Goal: Task Accomplishment & Management: Complete application form

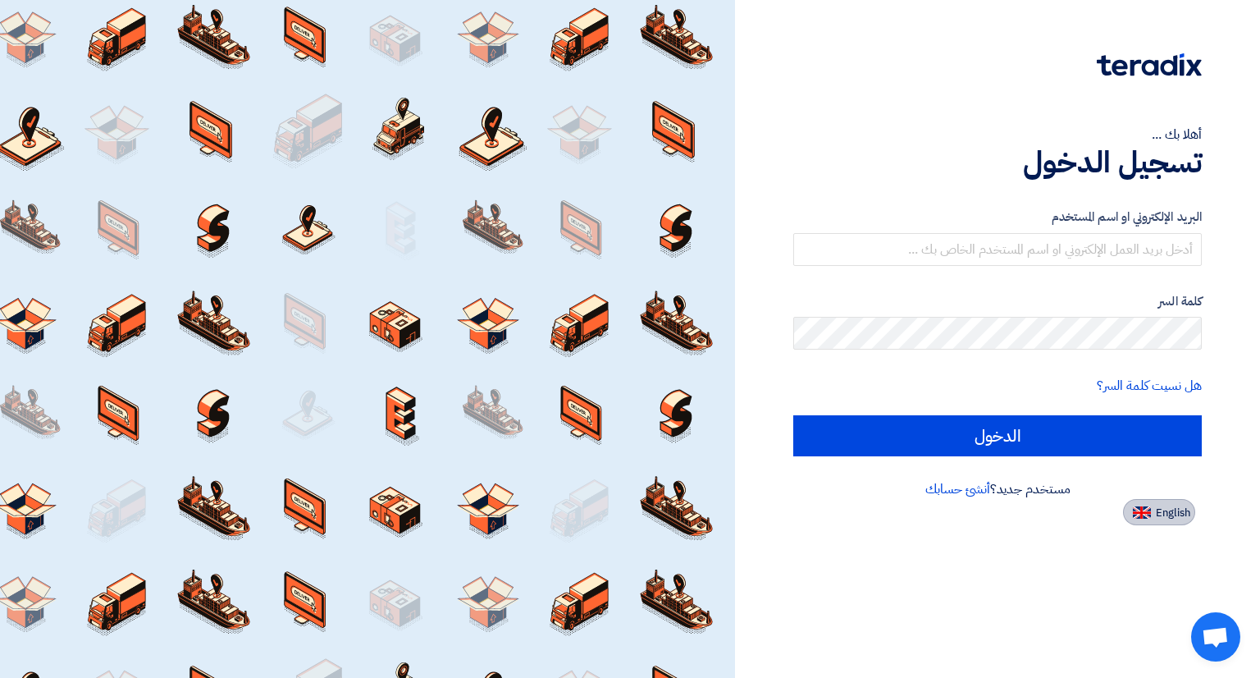
click at [1175, 515] on span "English" at bounding box center [1173, 512] width 34 height 11
type input "Sign in"
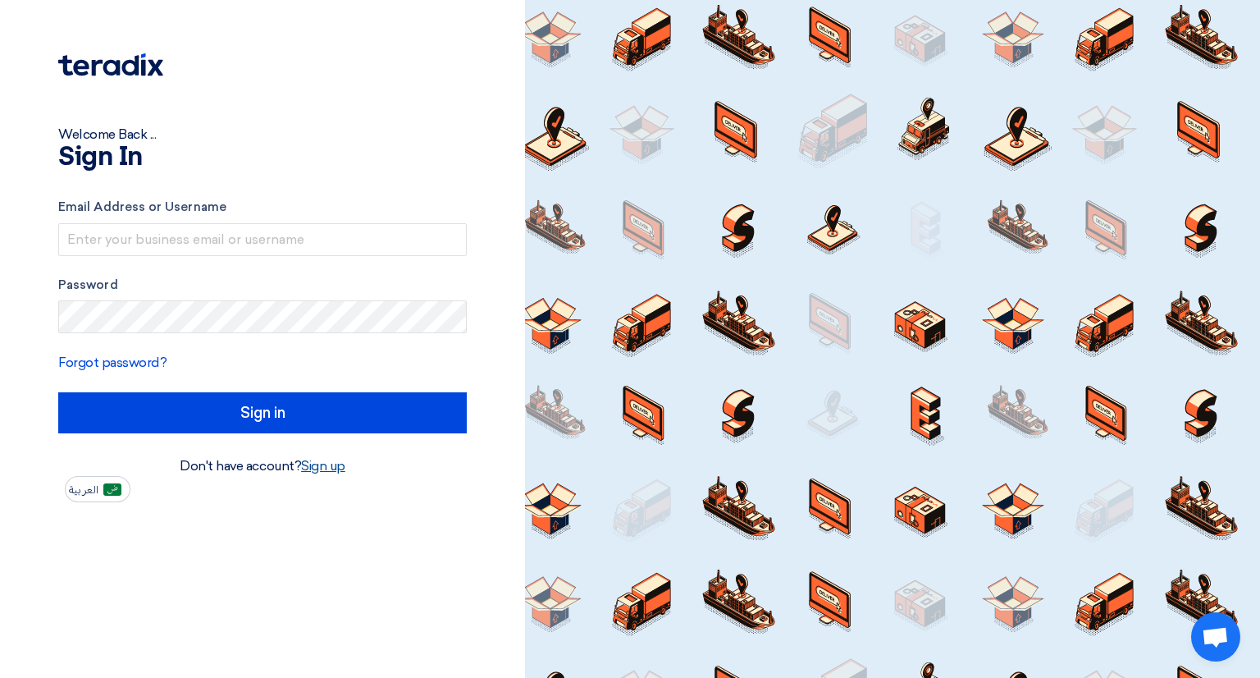
click at [318, 470] on link "Sign up" at bounding box center [323, 466] width 44 height 16
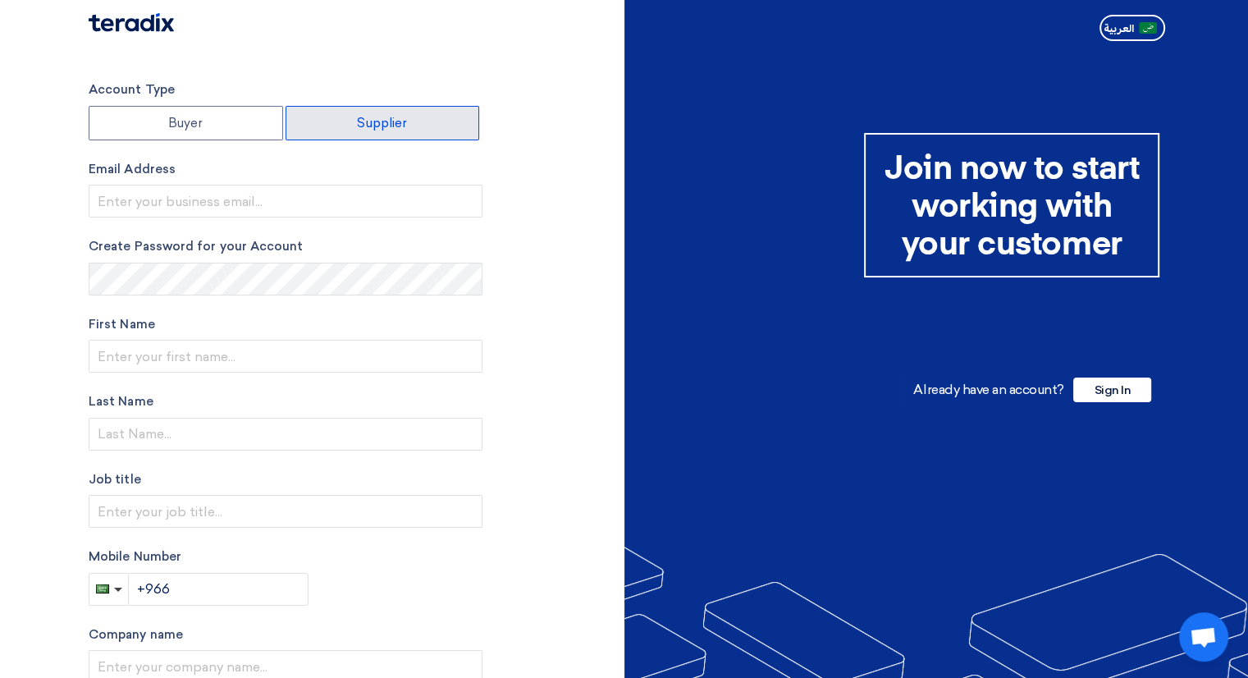
click at [372, 114] on label "Supplier" at bounding box center [383, 123] width 194 height 34
click at [372, 114] on input "Supplier" at bounding box center [382, 123] width 193 height 33
radio input "true"
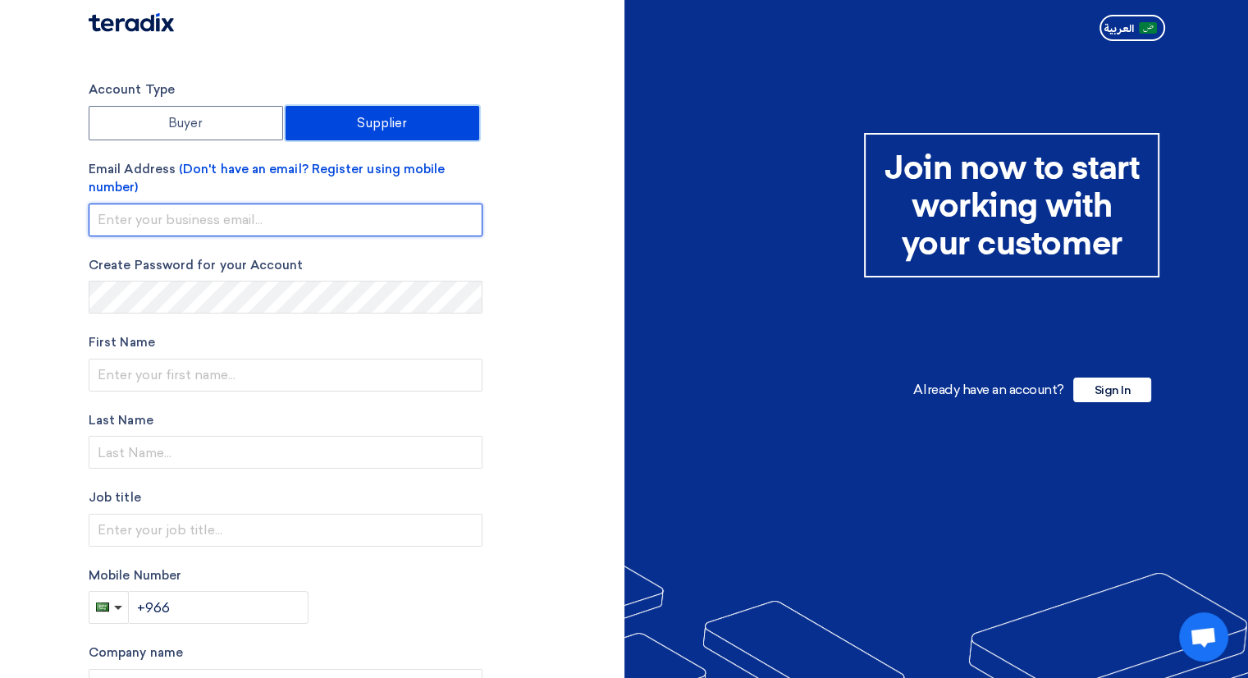
click at [154, 212] on input "email" at bounding box center [286, 219] width 394 height 33
type input "info@dhahranhills18.com"
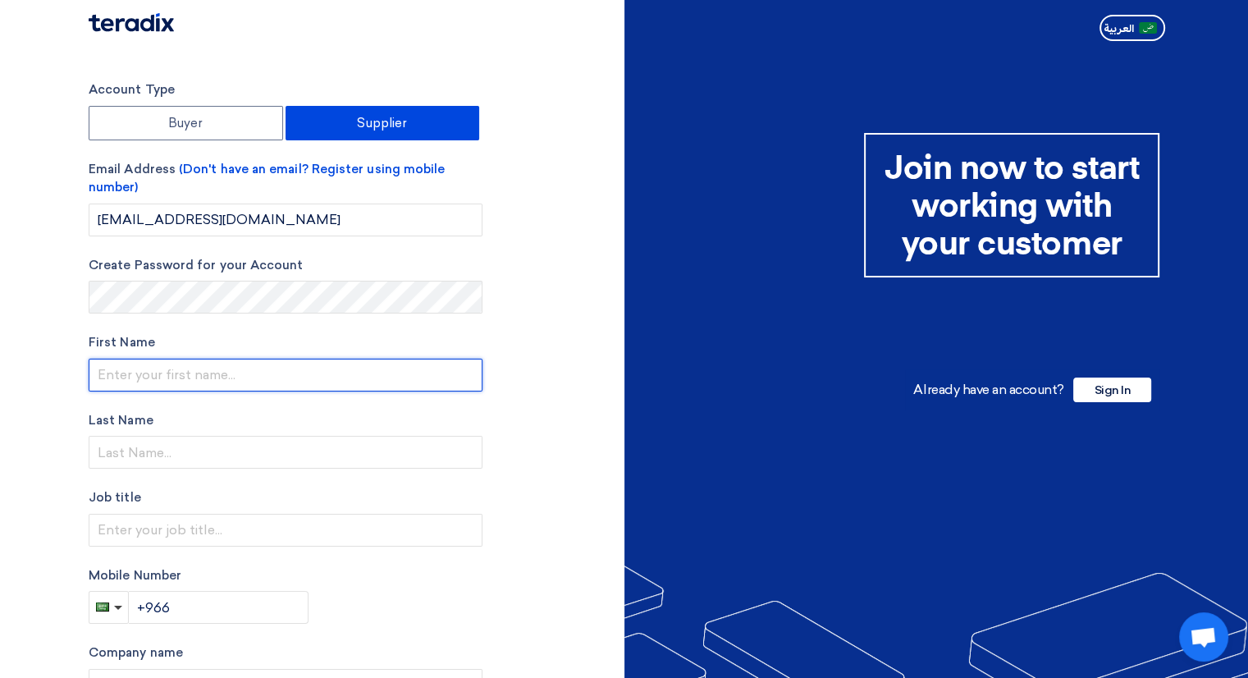
click at [202, 382] on input "text" at bounding box center [286, 375] width 394 height 33
type input "Mubarak"
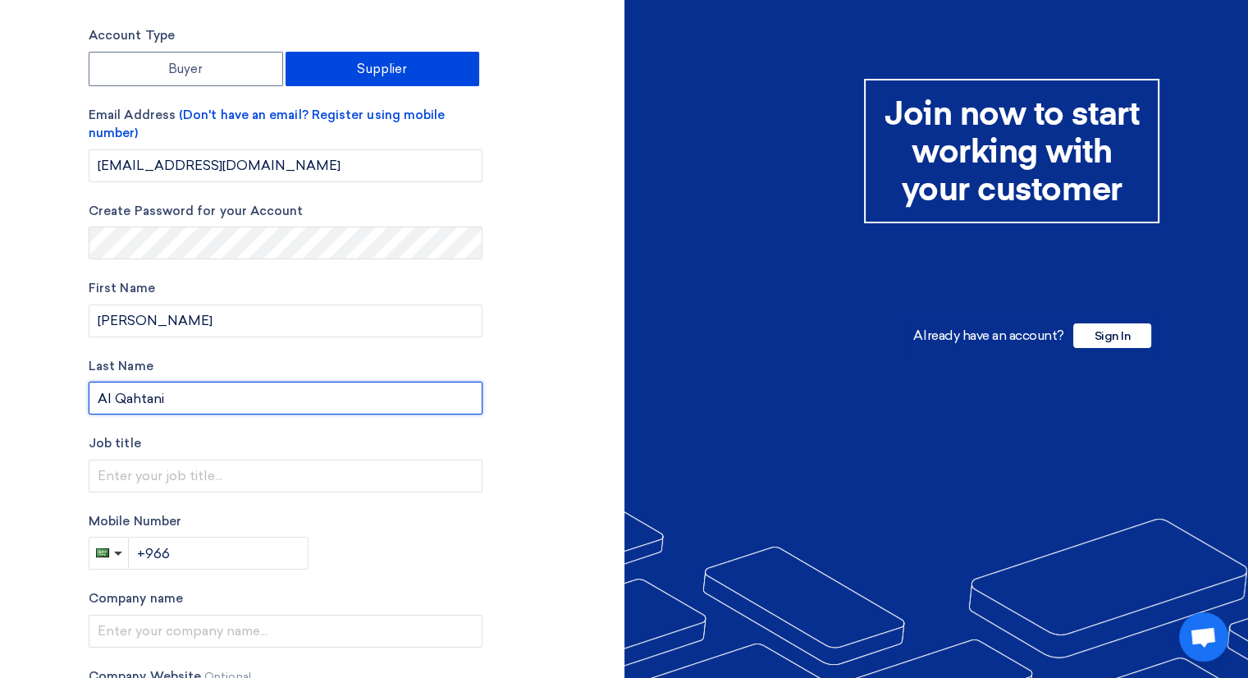
scroll to position [82, 0]
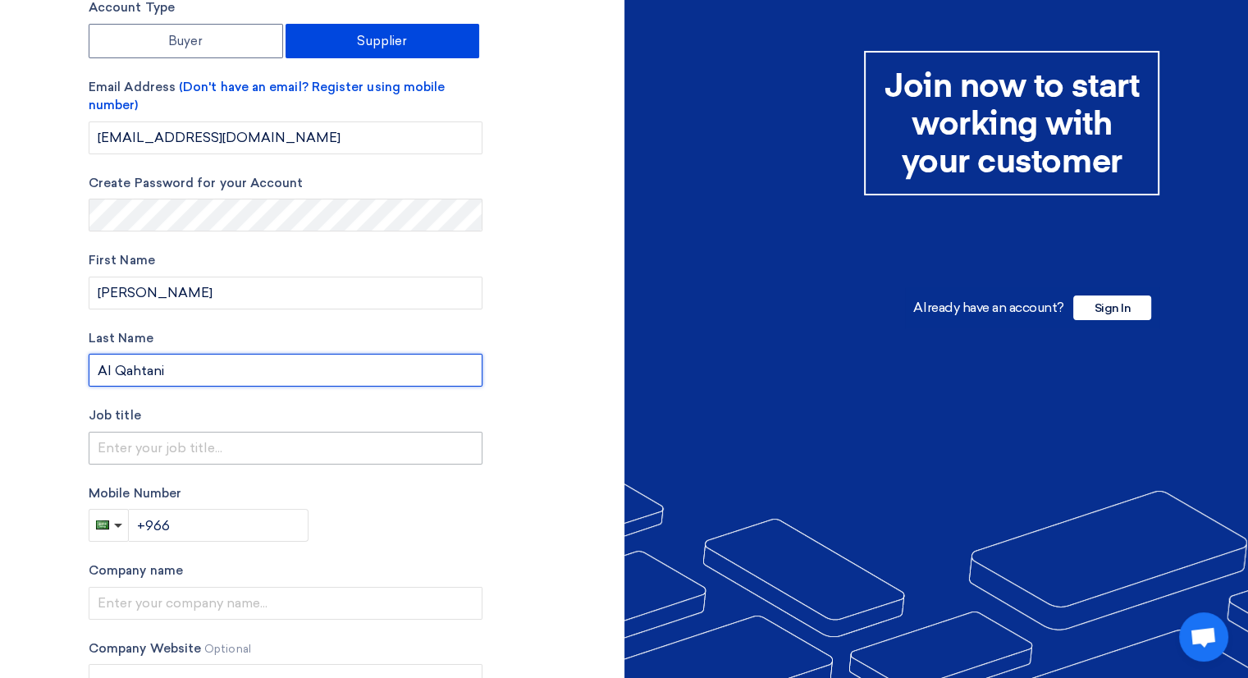
type input "Al Qahtani"
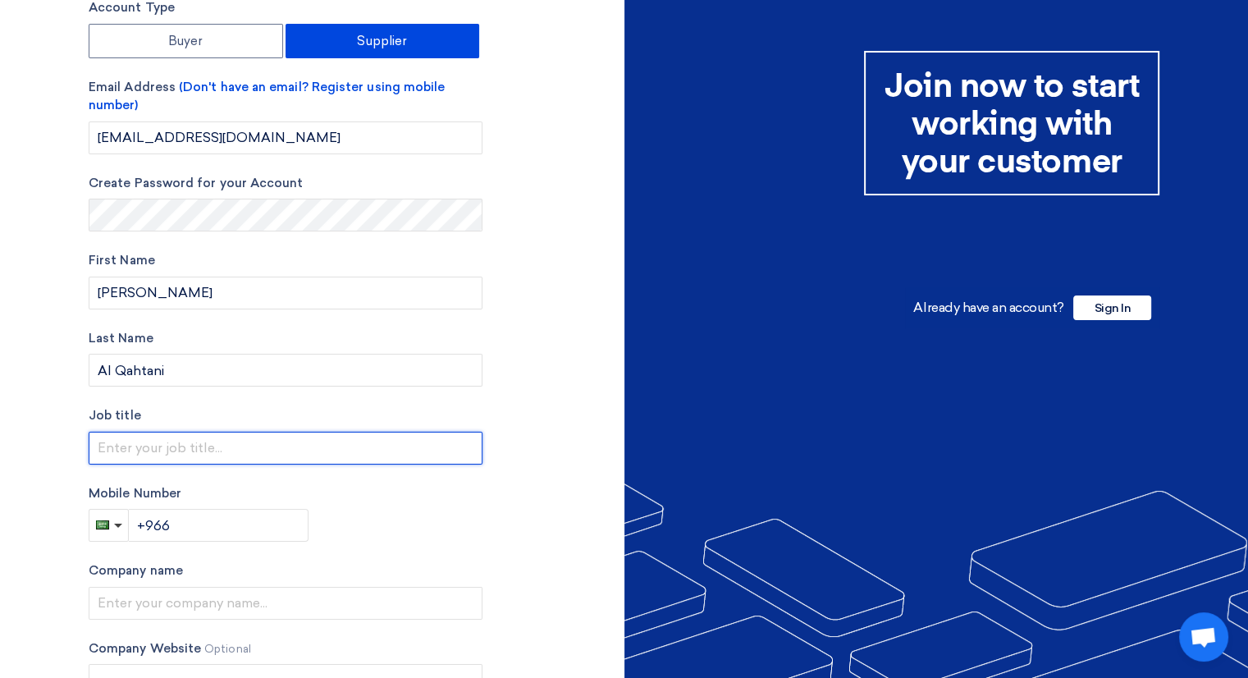
click at [166, 463] on input "text" at bounding box center [286, 448] width 394 height 33
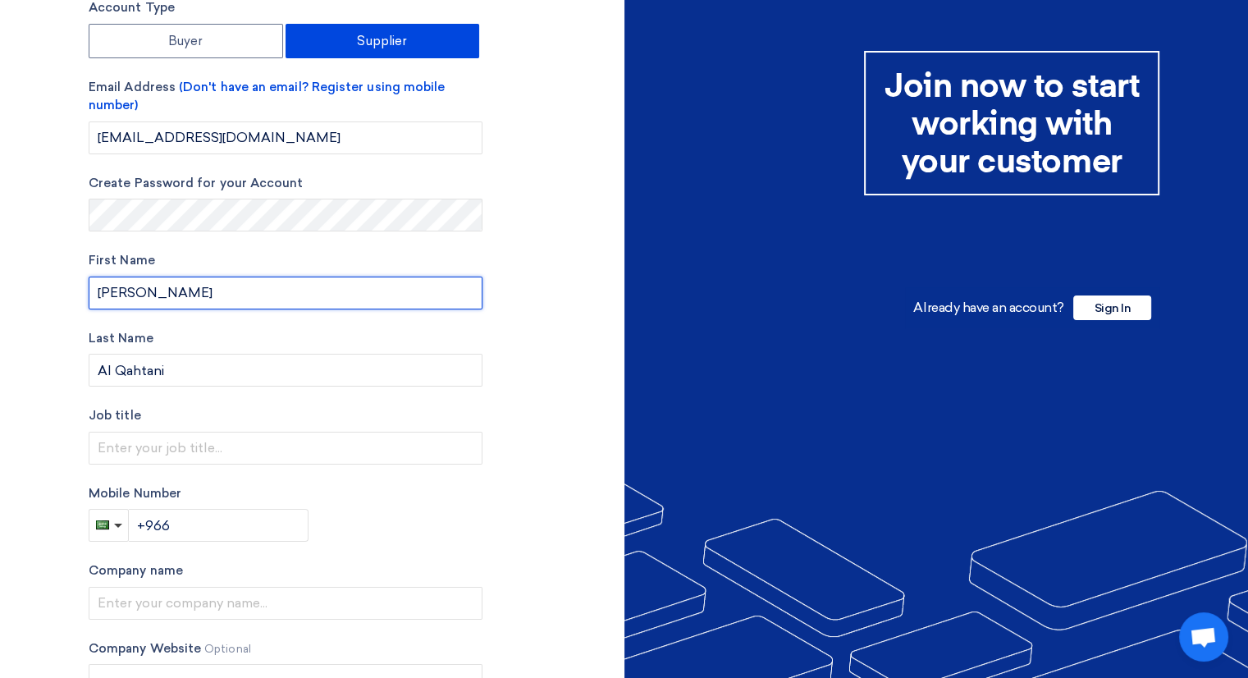
drag, startPoint x: 177, startPoint y: 290, endPoint x: 0, endPoint y: 284, distance: 177.3
click at [0, 284] on section "Account Type Buyer Supplier Email Address (Don't have an email? Register using …" at bounding box center [624, 395] width 1248 height 858
type input "[PERSON_NAME]"
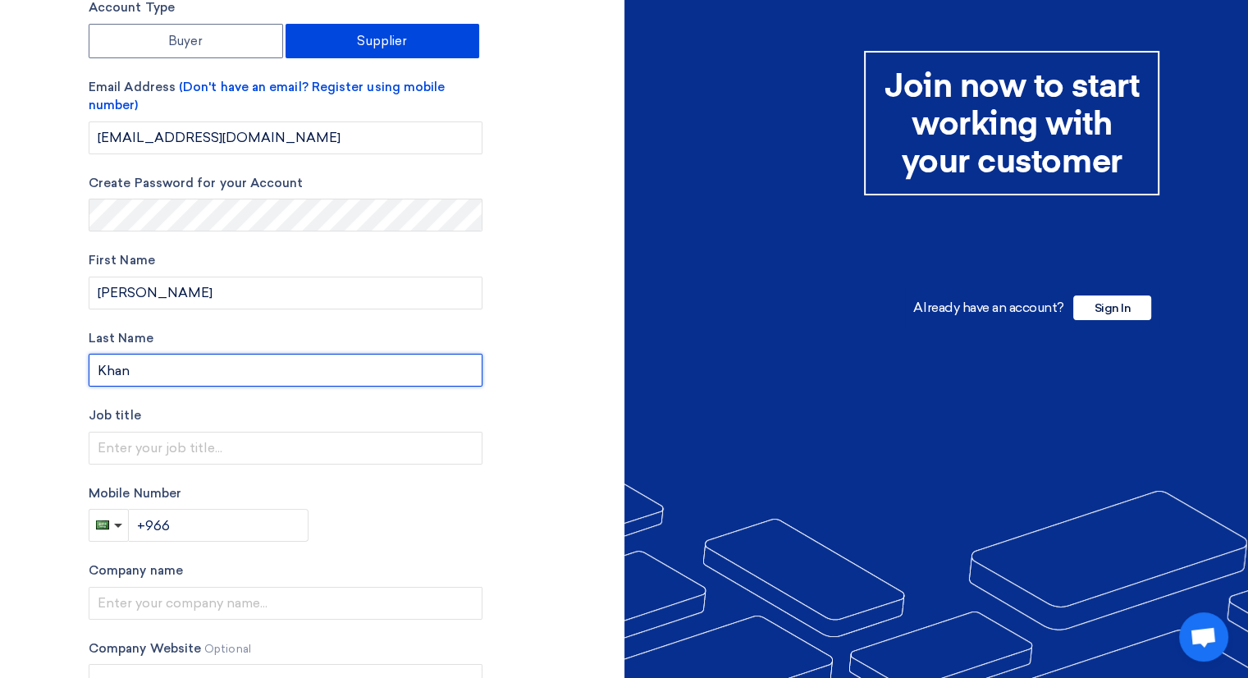
type input "Khan"
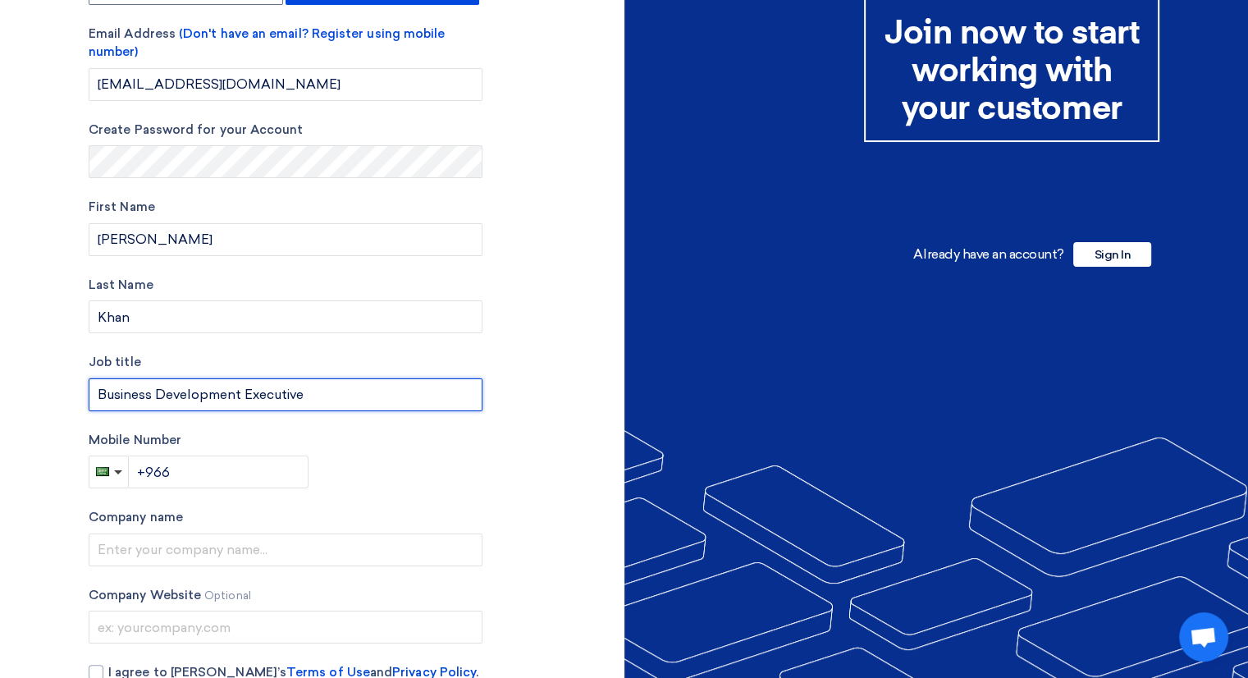
scroll to position [164, 0]
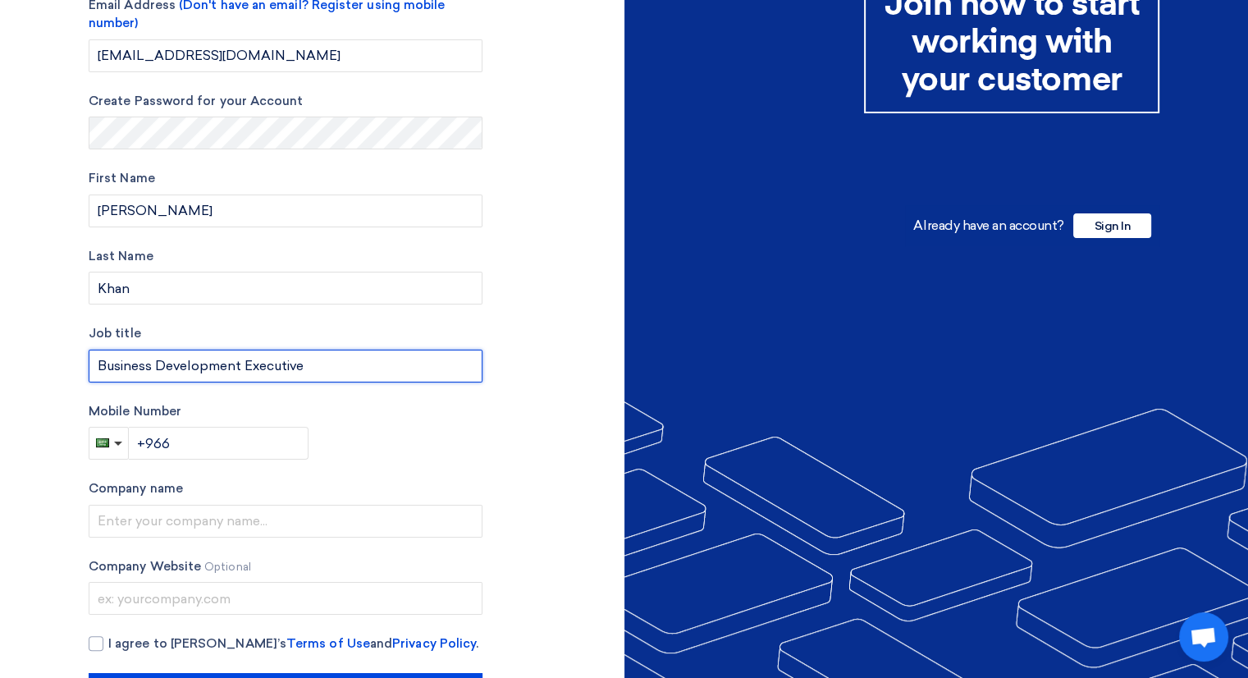
type input "Business Development Executive"
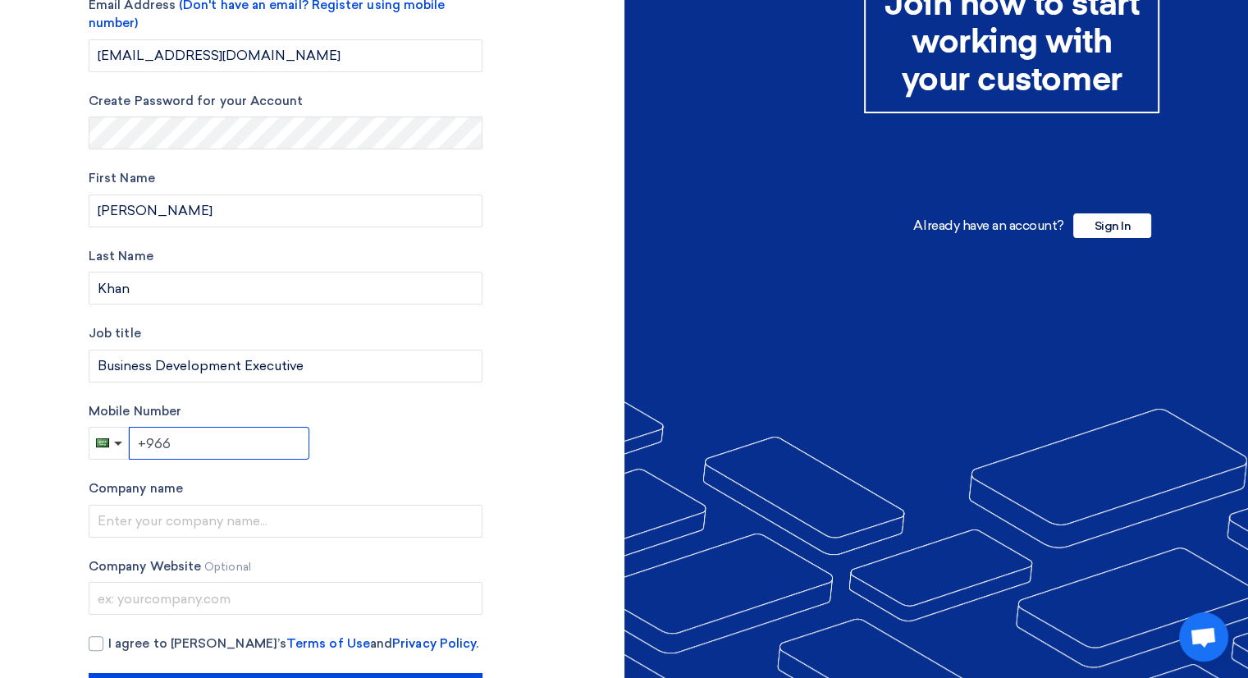
click at [210, 438] on input "+966" at bounding box center [219, 443] width 181 height 33
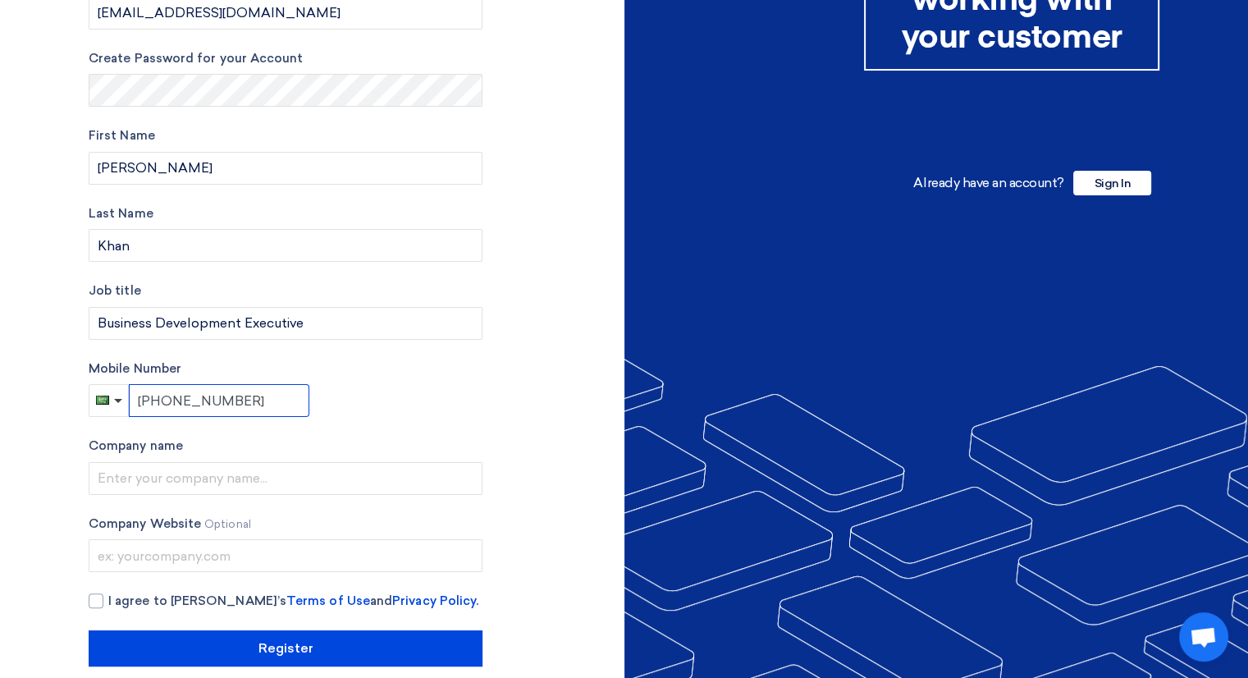
scroll to position [226, 0]
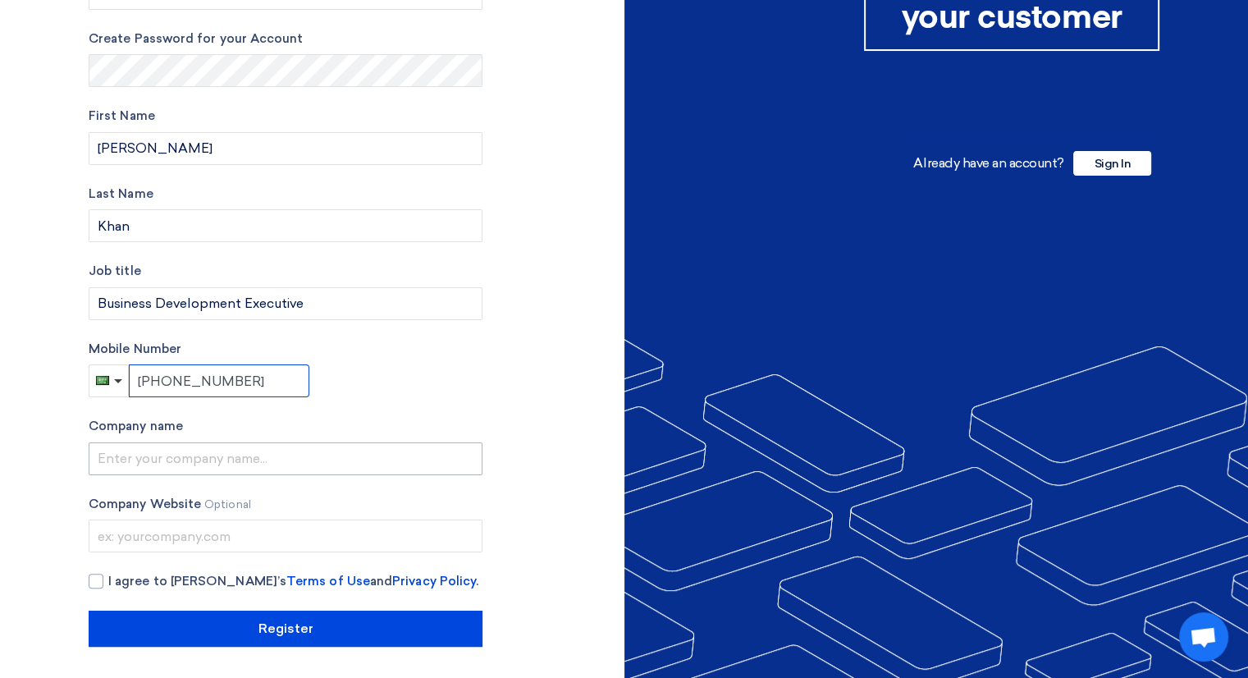
type input "+966 508273875"
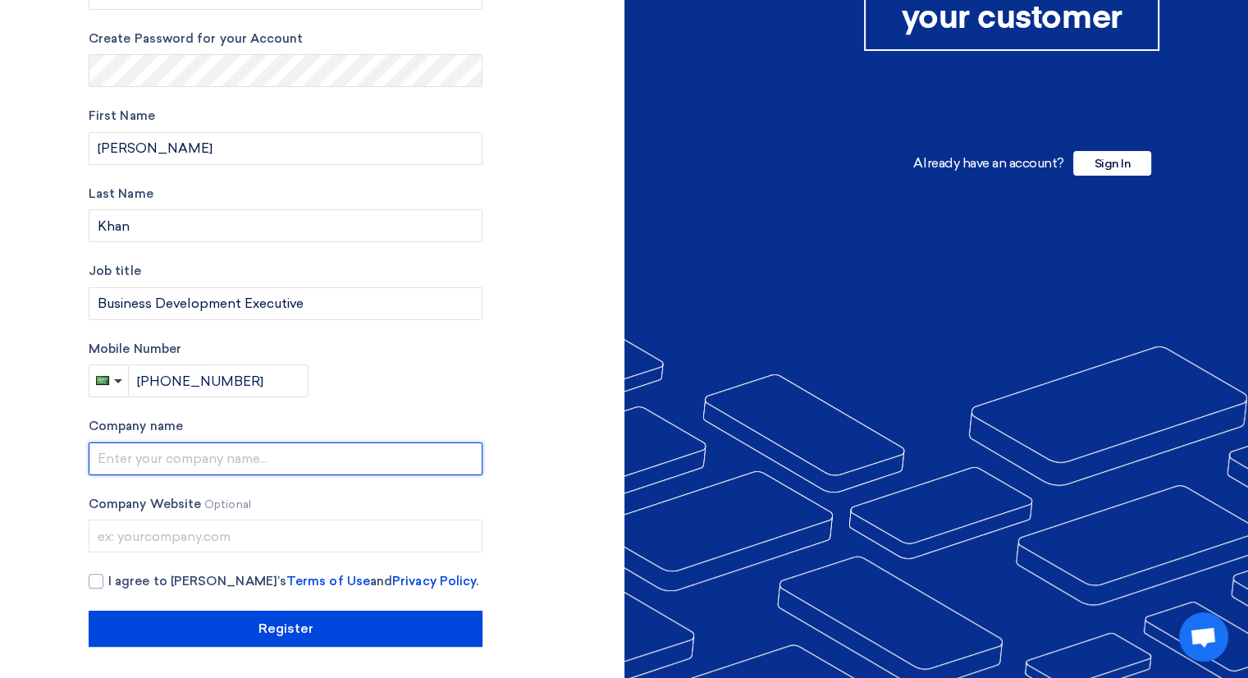
click at [185, 446] on input "text" at bounding box center [286, 458] width 394 height 33
type input "Dhahran Hills Advertisement Agency"
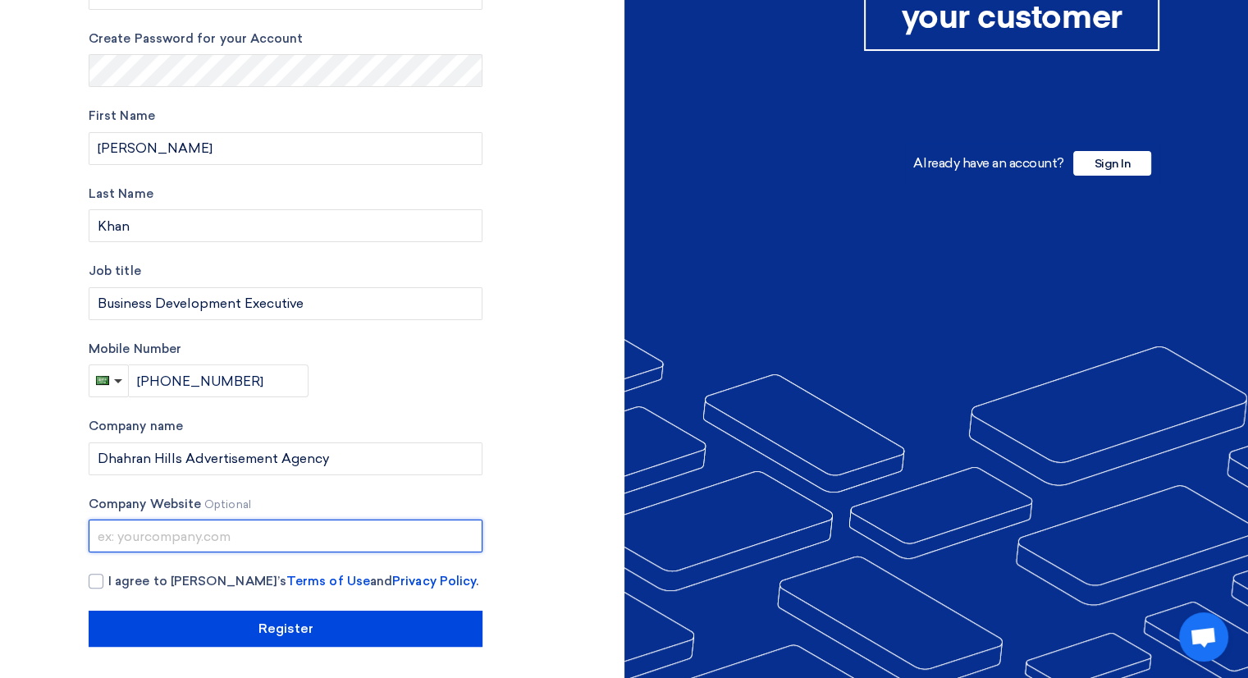
click at [190, 524] on input "text" at bounding box center [286, 535] width 394 height 33
paste input "https://dhahranhills18.com/"
type input "https://dhahranhills18.com/"
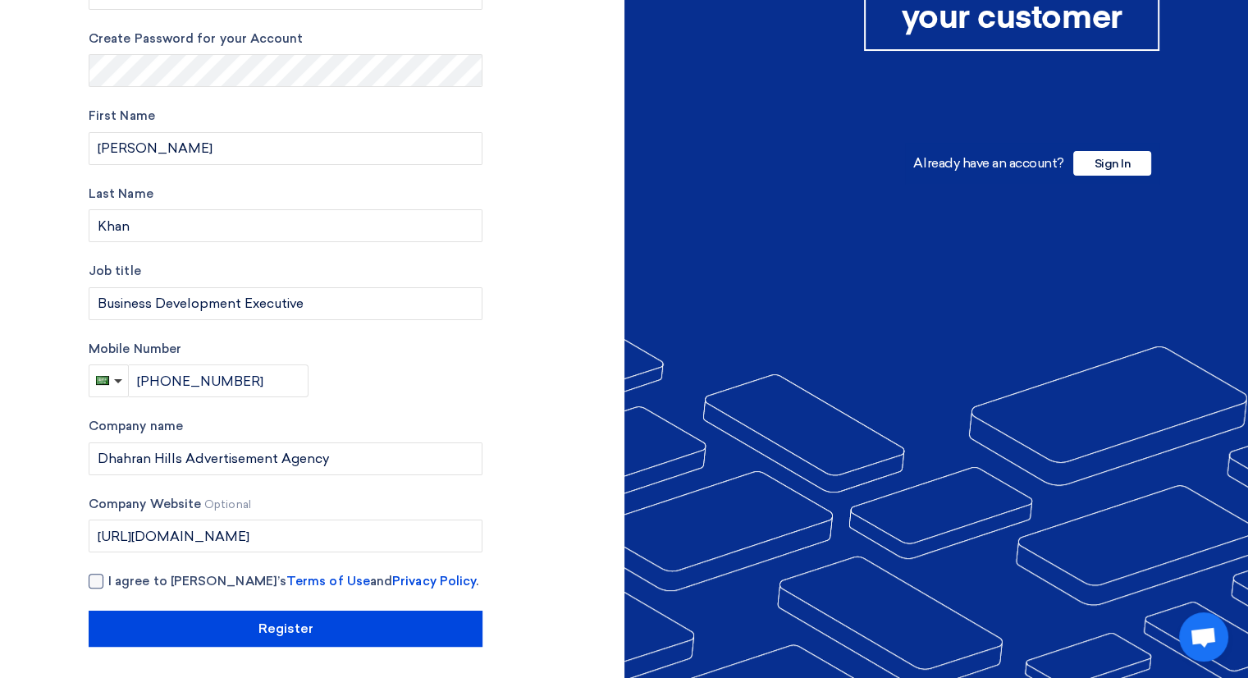
click at [102, 582] on div at bounding box center [96, 581] width 15 height 15
click at [108, 582] on input "I agree to Teradix’s Terms of Use and Privacy Policy ." at bounding box center [305, 588] width 394 height 33
checkbox input "true"
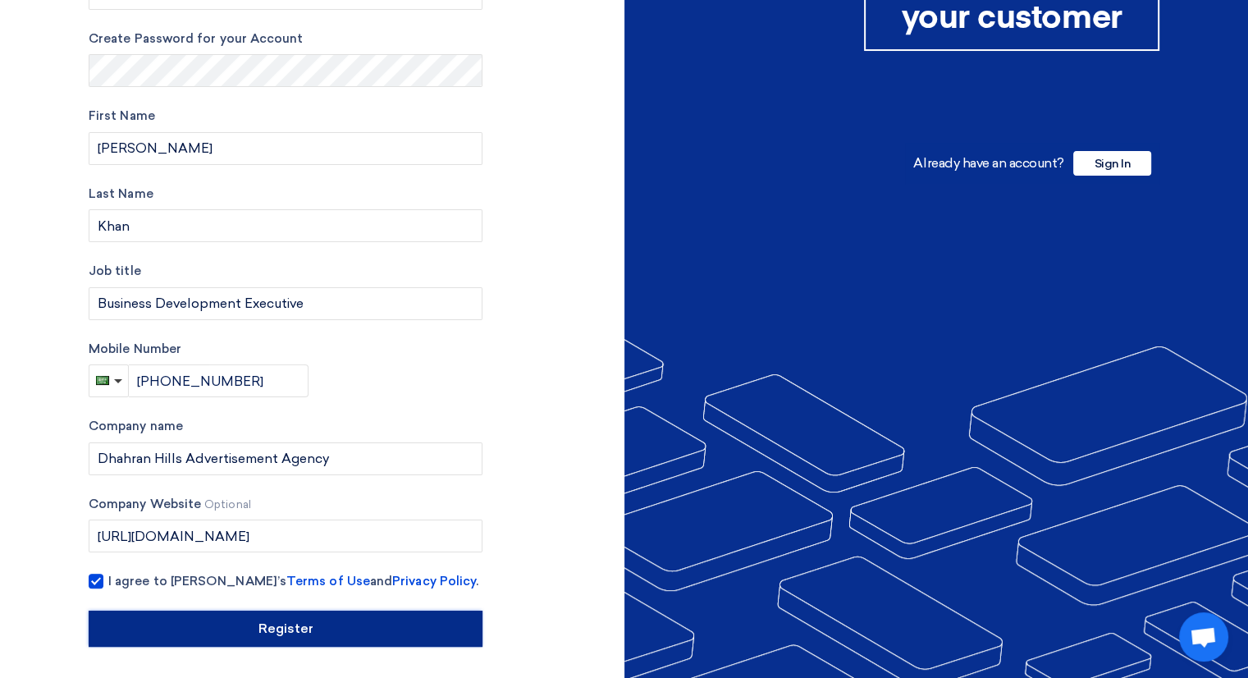
click at [247, 630] on input "Register" at bounding box center [286, 628] width 394 height 36
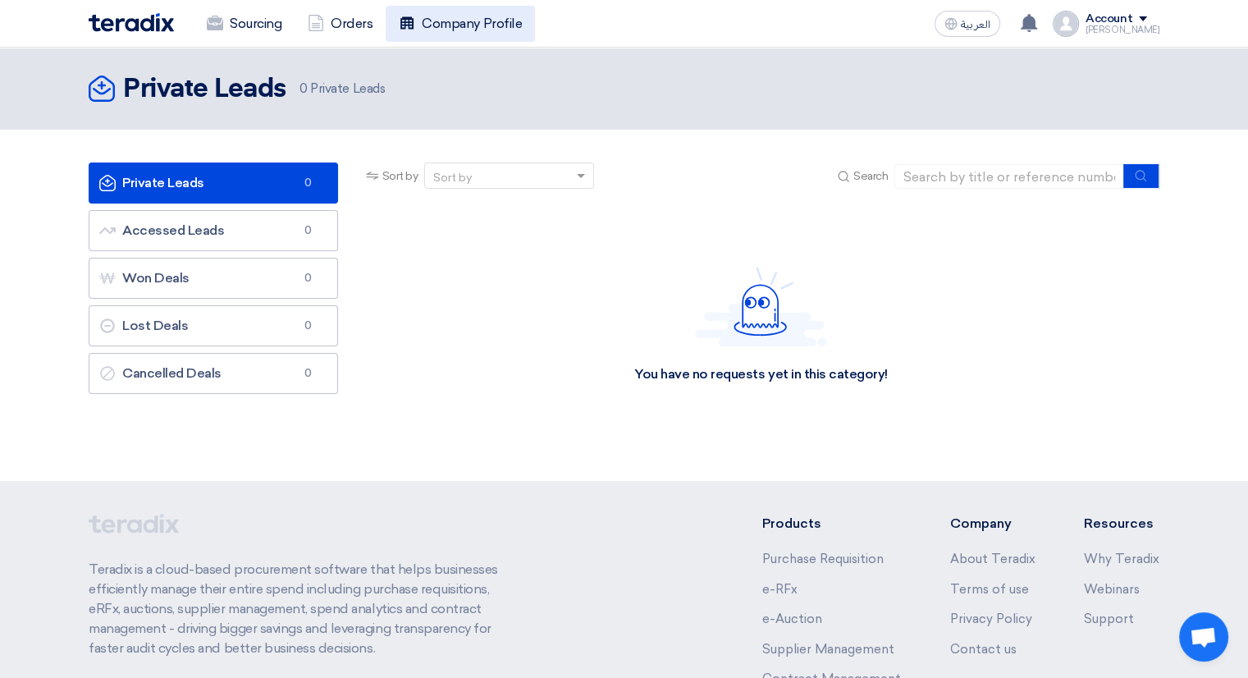
click at [418, 34] on link "Company Profile" at bounding box center [460, 24] width 149 height 36
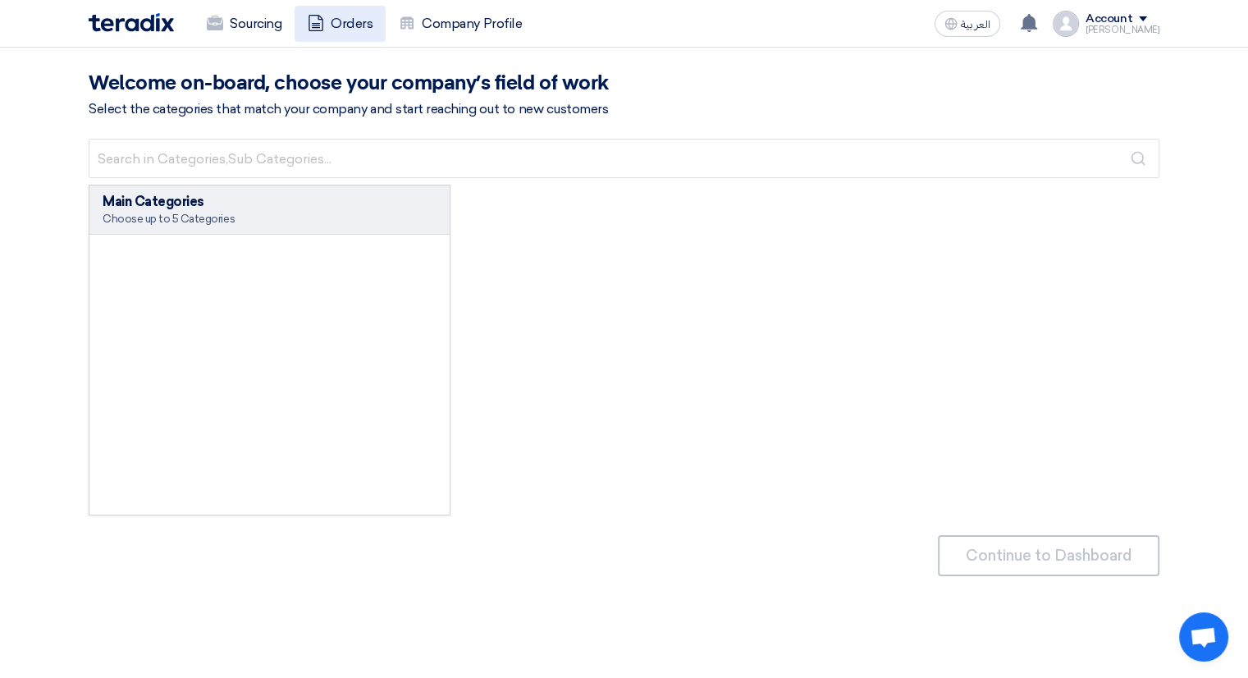
click at [345, 24] on link "Orders" at bounding box center [340, 24] width 91 height 36
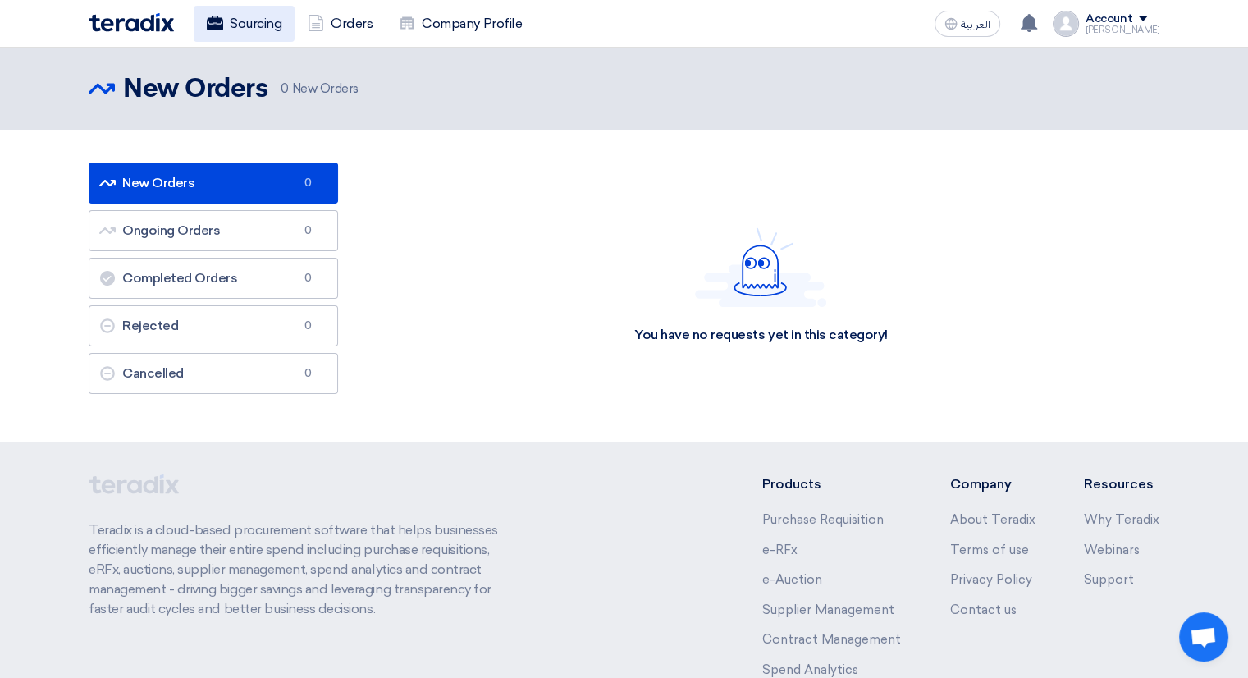
click at [249, 22] on link "Sourcing" at bounding box center [244, 24] width 101 height 36
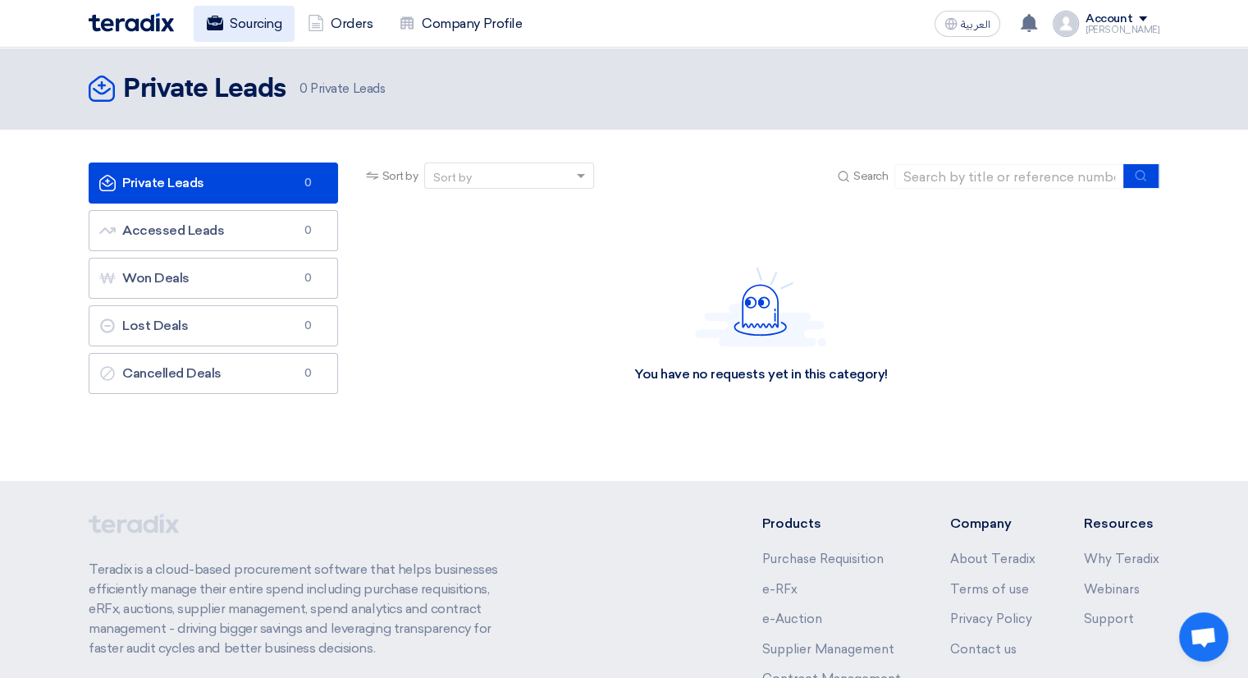
click at [235, 27] on link "Sourcing" at bounding box center [244, 24] width 101 height 36
click at [967, 181] on input at bounding box center [1009, 176] width 230 height 25
click at [1132, 13] on div "Account" at bounding box center [1109, 19] width 47 height 14
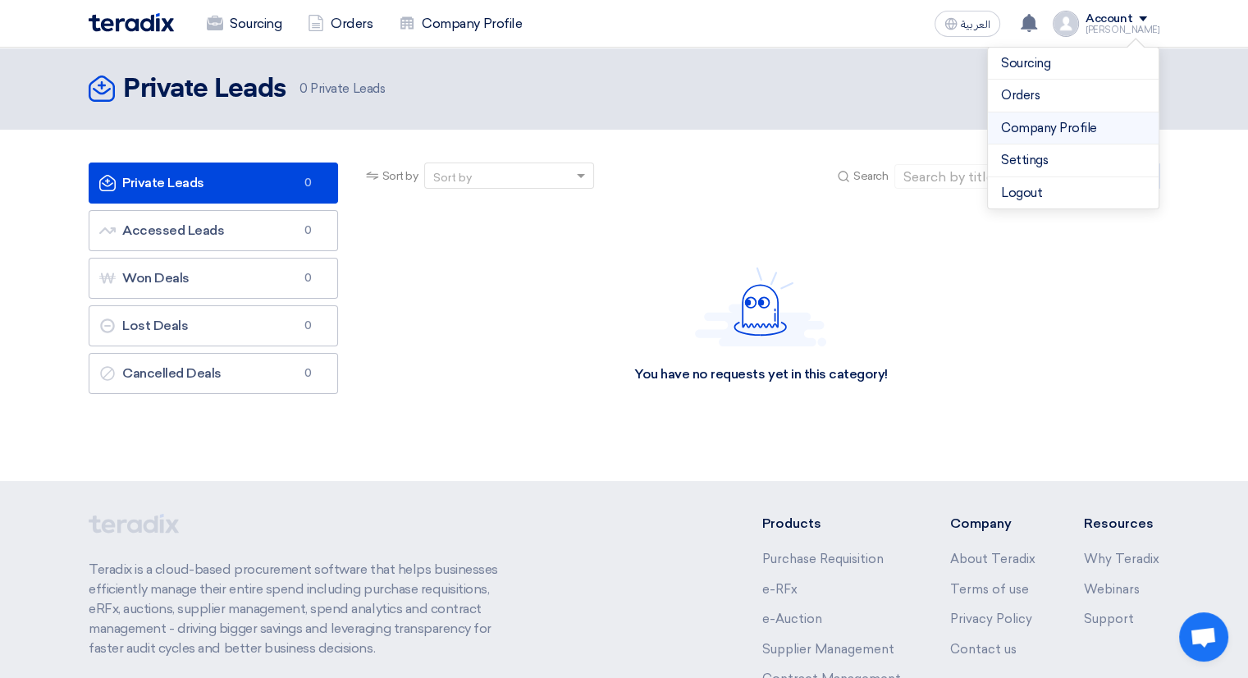
click at [1055, 130] on link "Company Profile" at bounding box center [1073, 128] width 144 height 19
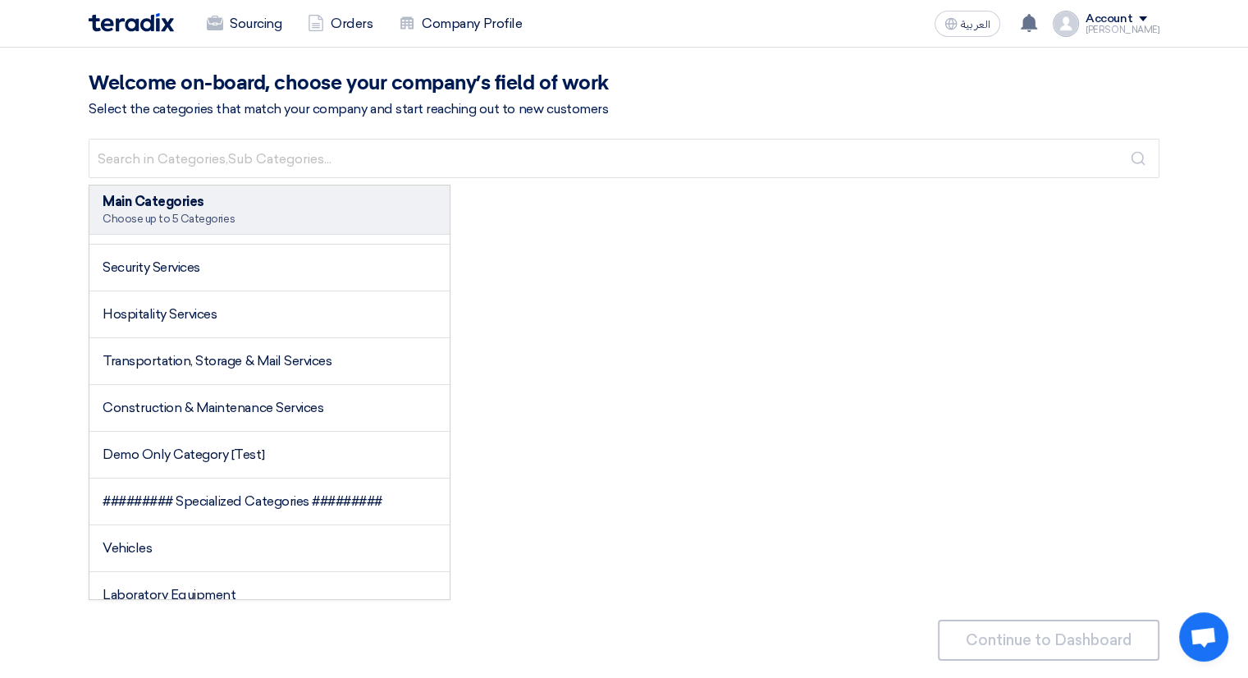
scroll to position [1067, 0]
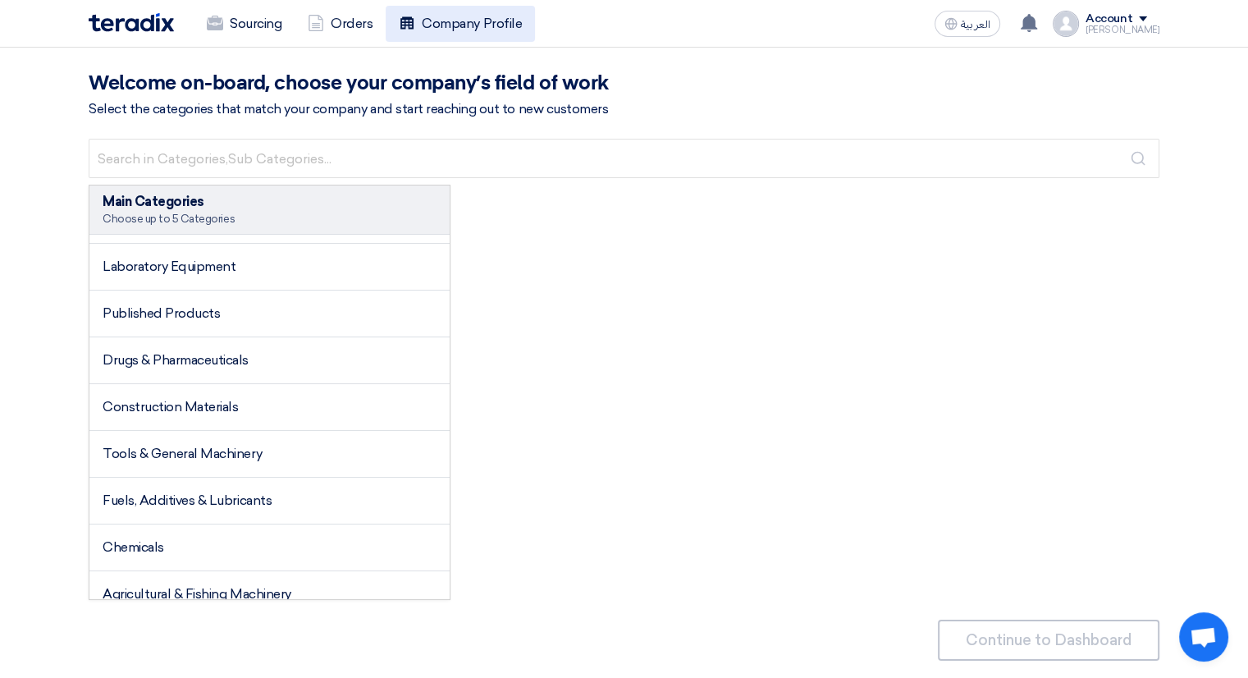
click at [433, 11] on link "Company Profile" at bounding box center [460, 24] width 149 height 36
click at [254, 27] on link "Sourcing" at bounding box center [244, 24] width 101 height 36
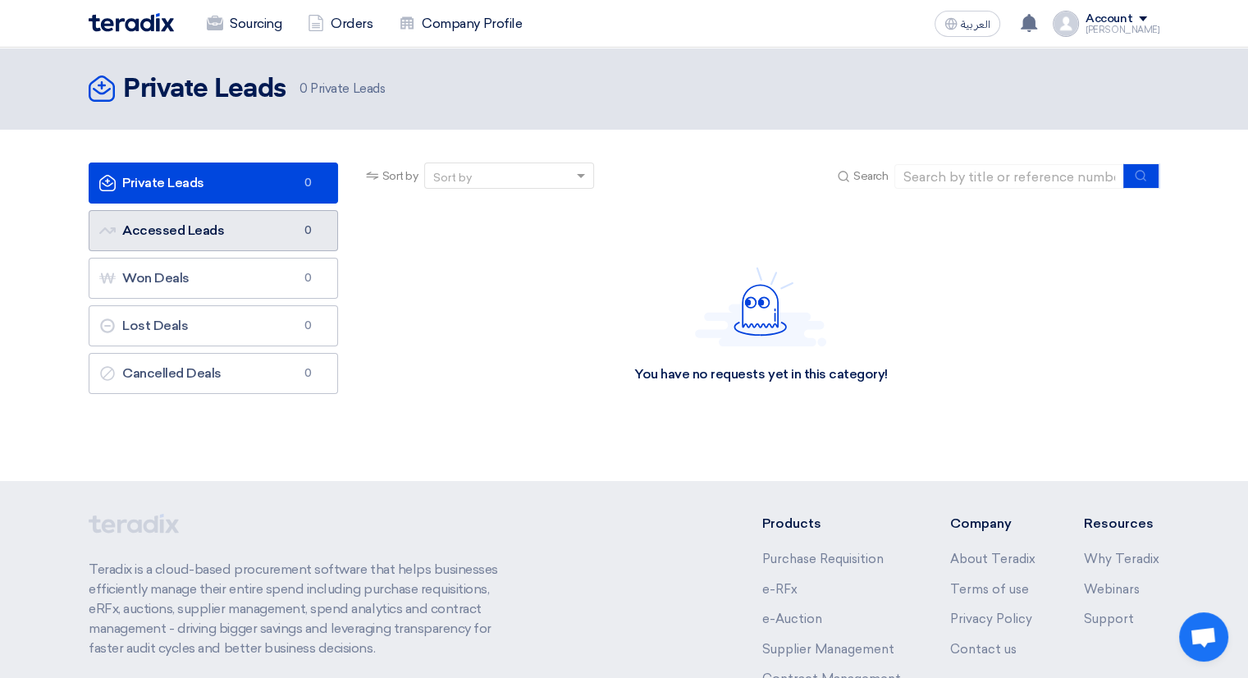
click at [265, 231] on link "Accessed Leads Accessed Leads 0" at bounding box center [213, 230] width 249 height 41
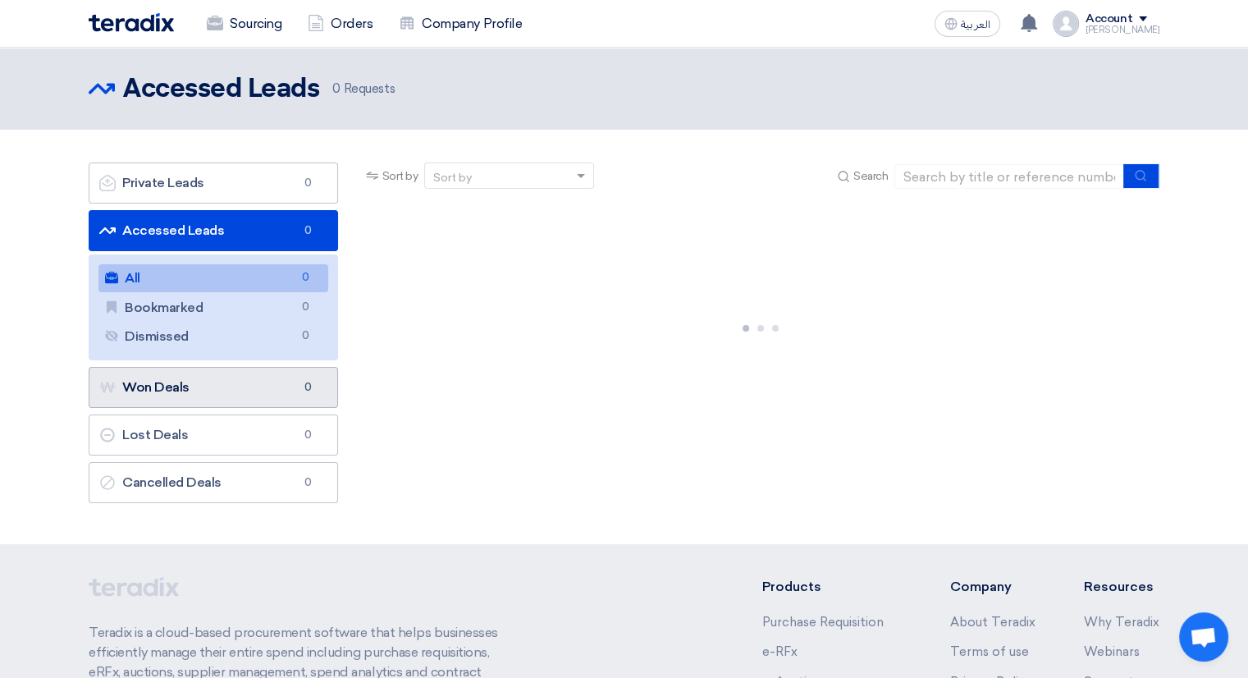
click at [192, 405] on link "Won Deals Won Deals 0" at bounding box center [213, 387] width 249 height 41
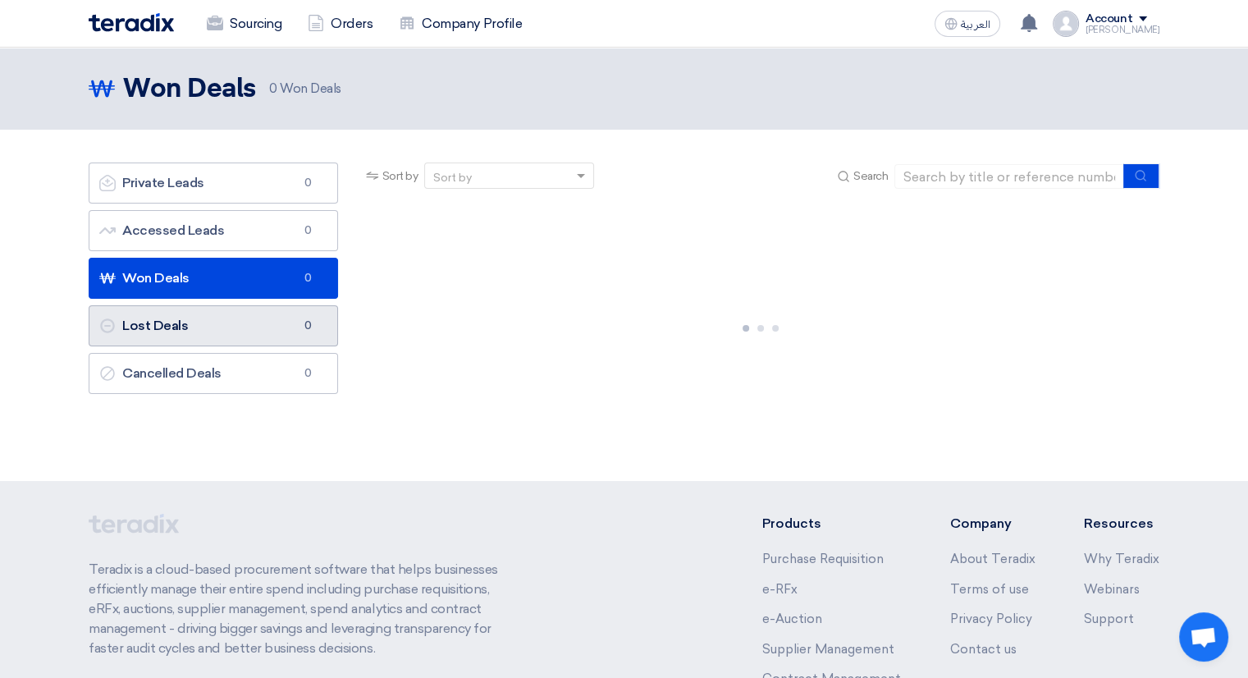
click at [198, 326] on link "Lost Deals Lost Deals 0" at bounding box center [213, 325] width 249 height 41
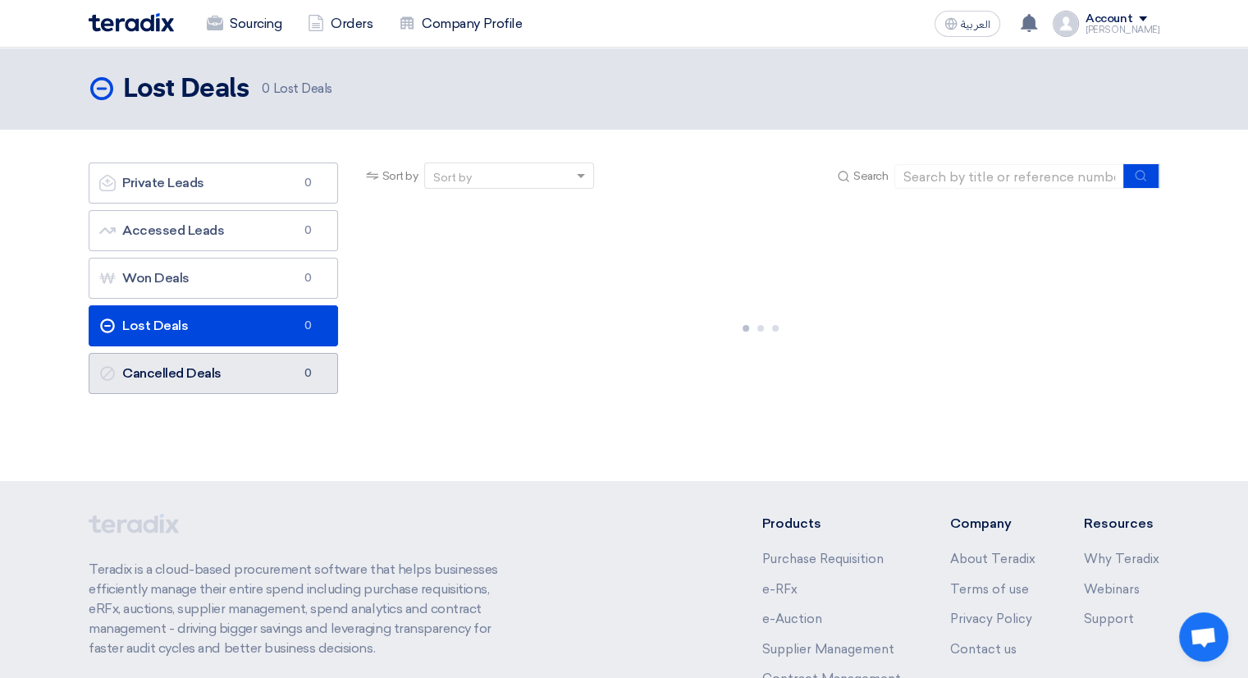
click at [203, 357] on link "Cancelled Deals Cancelled Deals 0" at bounding box center [213, 373] width 249 height 41
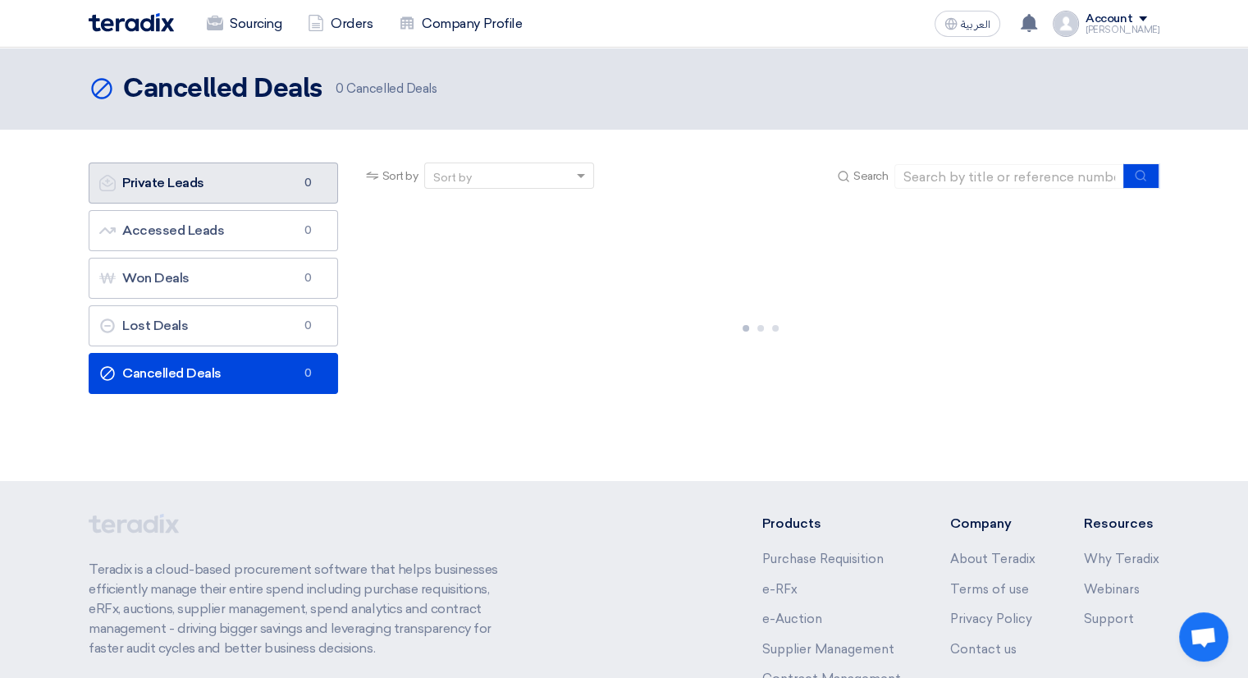
click at [220, 178] on link "Private Leads Private Leads 0" at bounding box center [213, 182] width 249 height 41
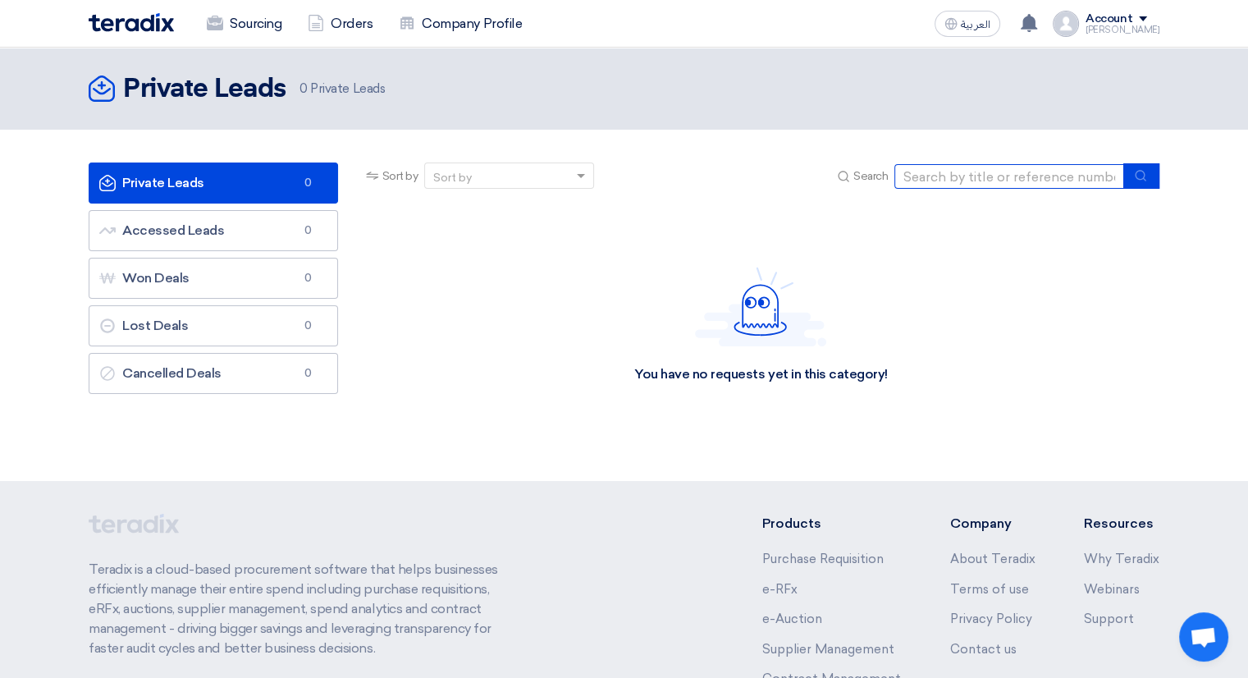
click at [942, 185] on input at bounding box center [1009, 176] width 230 height 25
type input "Saudi Tabreed"
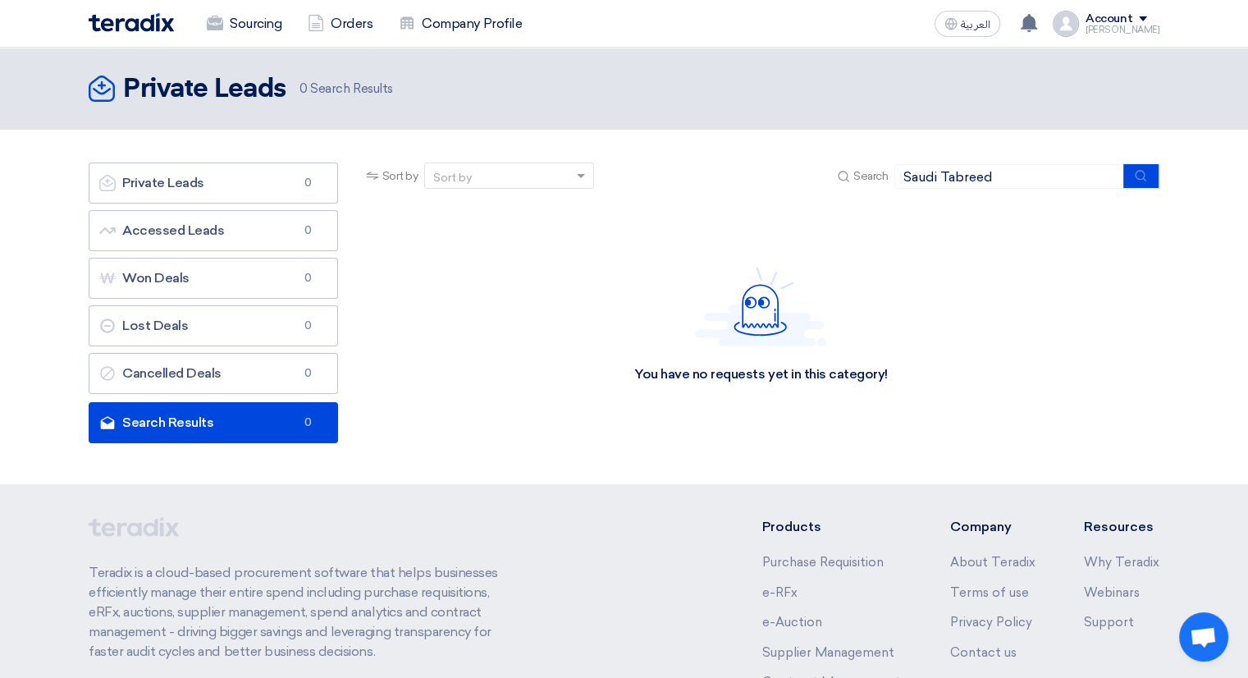
click at [226, 418] on link "Search Results Search Results 0" at bounding box center [213, 422] width 249 height 41
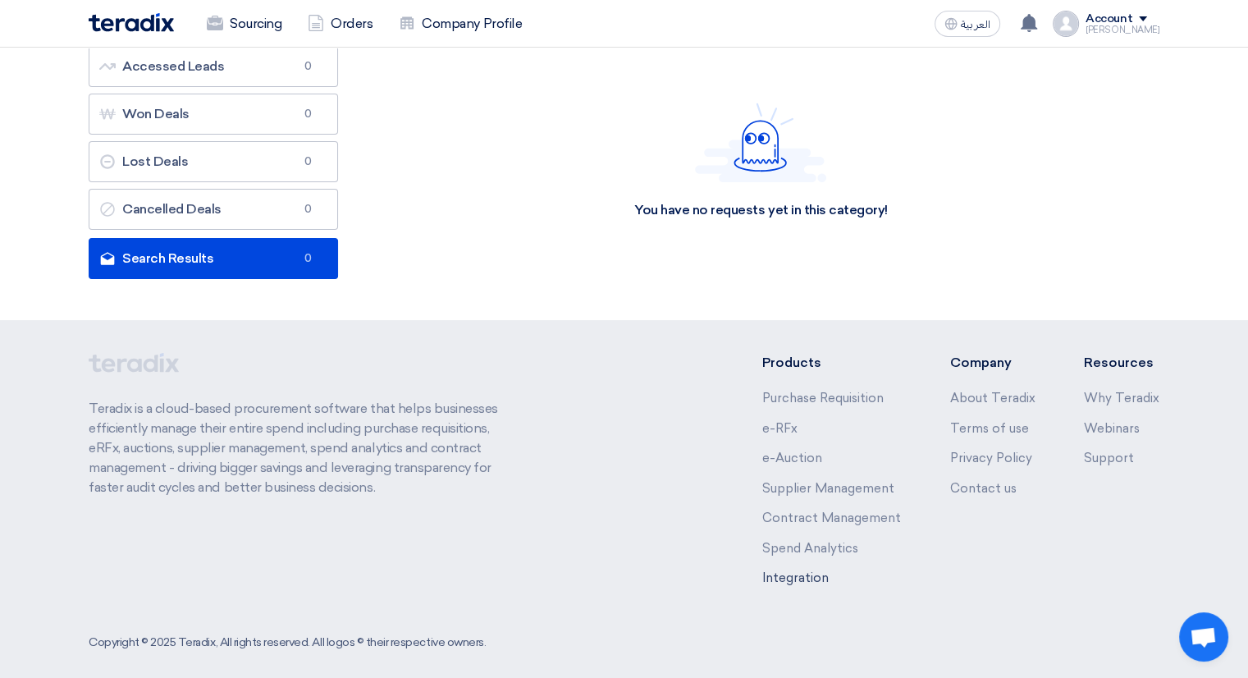
click at [817, 574] on link "Integration" at bounding box center [795, 577] width 66 height 15
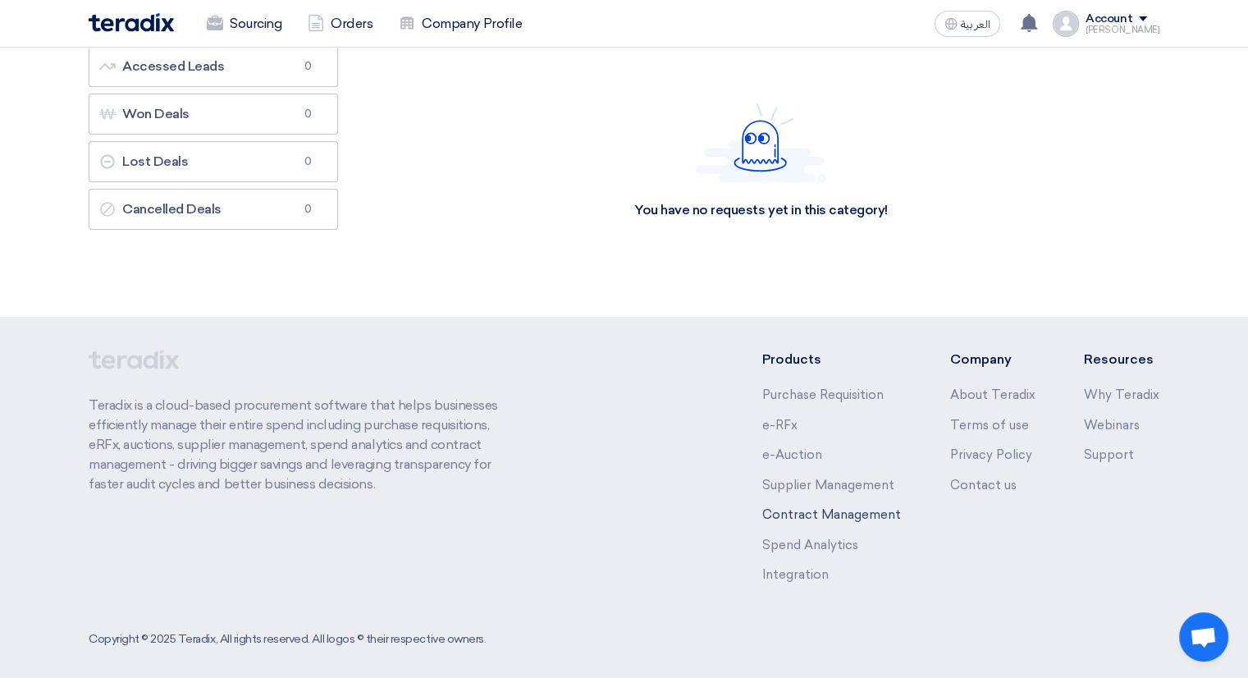
click at [849, 514] on link "Contract Management" at bounding box center [831, 514] width 139 height 15
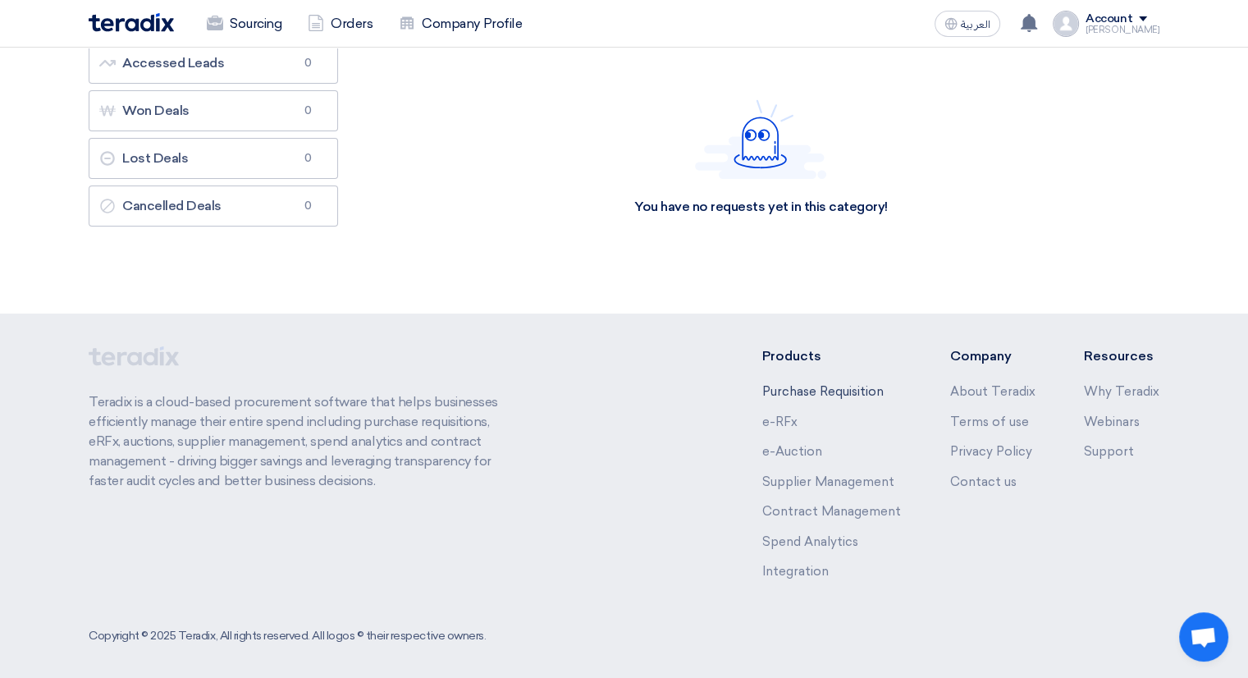
scroll to position [174, 0]
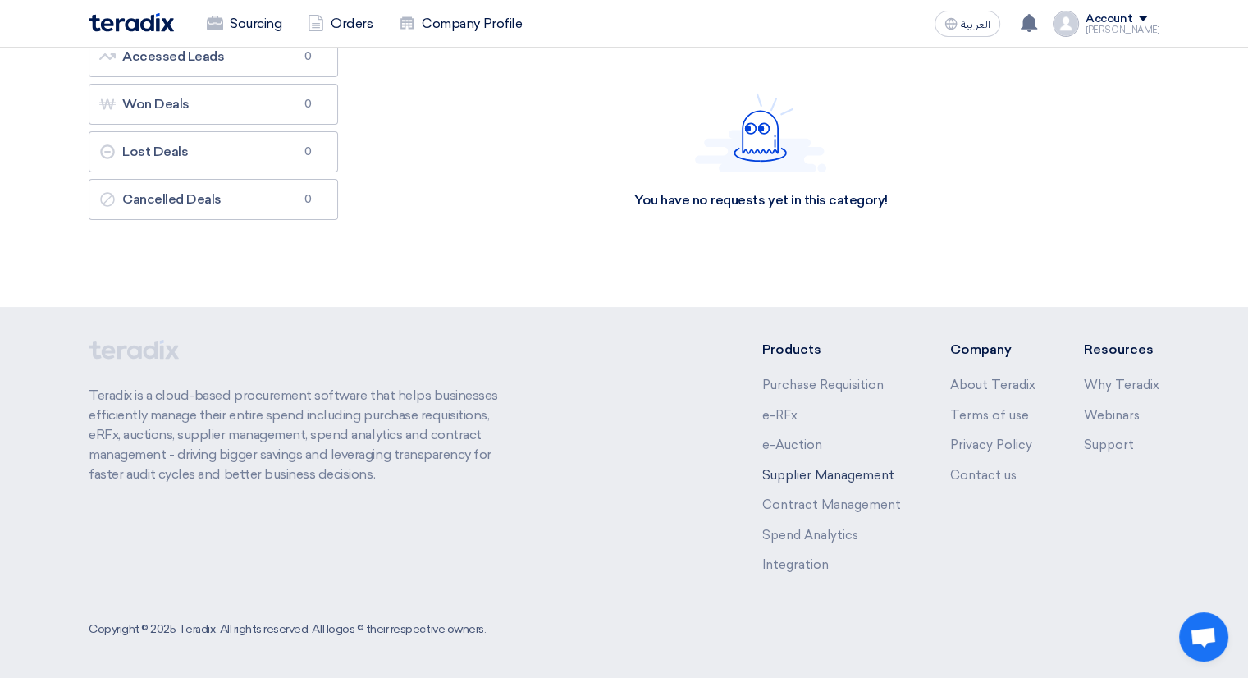
click at [816, 473] on link "Supplier Management" at bounding box center [828, 475] width 132 height 15
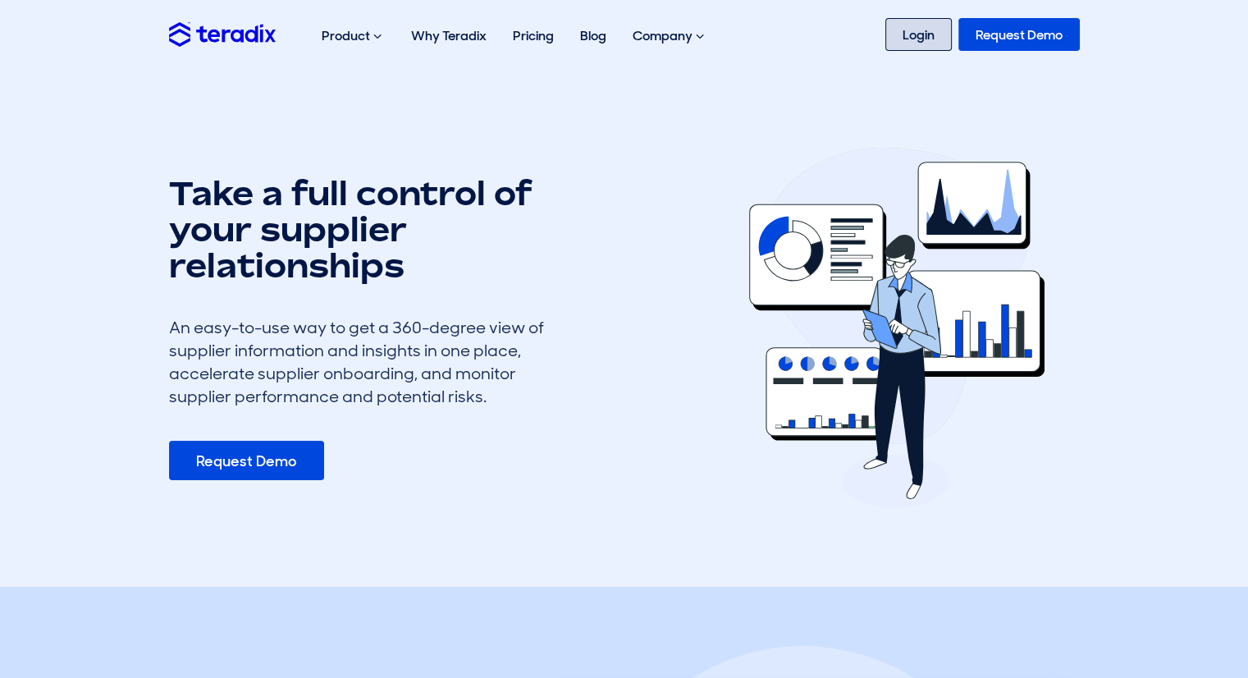
click at [906, 27] on link "Login" at bounding box center [918, 34] width 66 height 33
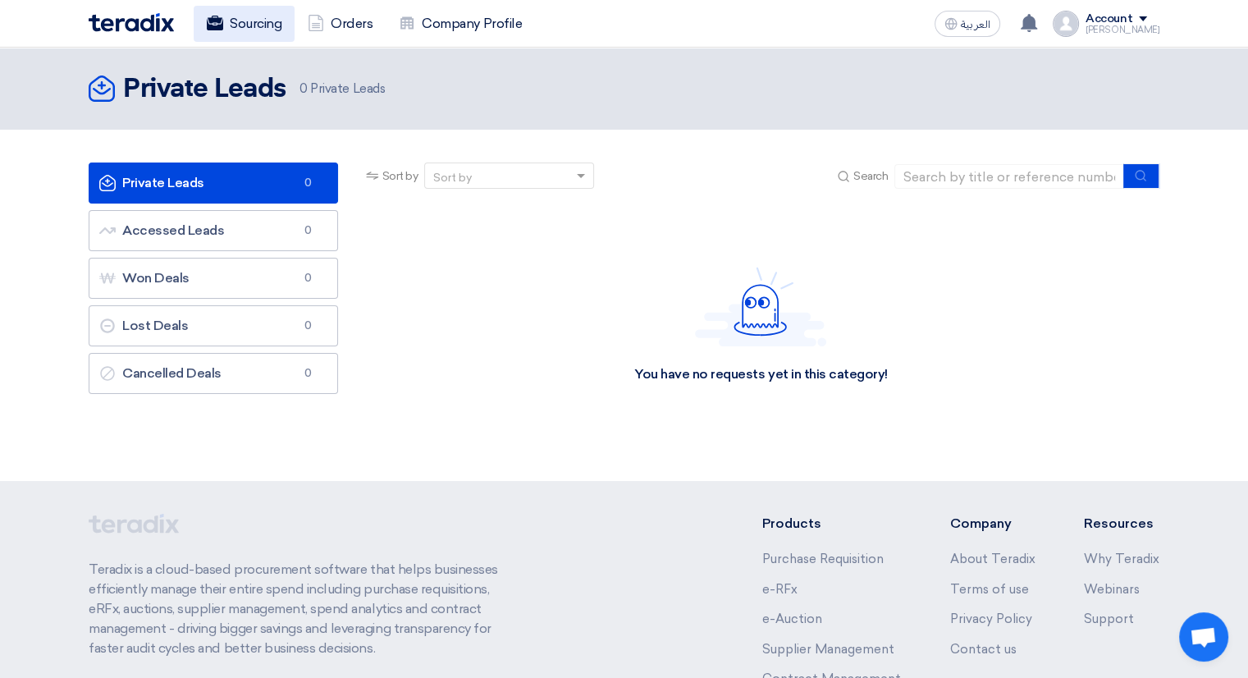
click at [257, 28] on link "Sourcing" at bounding box center [244, 24] width 101 height 36
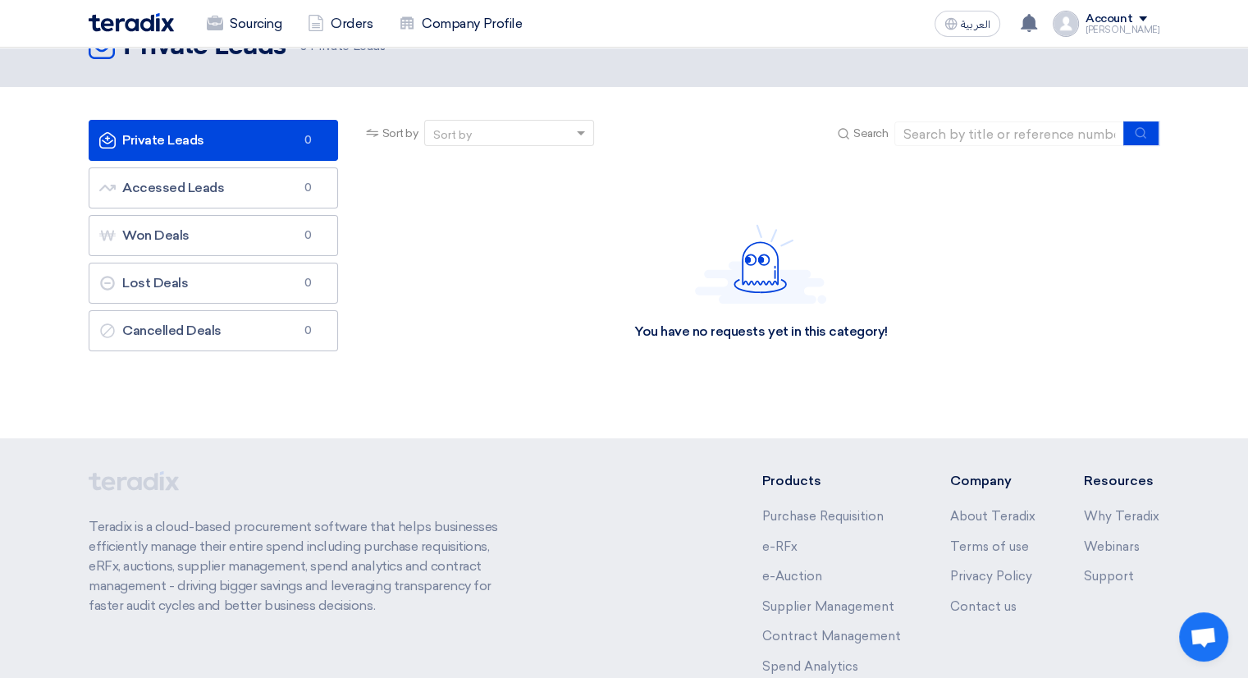
scroll to position [82, 0]
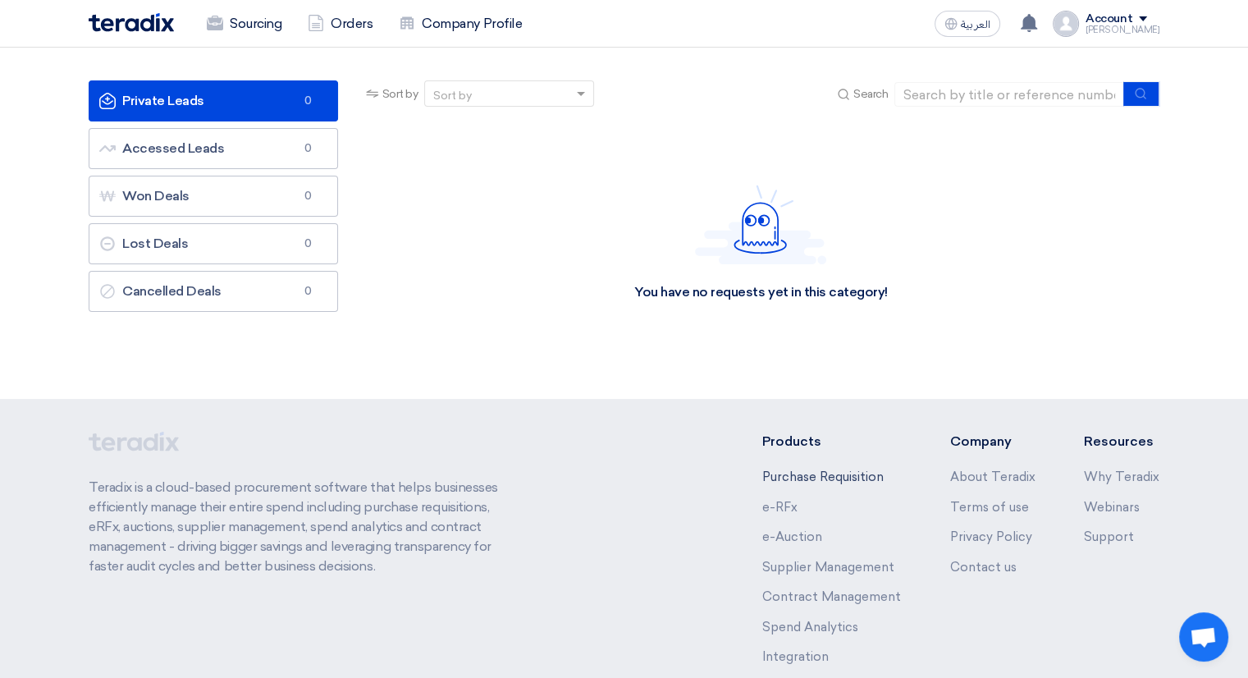
click at [835, 477] on link "Purchase Requisition" at bounding box center [822, 476] width 121 height 15
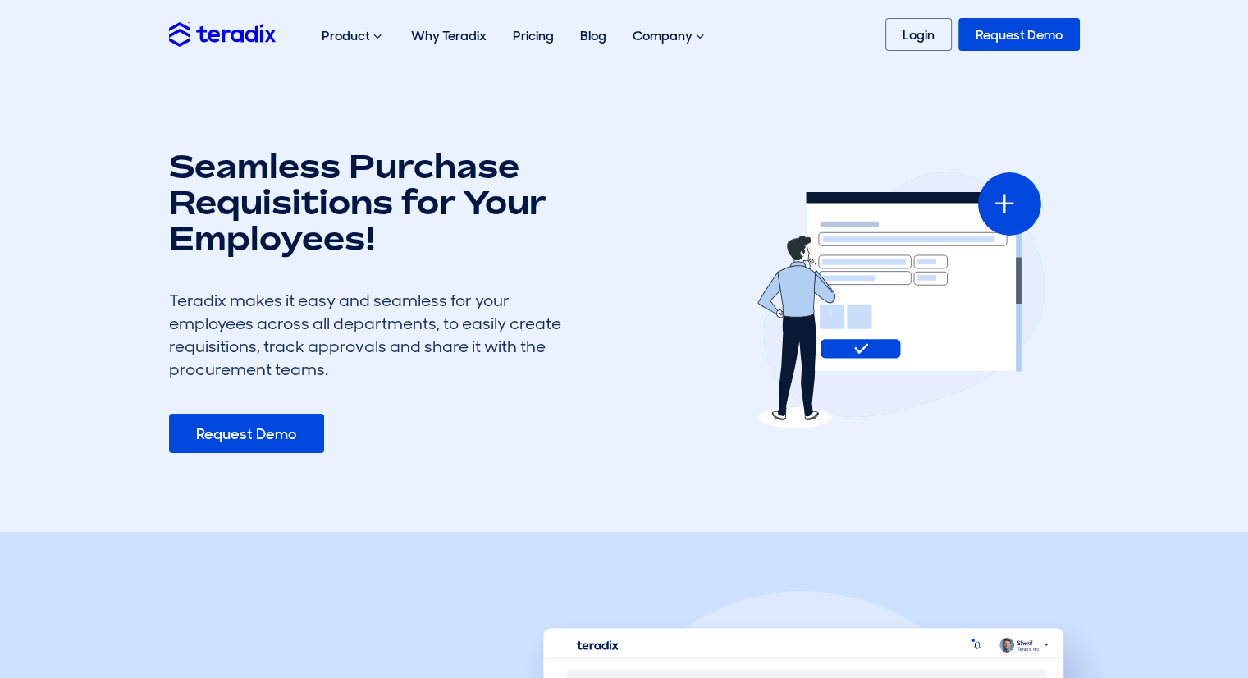
click at [267, 424] on link "Request Demo" at bounding box center [246, 433] width 155 height 39
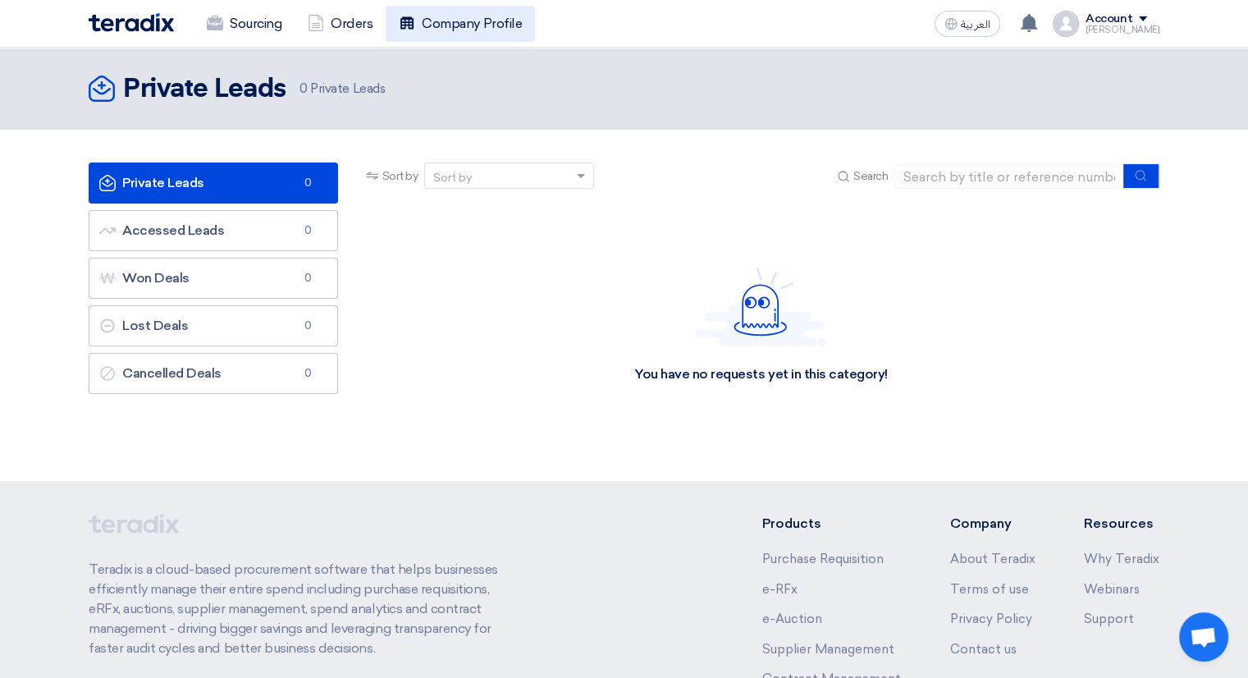
click at [434, 32] on link "Company Profile" at bounding box center [460, 24] width 149 height 36
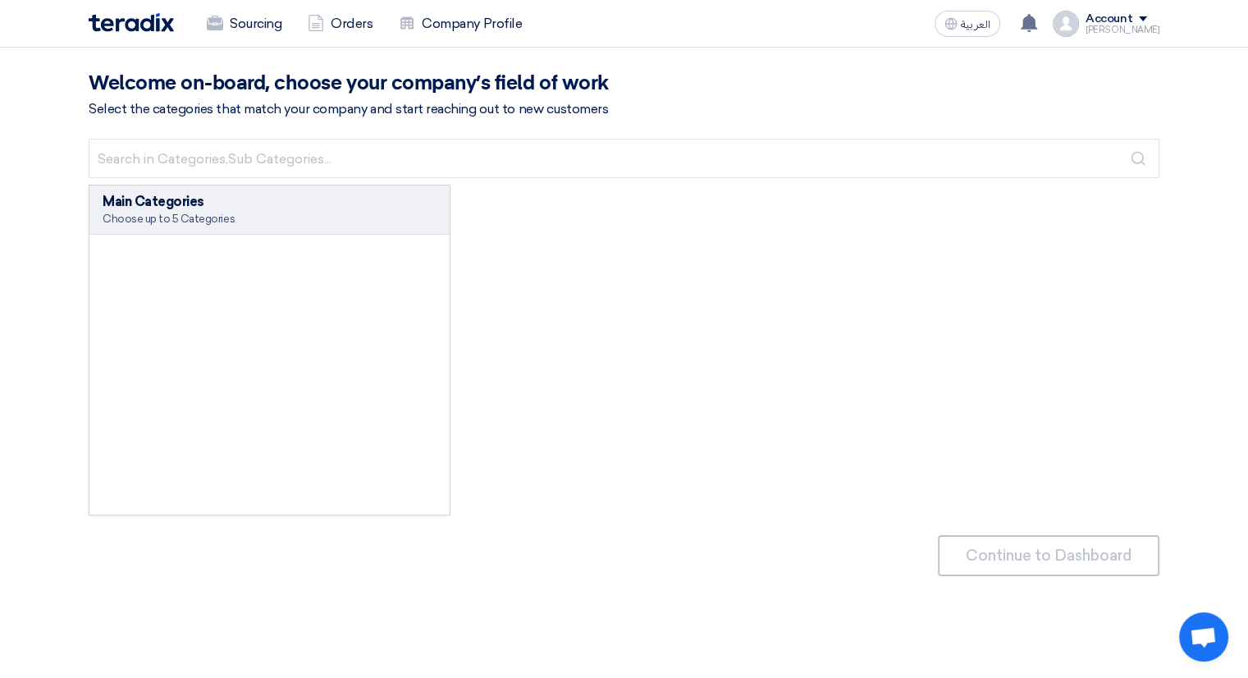
click at [174, 222] on div "Choose up to 5 Categories" at bounding box center [270, 219] width 334 height 15
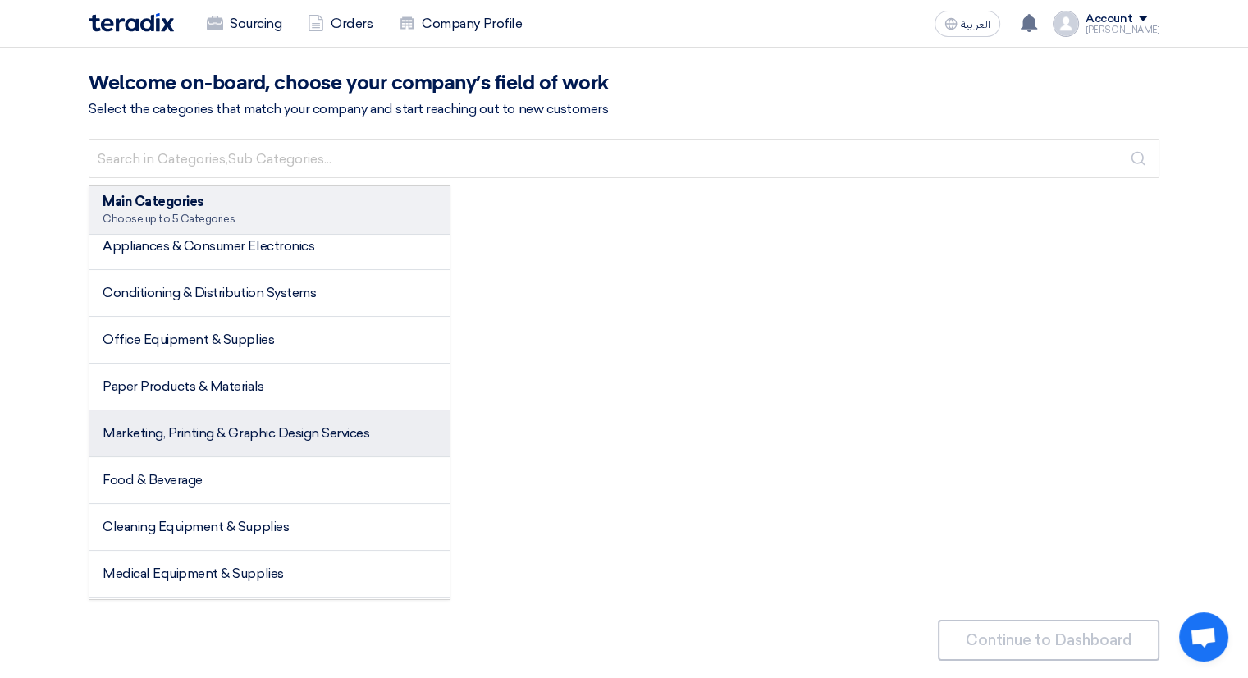
scroll to position [246, 0]
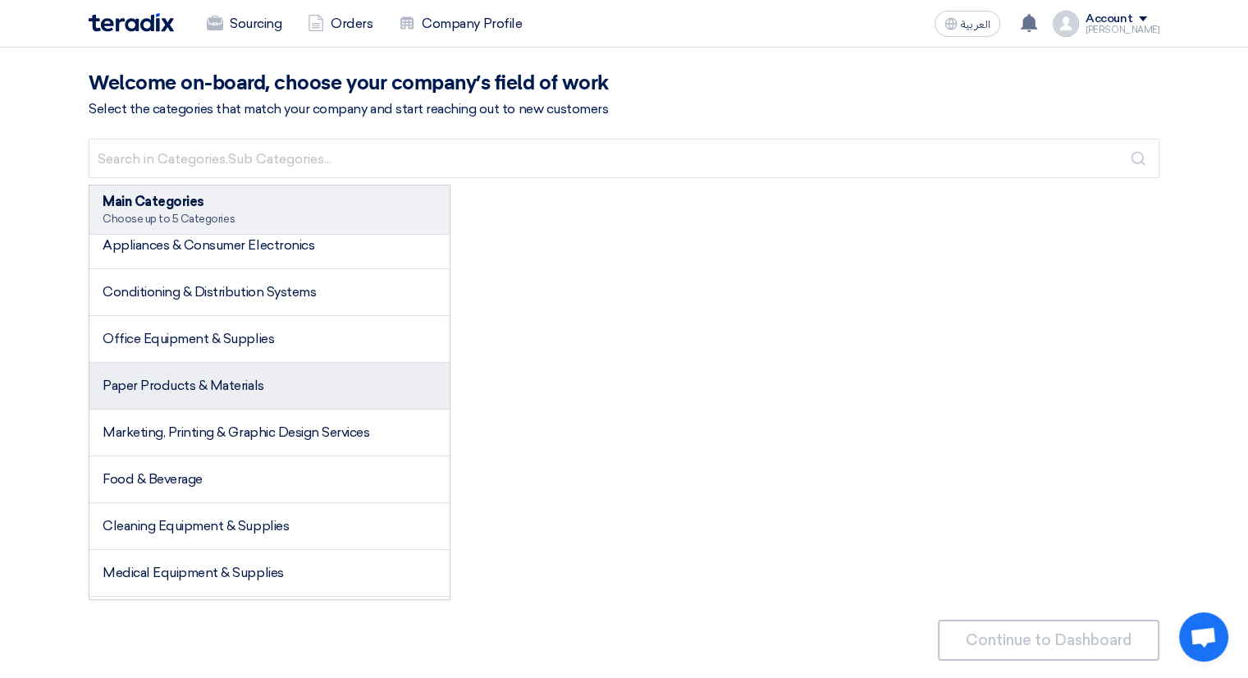
click at [235, 392] on li "Paper Products & Materials" at bounding box center [269, 386] width 360 height 47
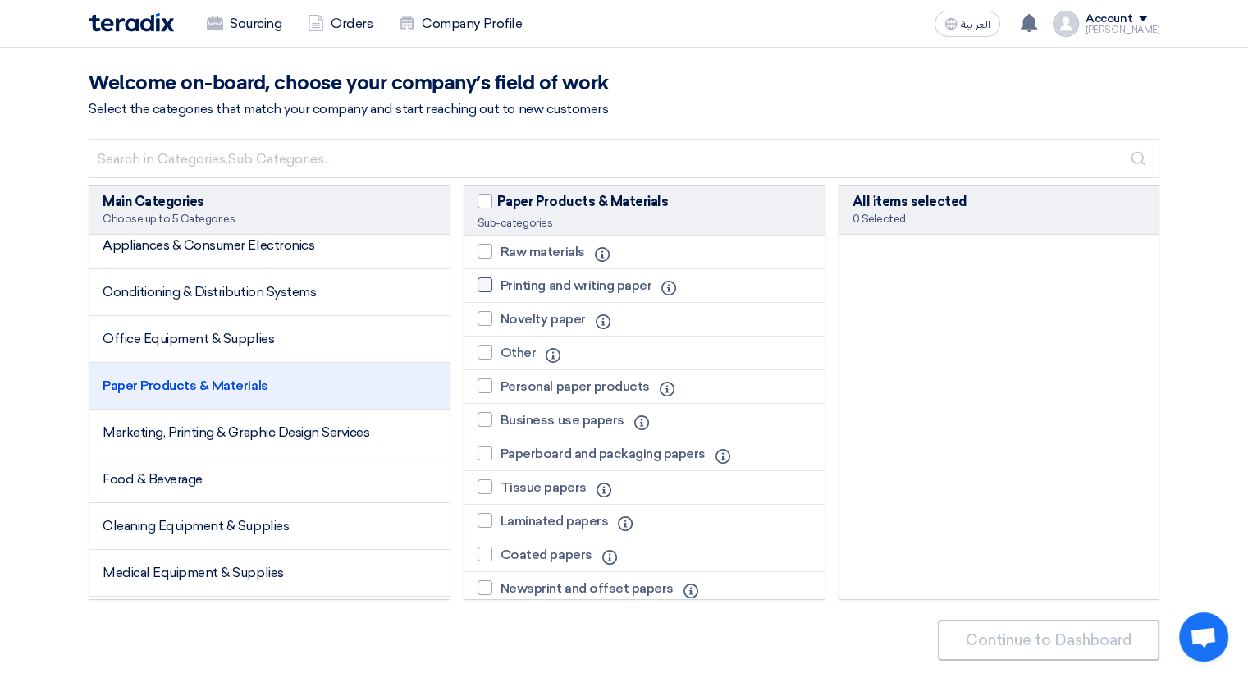
click at [487, 286] on div at bounding box center [485, 284] width 15 height 15
click at [501, 286] on input "Printing and writing paper" at bounding box center [506, 285] width 11 height 11
checkbox input "true"
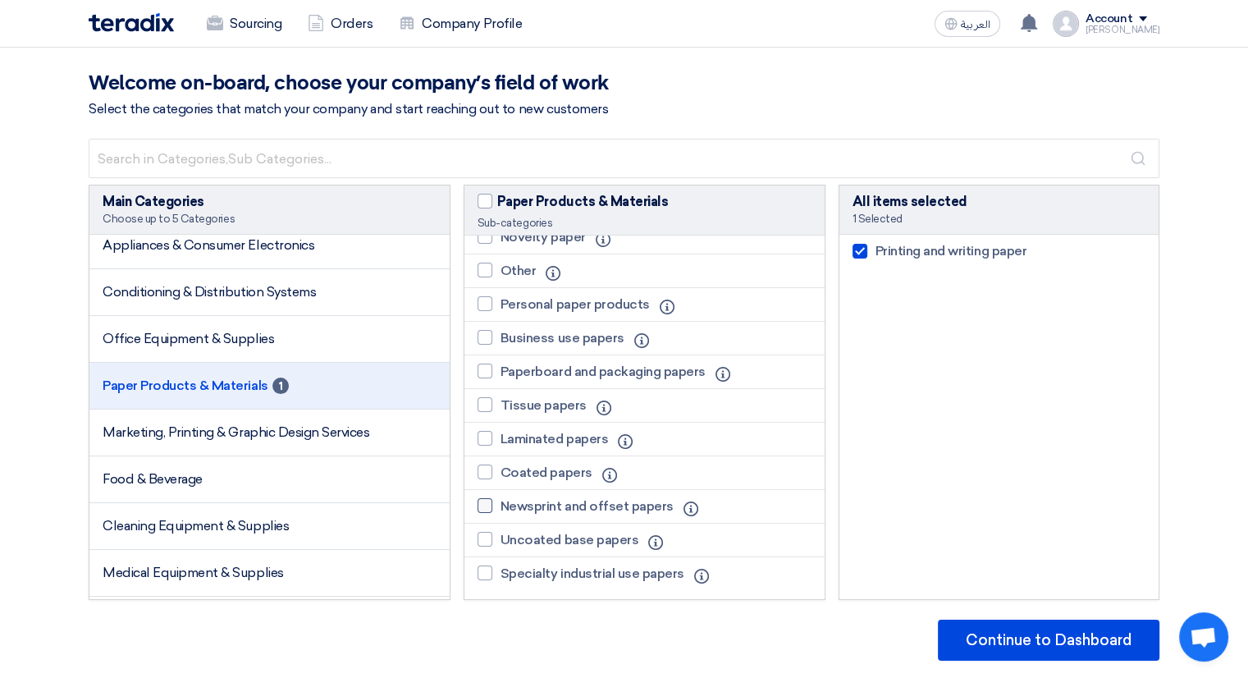
scroll to position [84, 0]
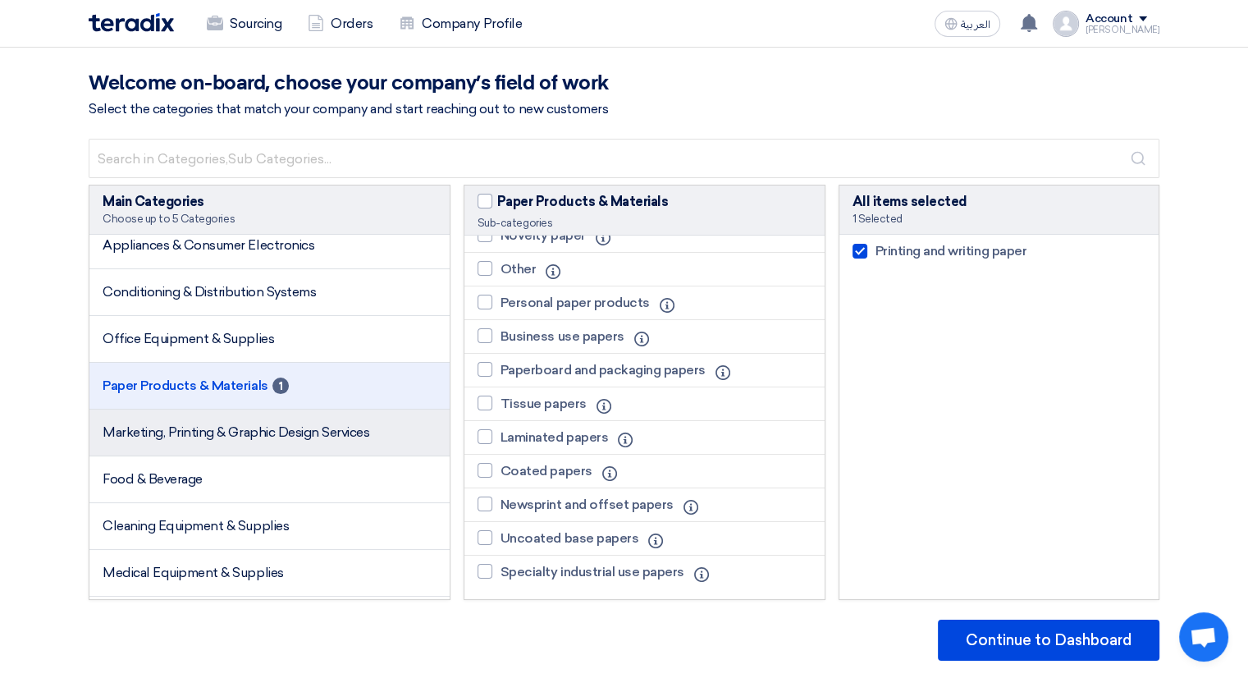
click at [235, 437] on span "Marketing, Printing & Graphic Design Services" at bounding box center [236, 432] width 267 height 16
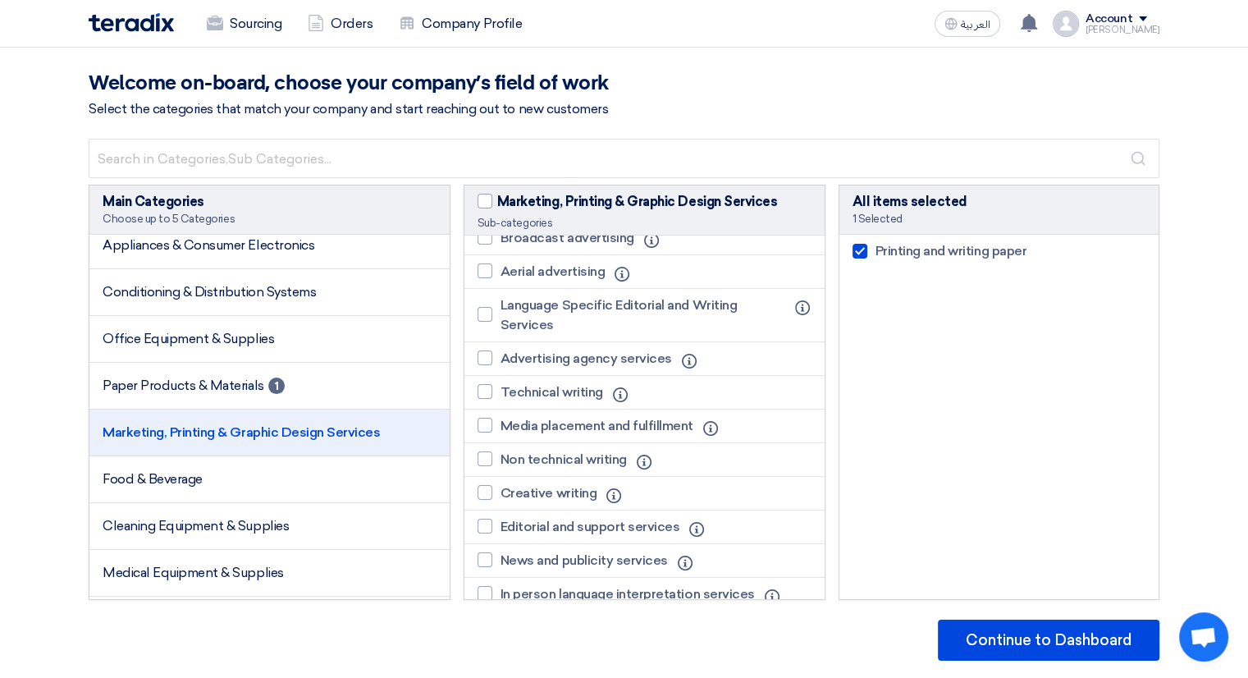
scroll to position [0, 0]
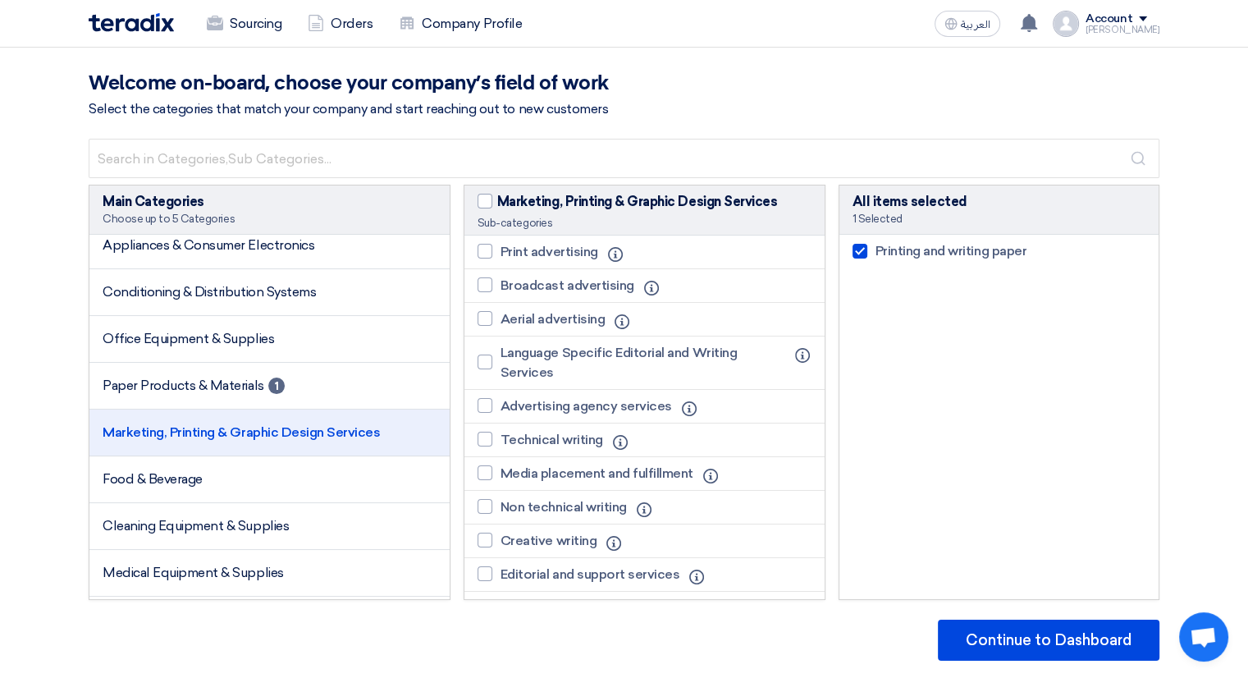
click at [470, 250] on li "Print advertising Info" at bounding box center [644, 252] width 360 height 34
click at [481, 250] on div at bounding box center [485, 251] width 15 height 15
click at [501, 250] on input "Print advertising" at bounding box center [506, 251] width 11 height 11
checkbox input "true"
click at [492, 405] on div at bounding box center [485, 405] width 15 height 15
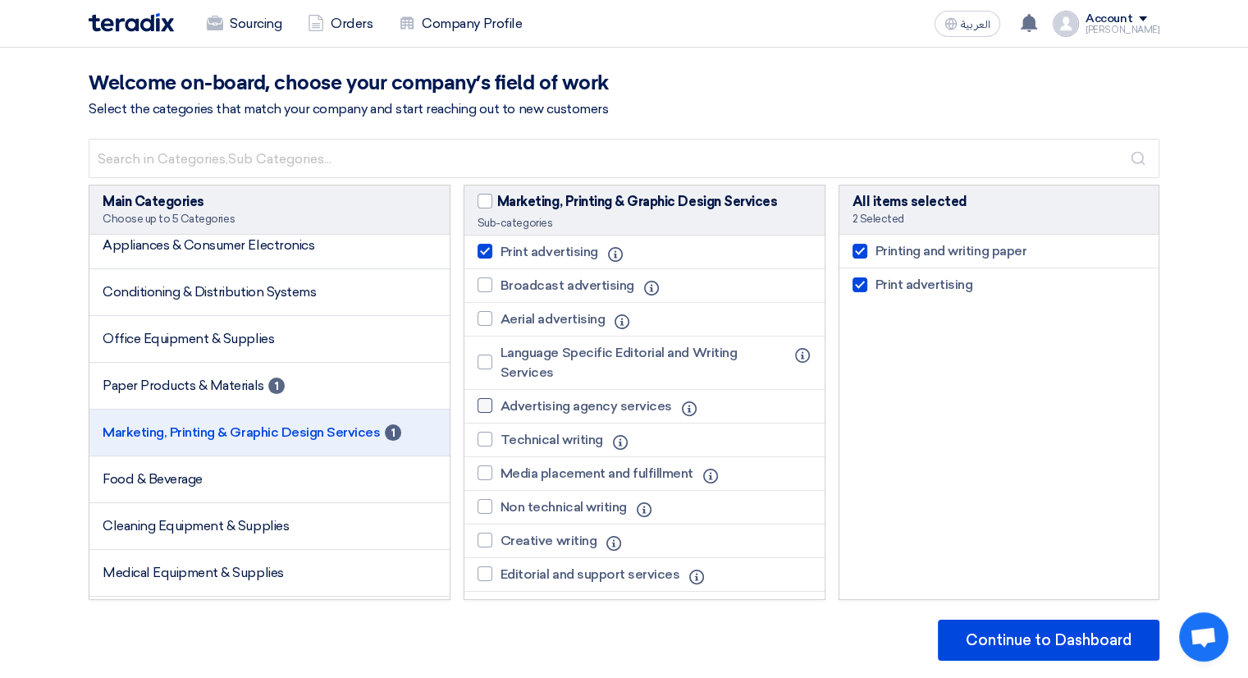
click at [501, 405] on input "Advertising agency services" at bounding box center [506, 405] width 11 height 11
checkbox input "true"
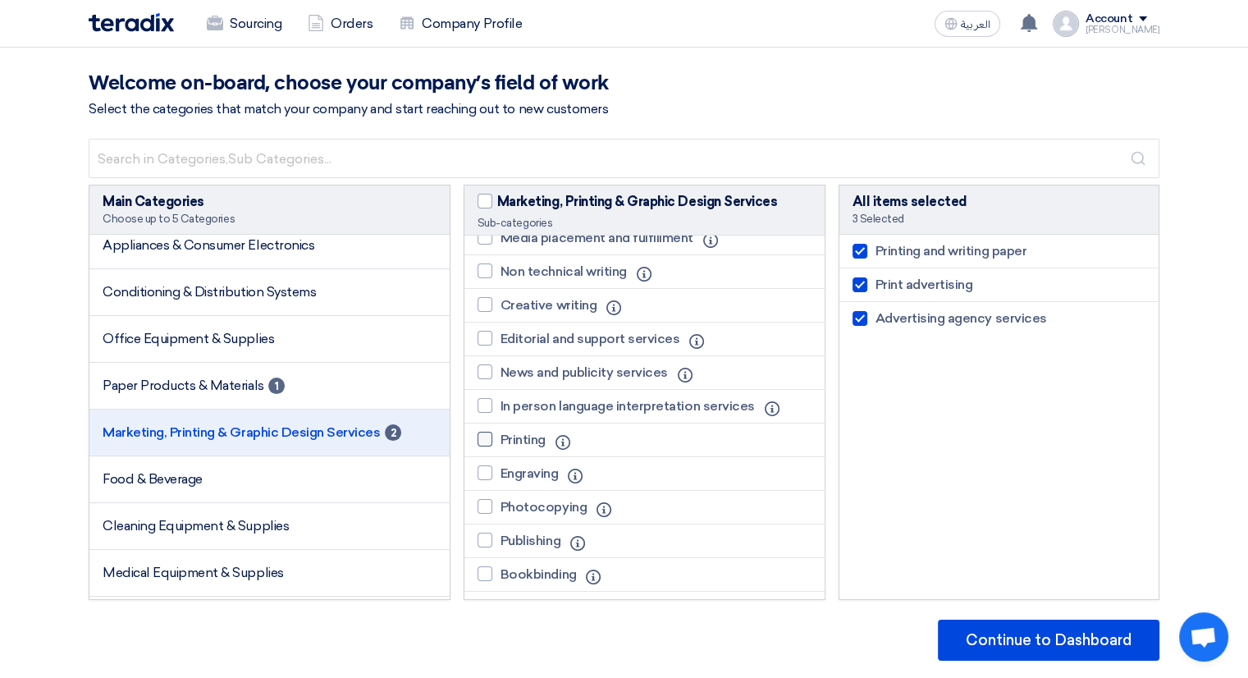
scroll to position [246, 0]
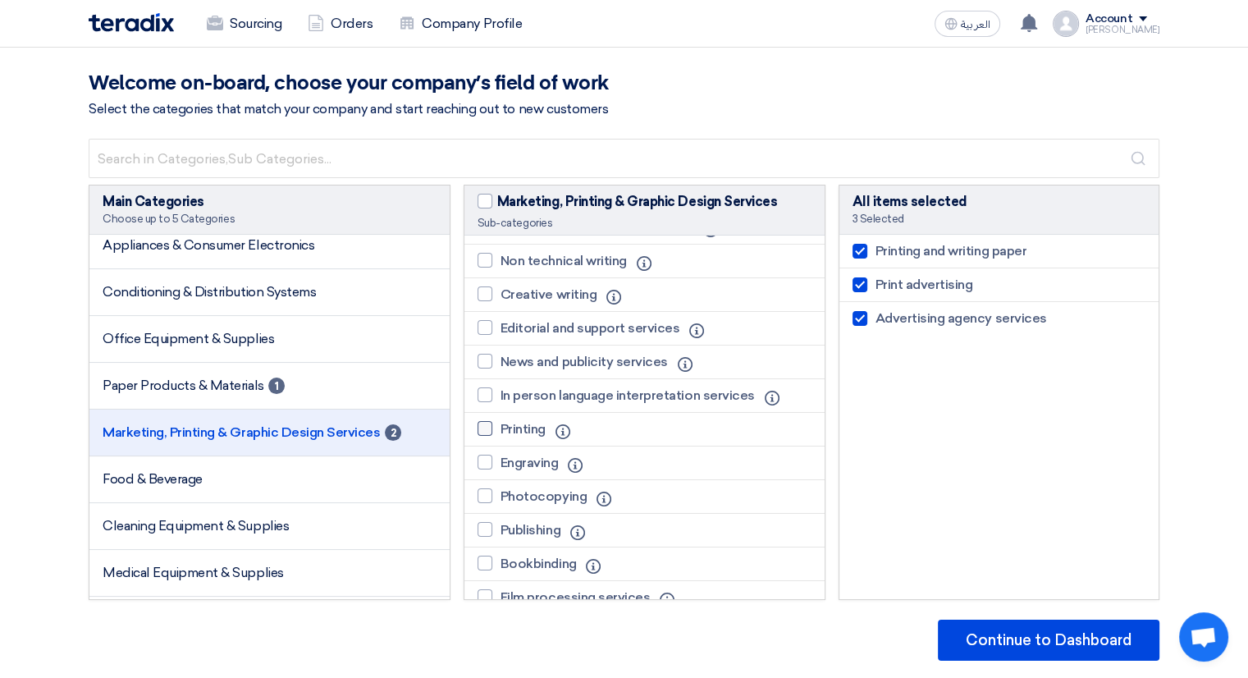
click at [492, 426] on div at bounding box center [485, 428] width 15 height 15
click at [501, 426] on input "Printing" at bounding box center [506, 428] width 11 height 11
checkbox input "true"
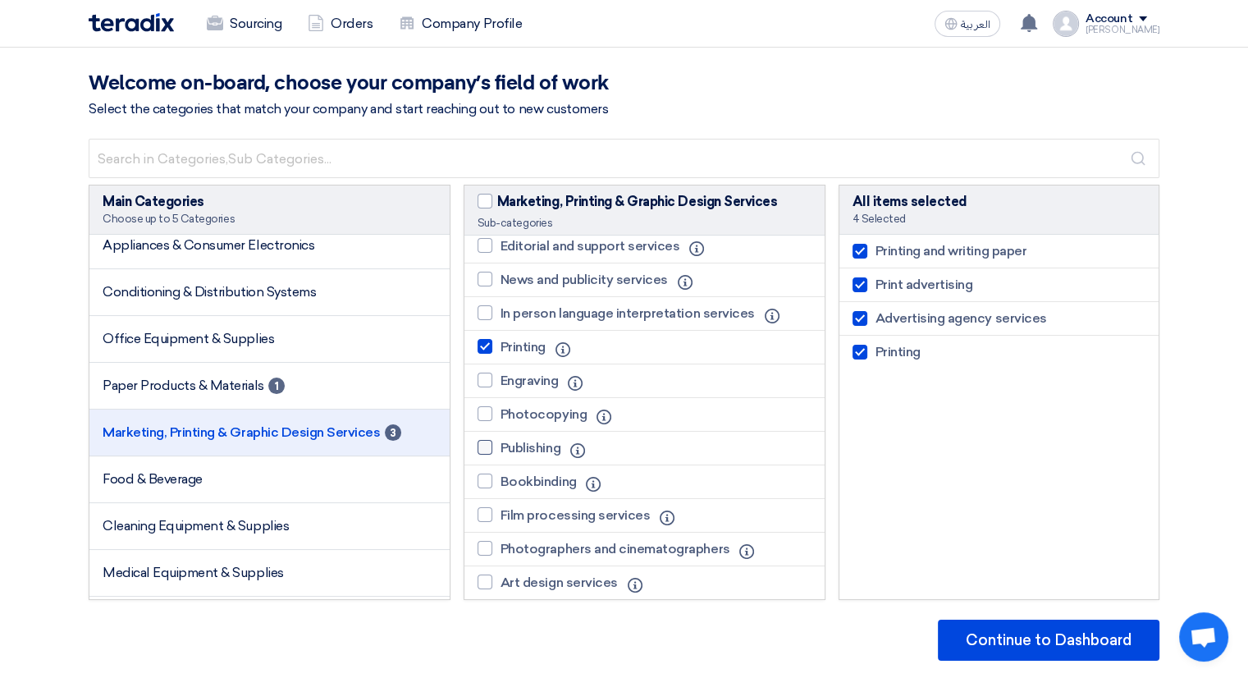
click at [491, 448] on div at bounding box center [485, 447] width 15 height 15
click at [501, 448] on input "Publishing" at bounding box center [506, 447] width 11 height 11
checkbox input "true"
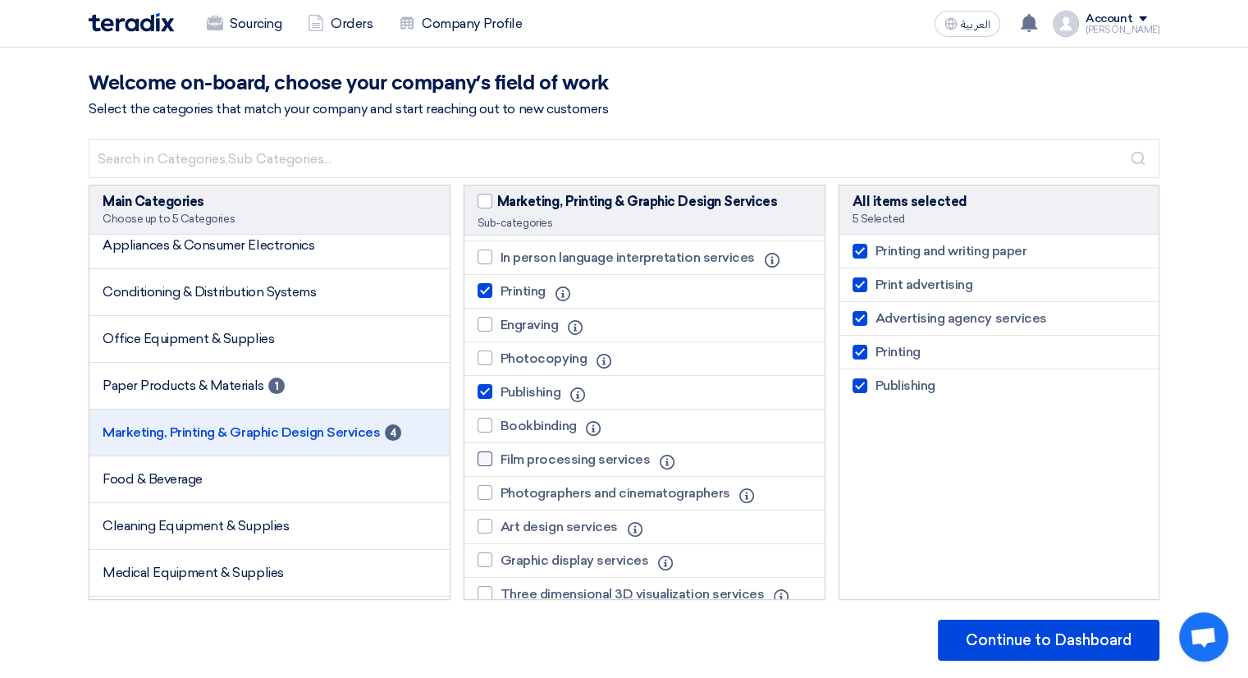
scroll to position [410, 0]
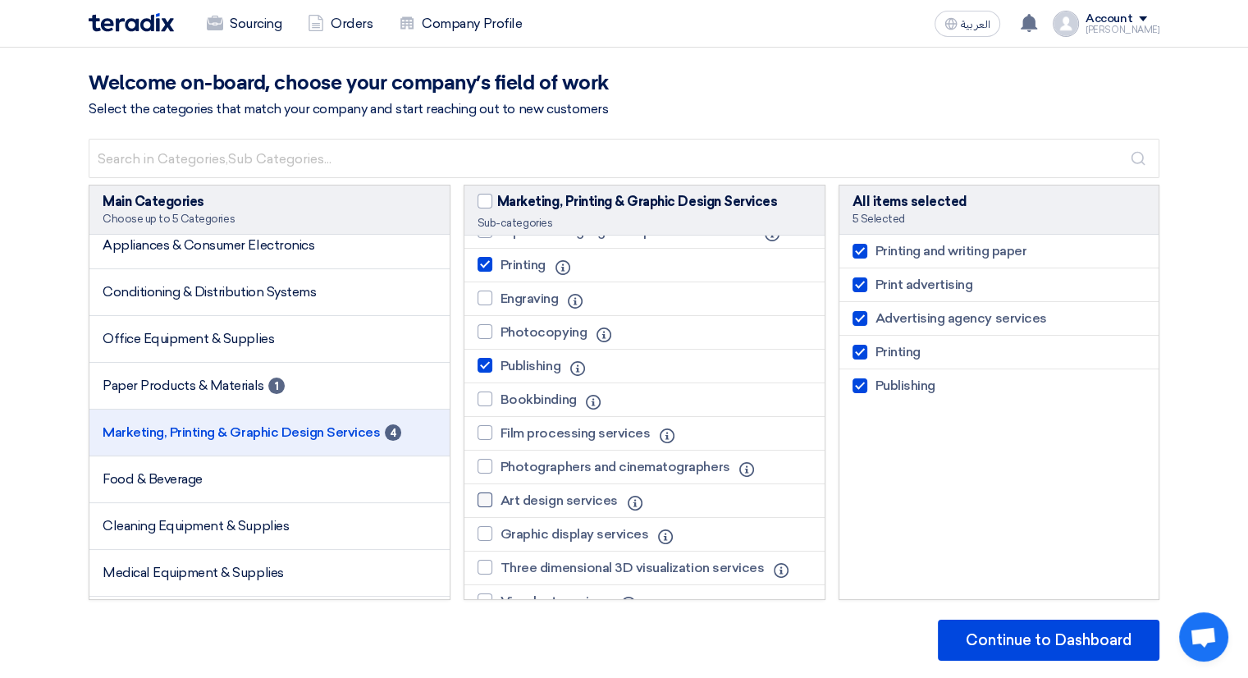
click at [487, 492] on div at bounding box center [485, 499] width 15 height 15
click at [501, 495] on input "Art design services" at bounding box center [506, 500] width 11 height 11
checkbox input "true"
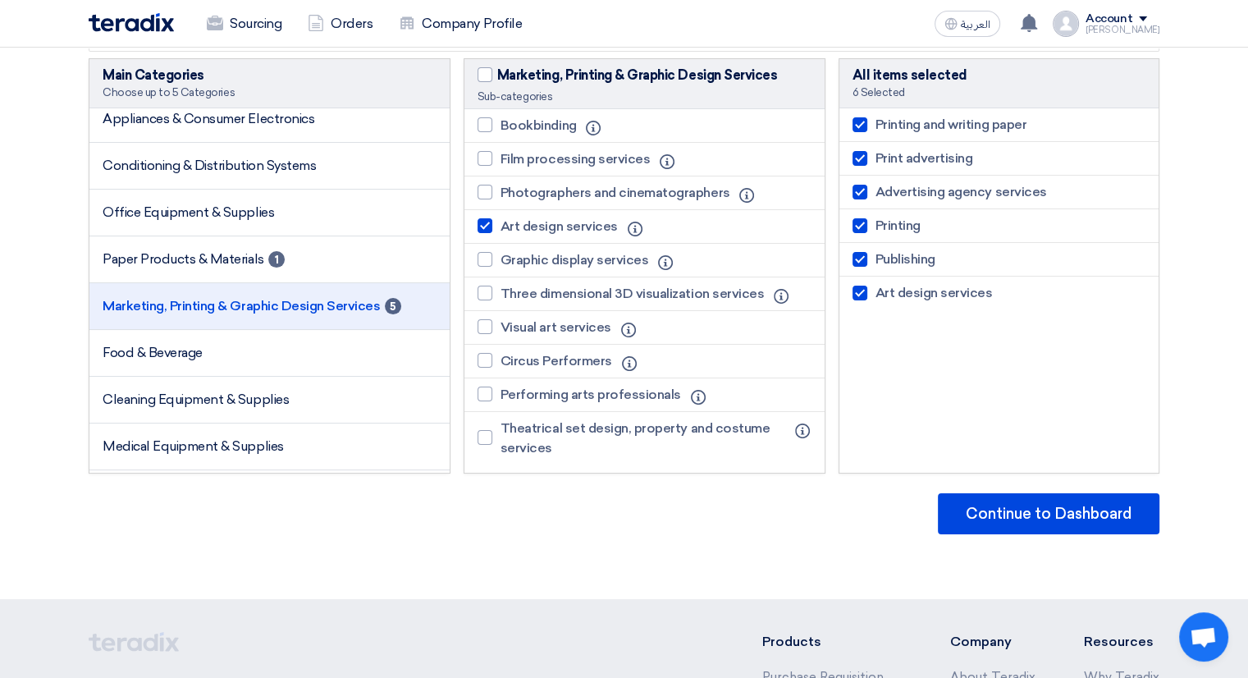
scroll to position [164, 0]
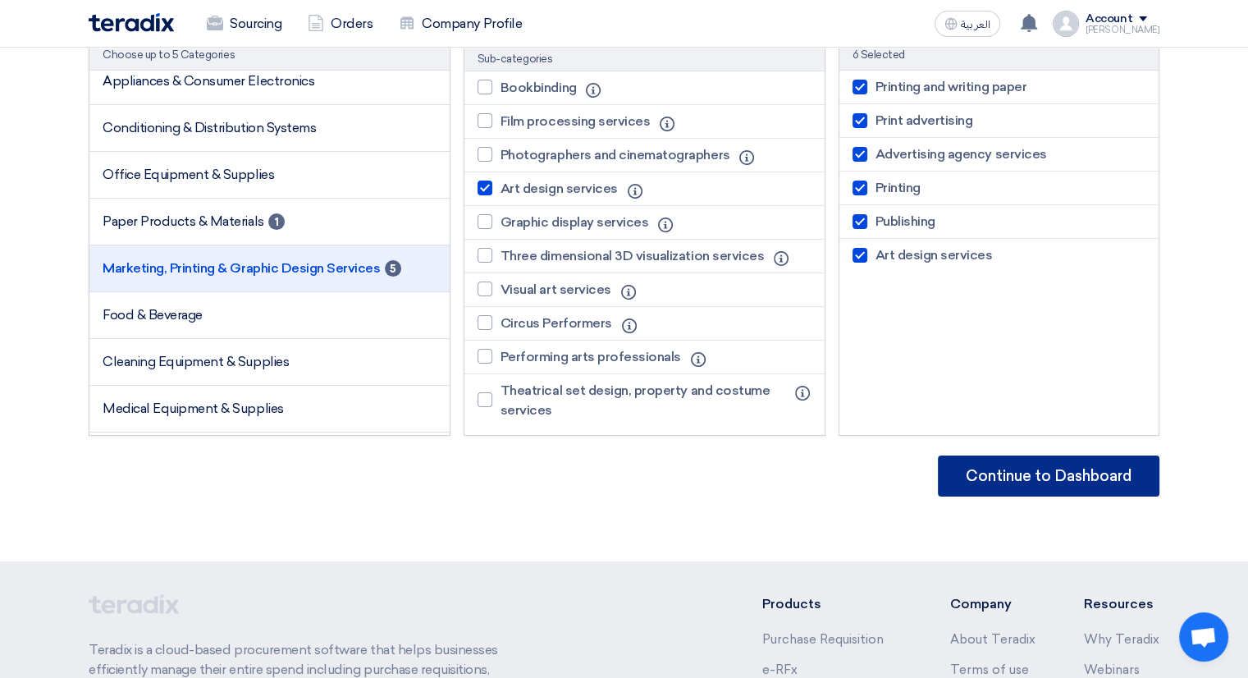
click at [978, 474] on button "Continue to Dashboard" at bounding box center [1049, 475] width 222 height 41
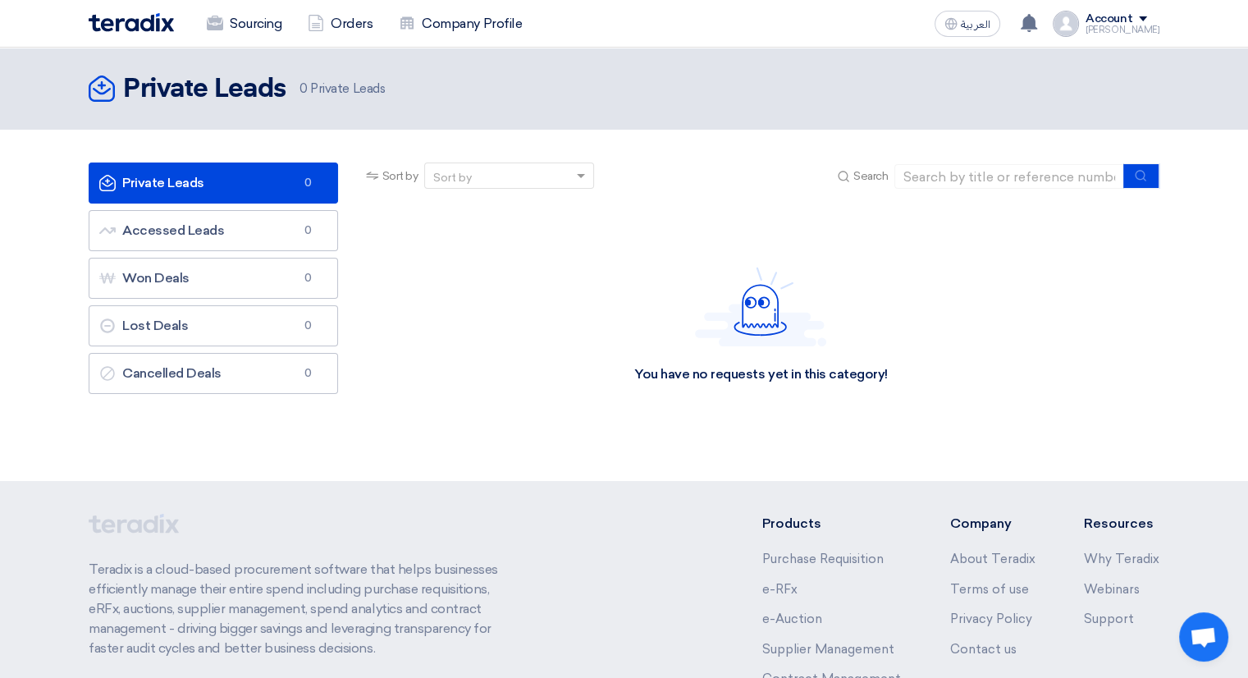
click at [1153, 28] on div "[PERSON_NAME]" at bounding box center [1123, 29] width 74 height 9
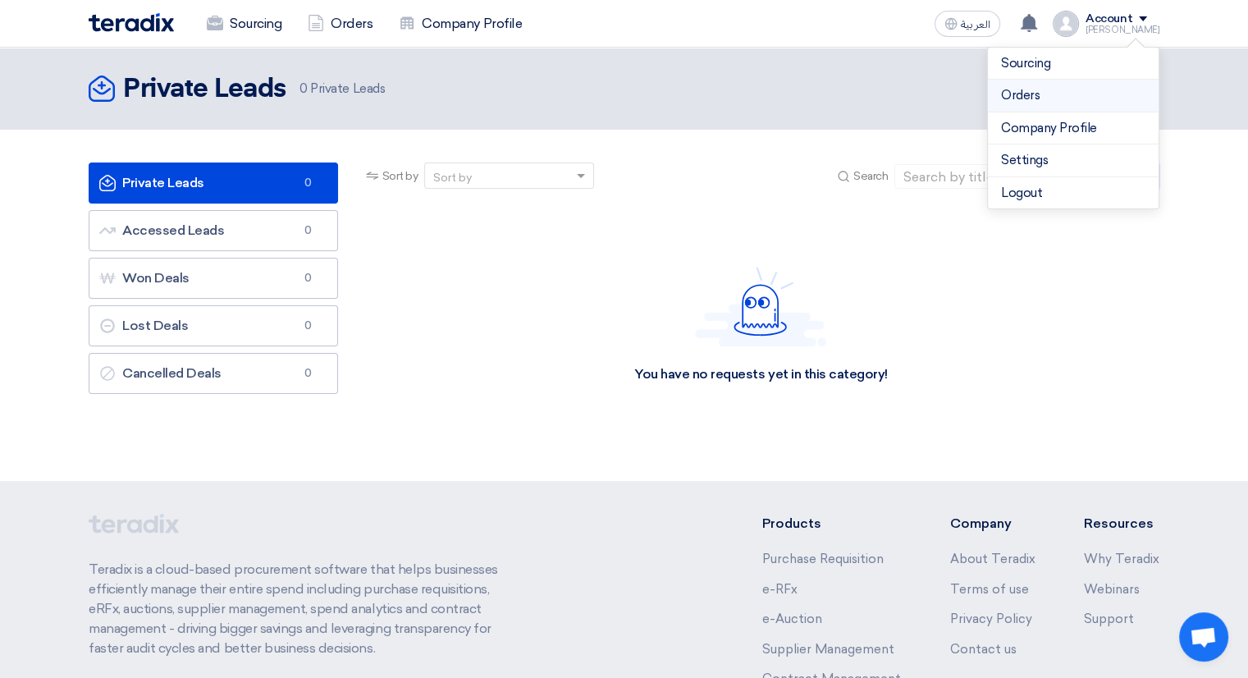
click at [1046, 89] on link "Orders" at bounding box center [1073, 95] width 144 height 19
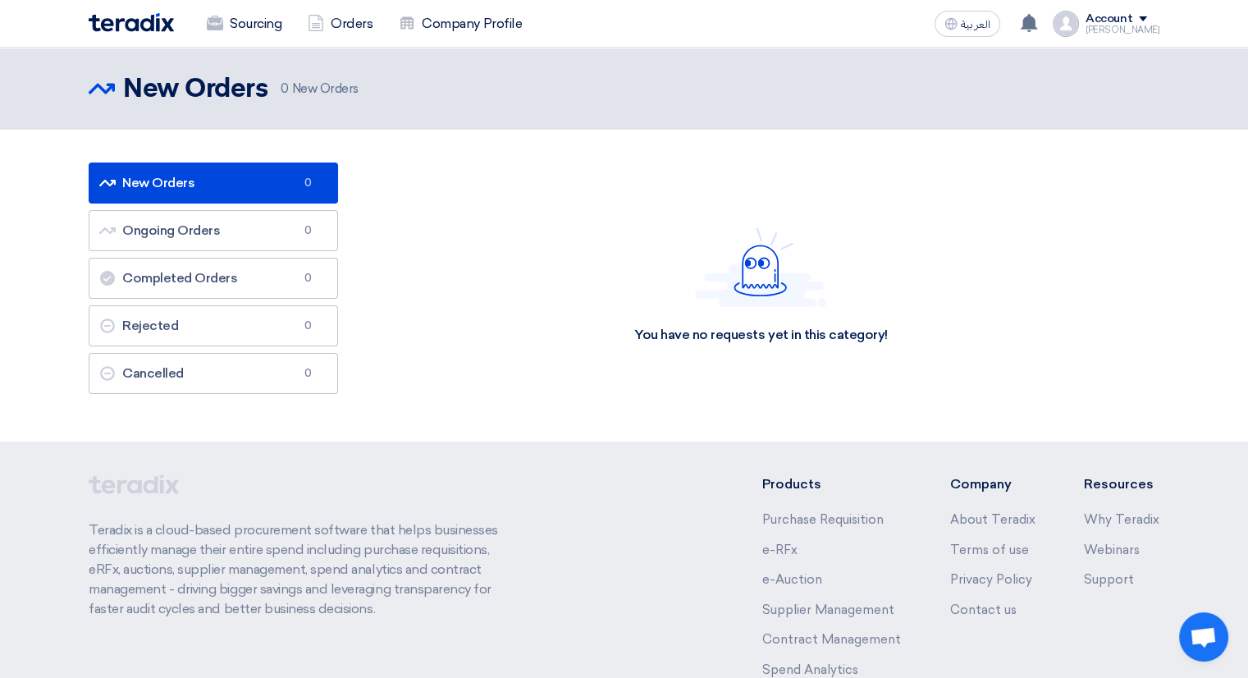
click at [1109, 23] on div "Account" at bounding box center [1109, 19] width 47 height 14
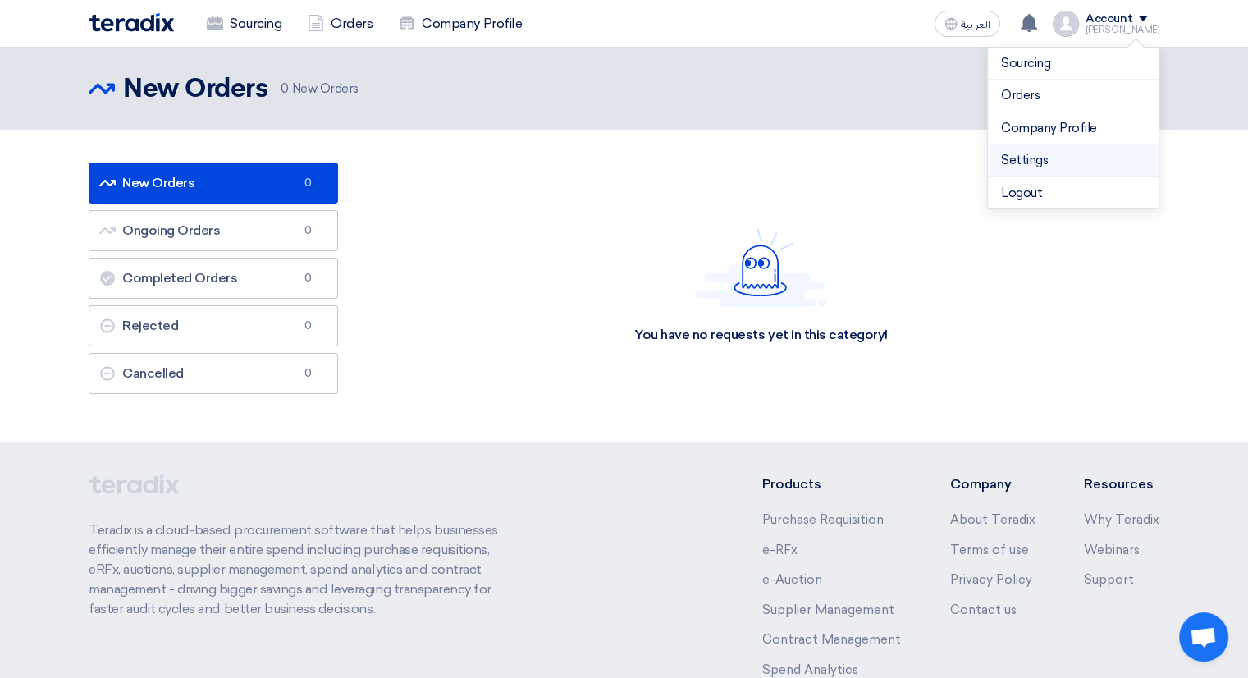
click at [1035, 156] on link "Settings" at bounding box center [1073, 160] width 144 height 19
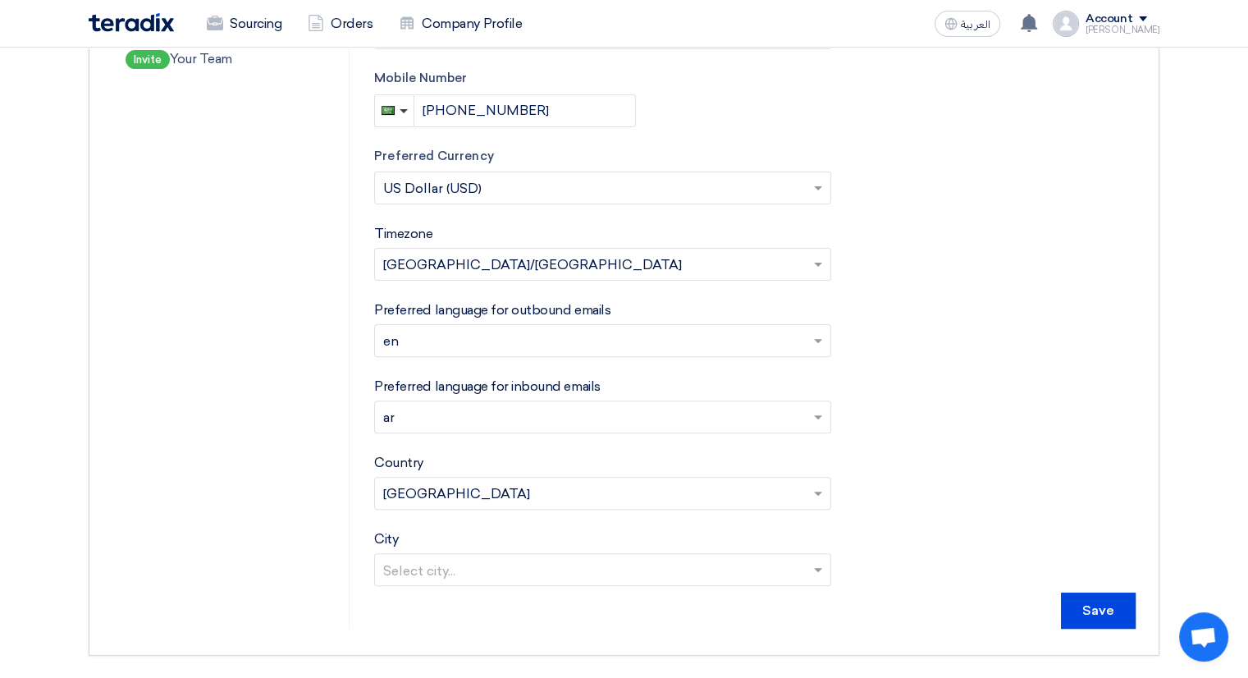
scroll to position [492, 0]
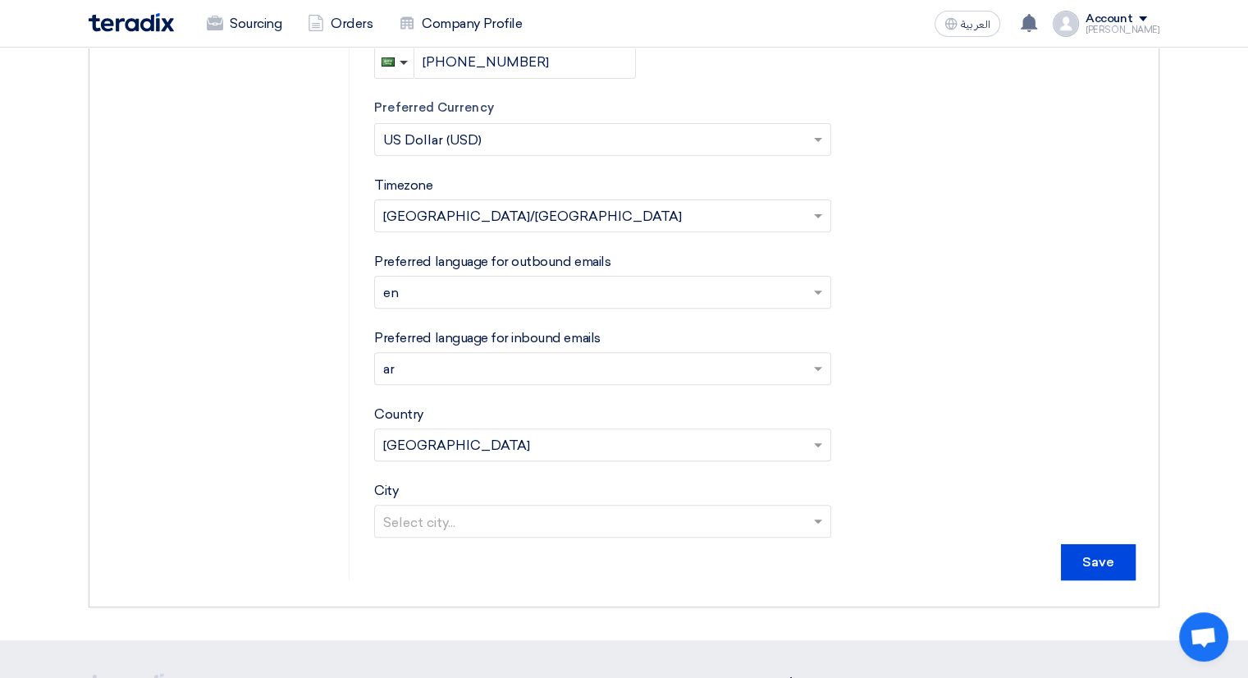
click at [531, 516] on input "text" at bounding box center [594, 523] width 423 height 27
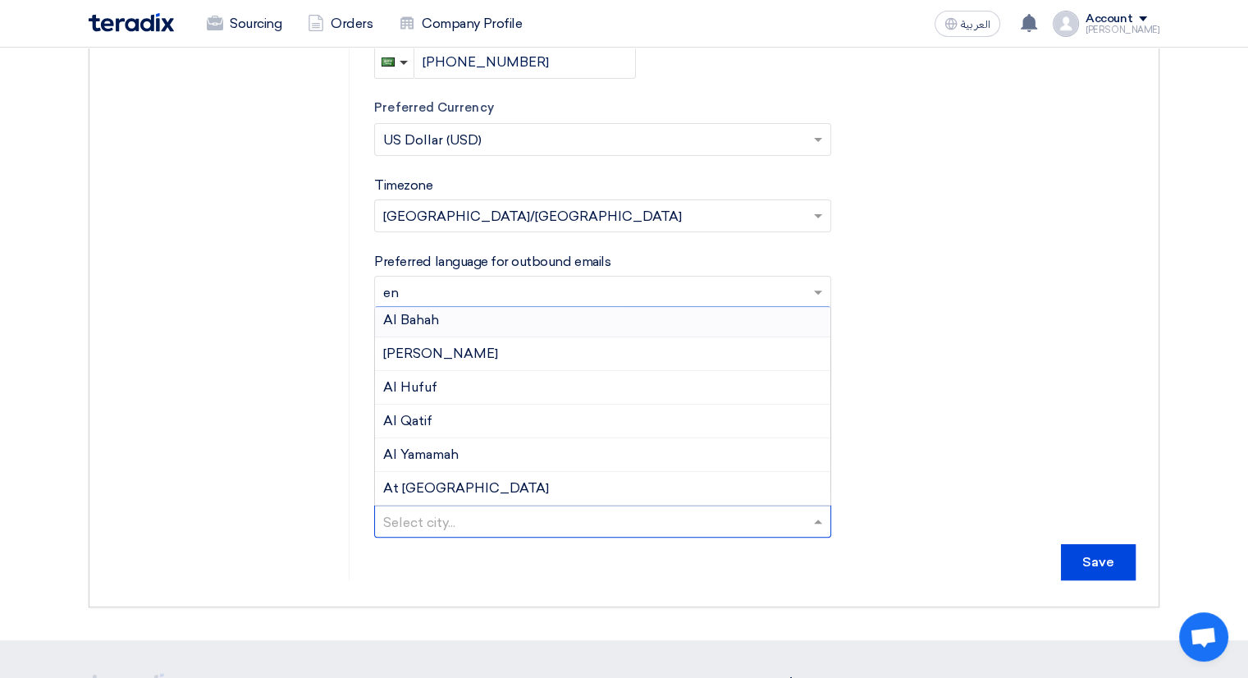
scroll to position [164, 0]
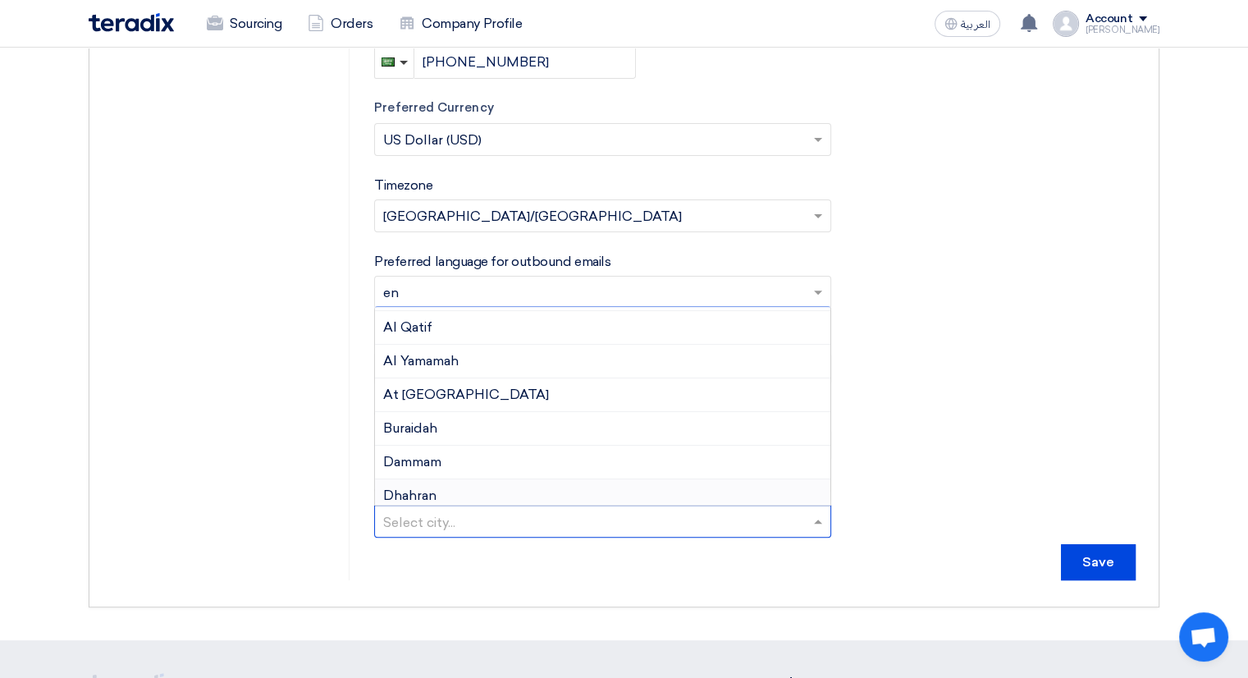
type input "k"
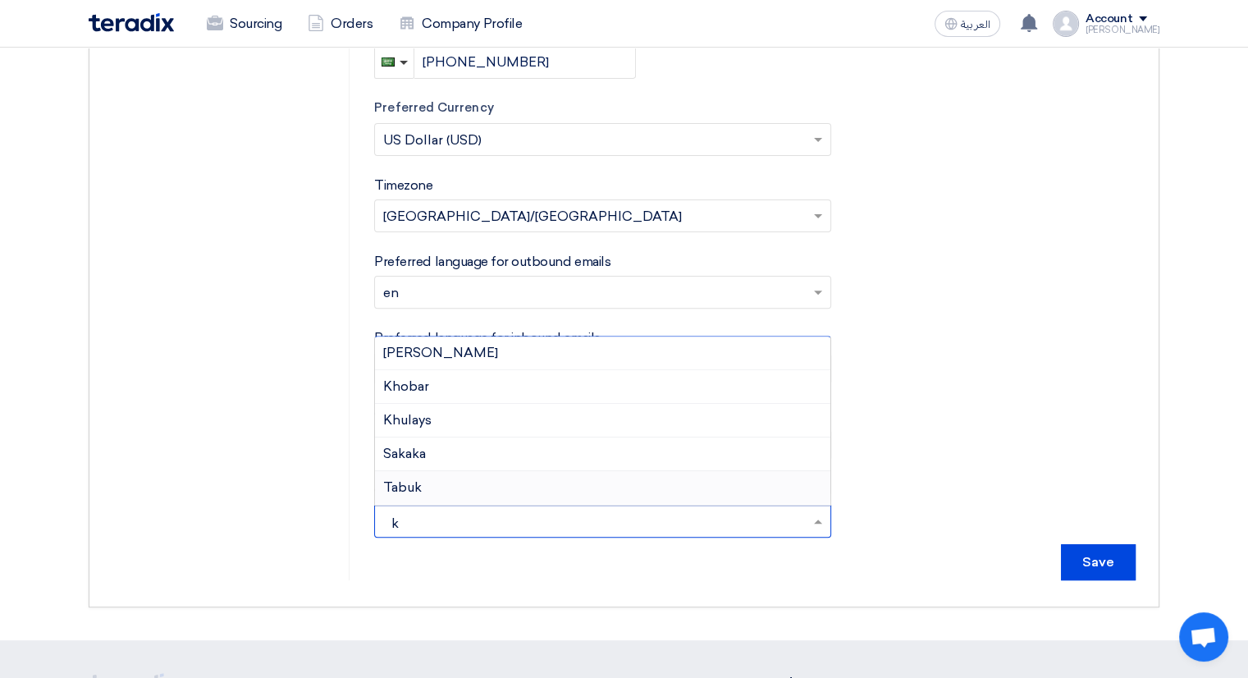
scroll to position [0, 0]
type input "kho"
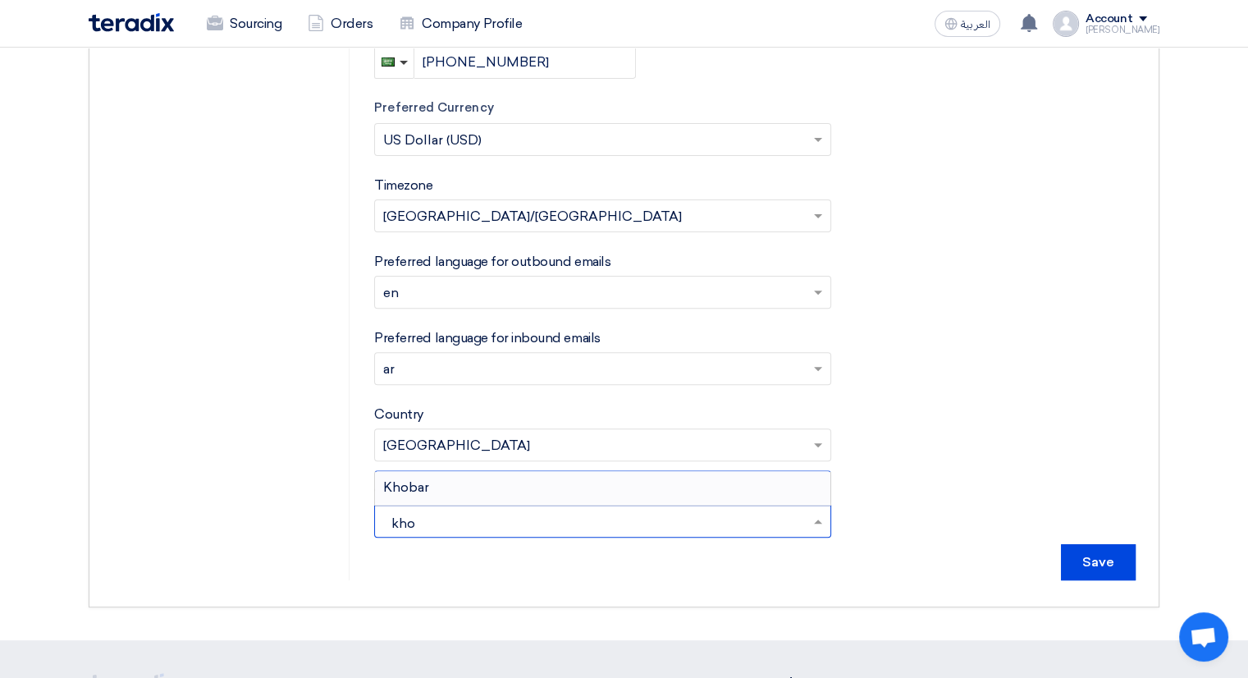
click at [418, 476] on div "Khobar" at bounding box center [602, 487] width 455 height 33
click at [456, 367] on input "text" at bounding box center [594, 370] width 423 height 27
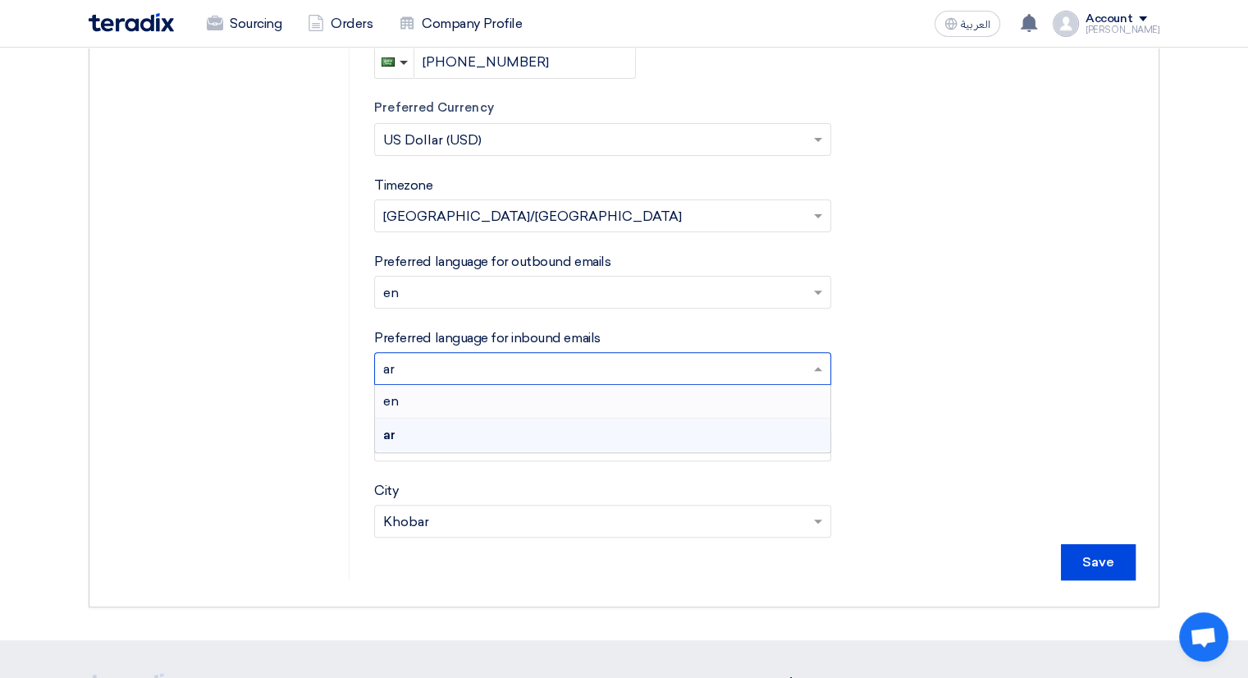
click at [417, 405] on div "en" at bounding box center [602, 402] width 455 height 34
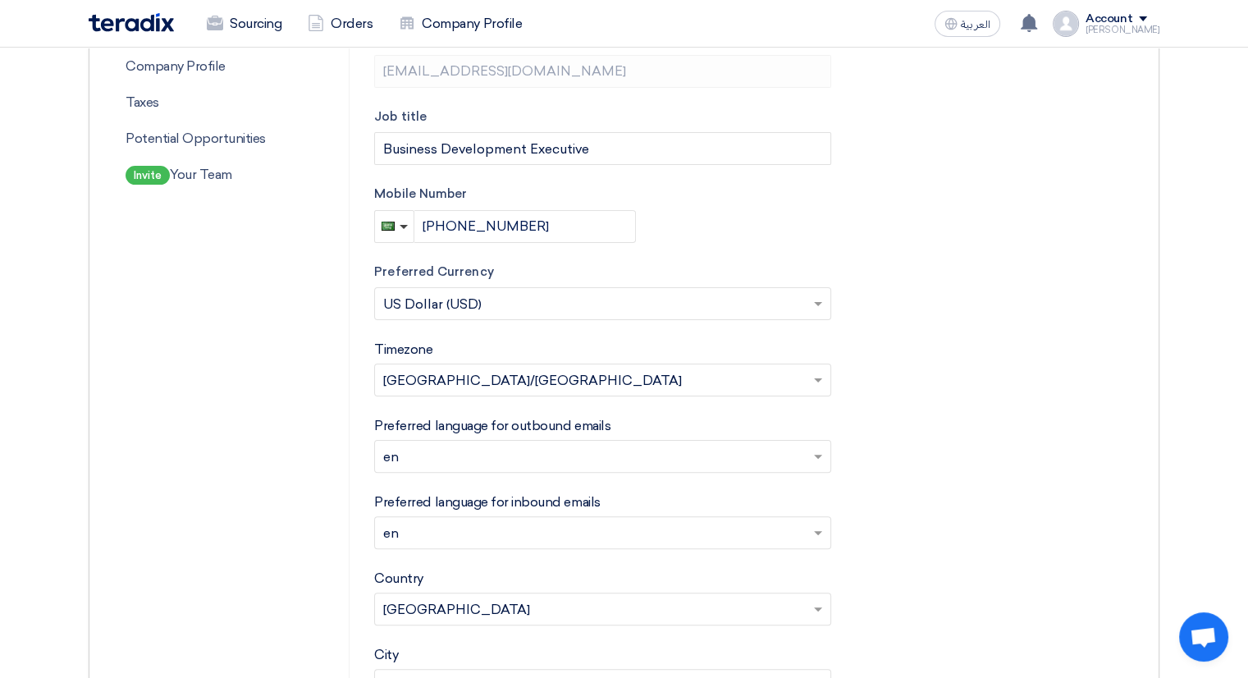
scroll to position [246, 0]
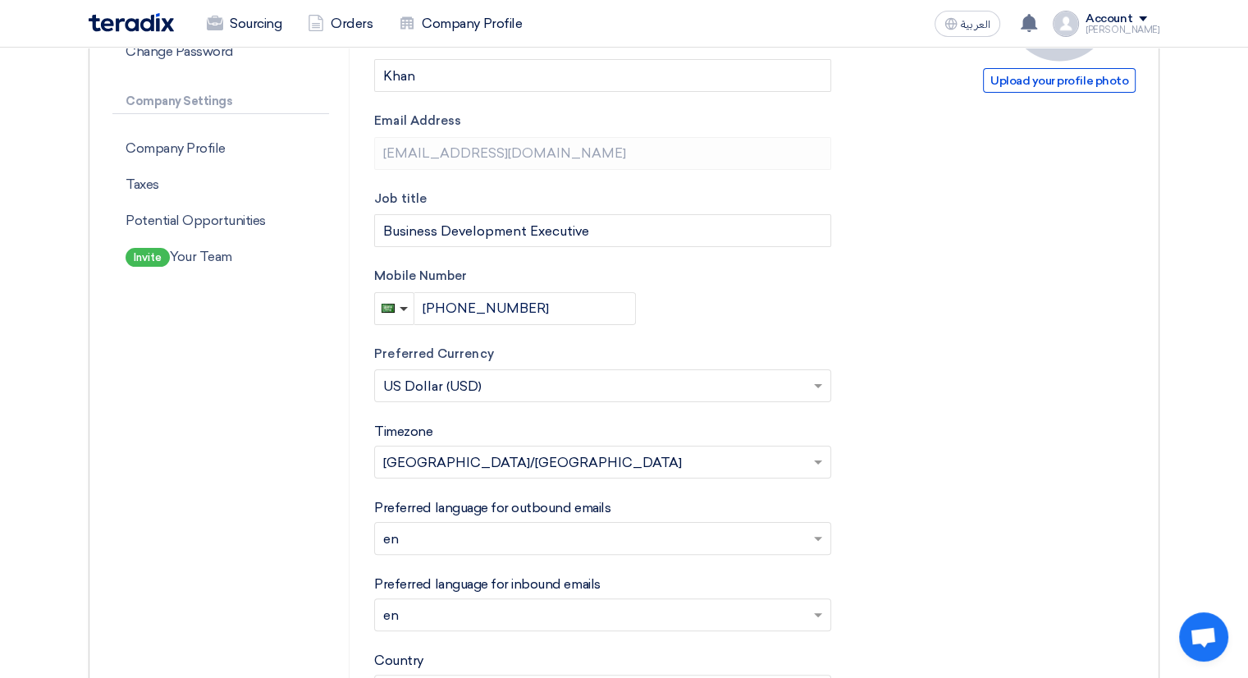
click at [473, 382] on input "text" at bounding box center [594, 387] width 423 height 27
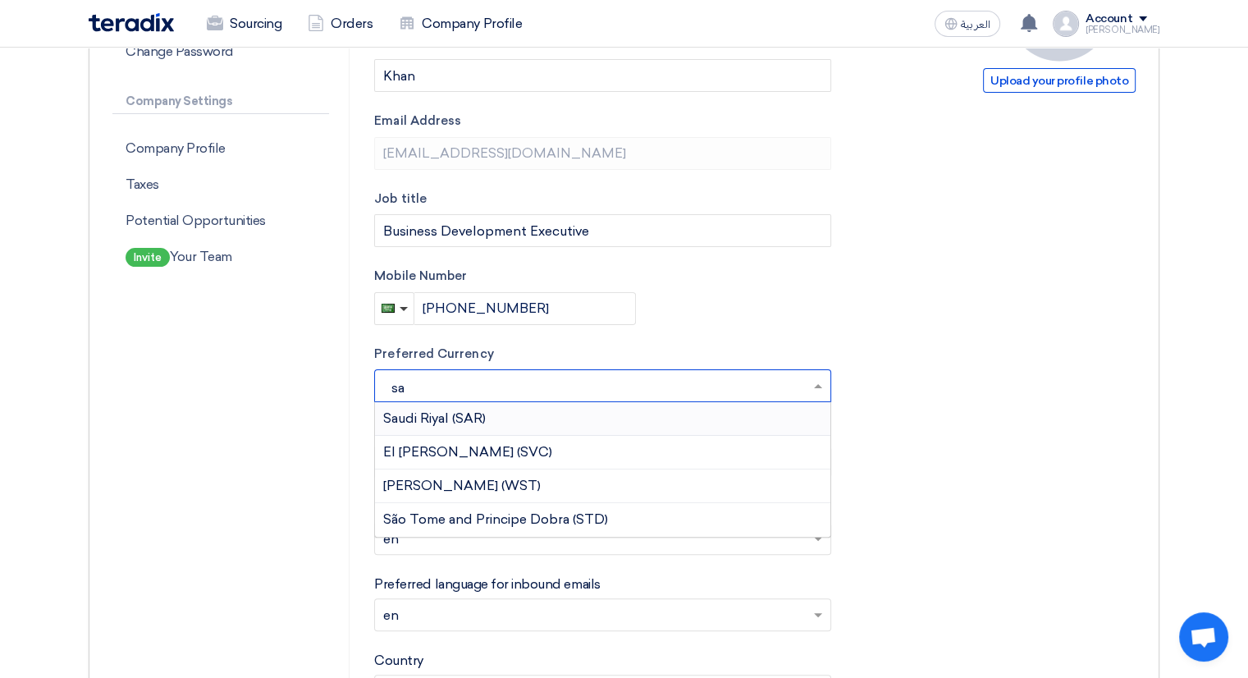
type input "sar"
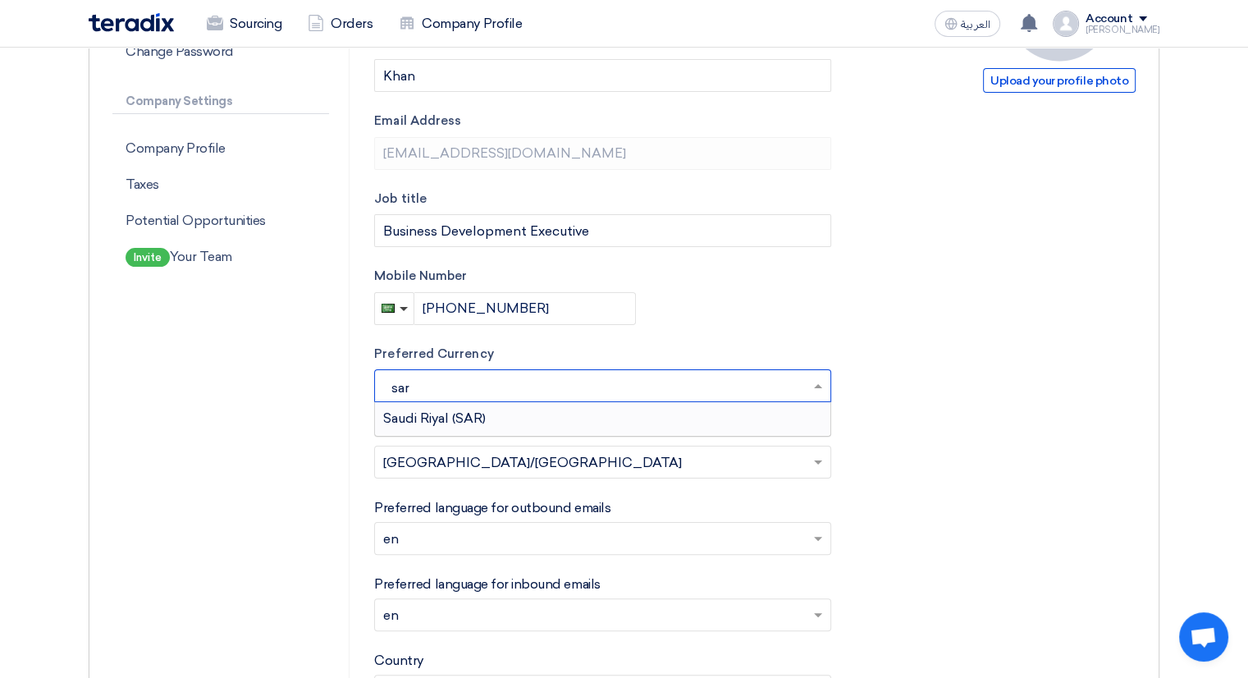
click at [457, 409] on div "Saudi Riyal (SAR)" at bounding box center [602, 418] width 455 height 33
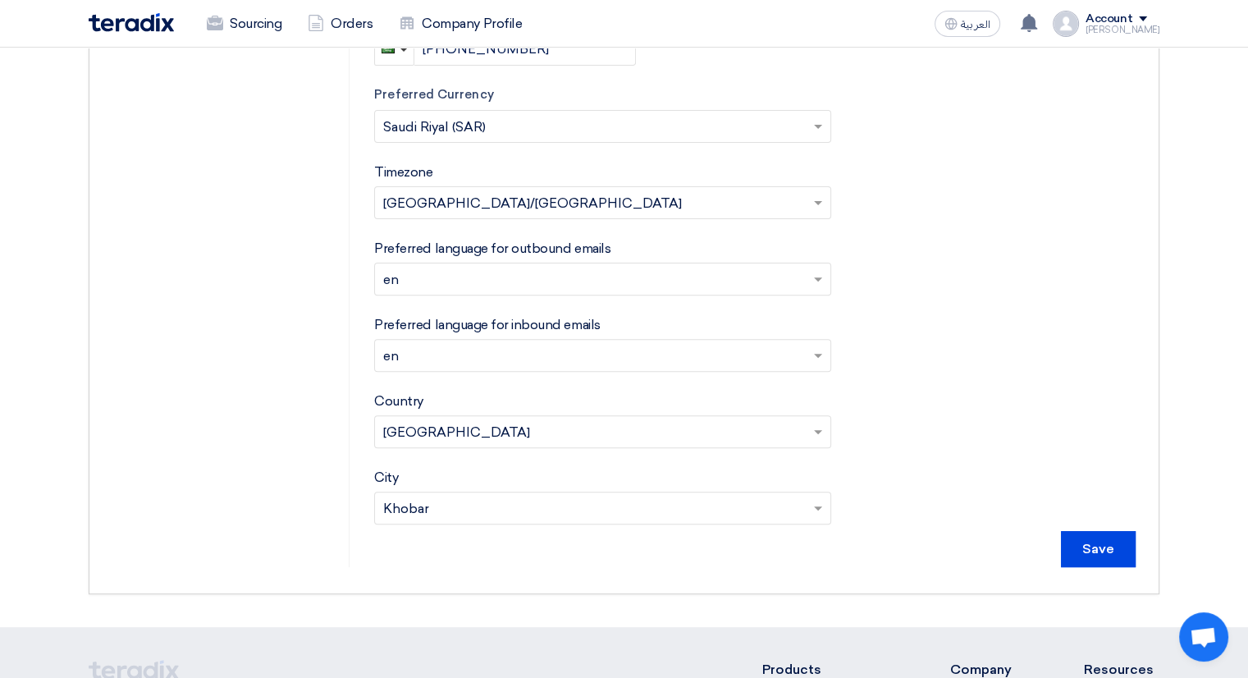
scroll to position [574, 0]
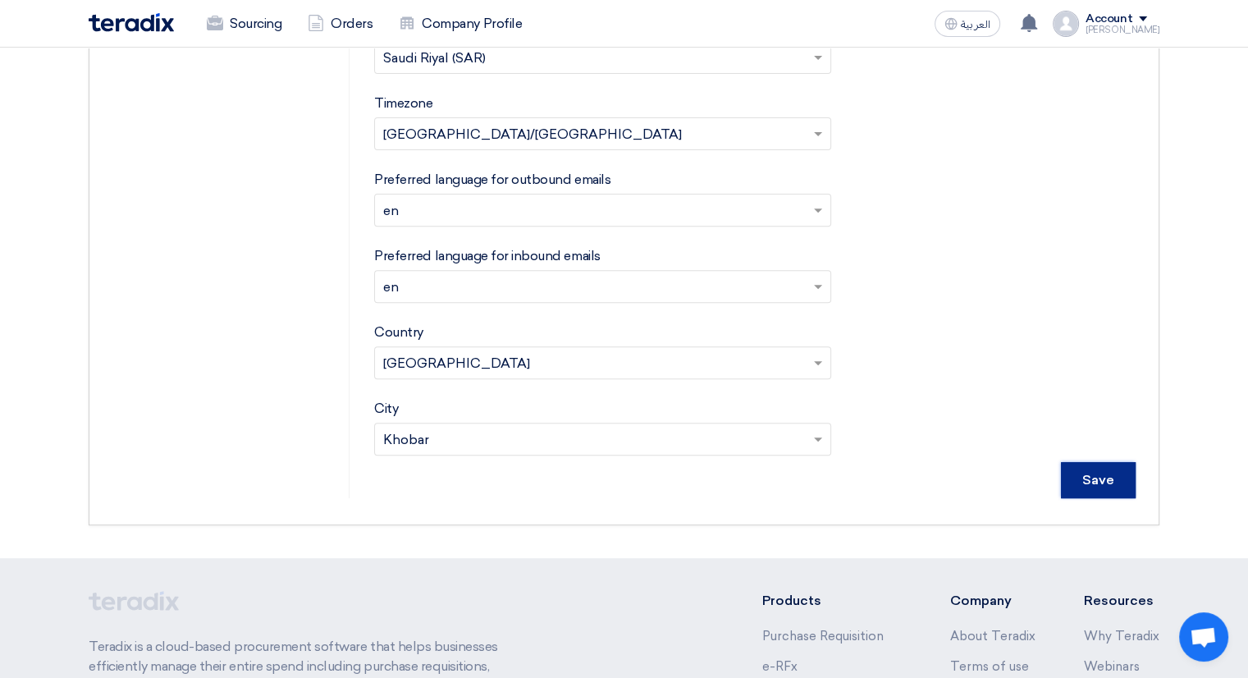
click at [1093, 491] on input "Save" at bounding box center [1098, 480] width 75 height 36
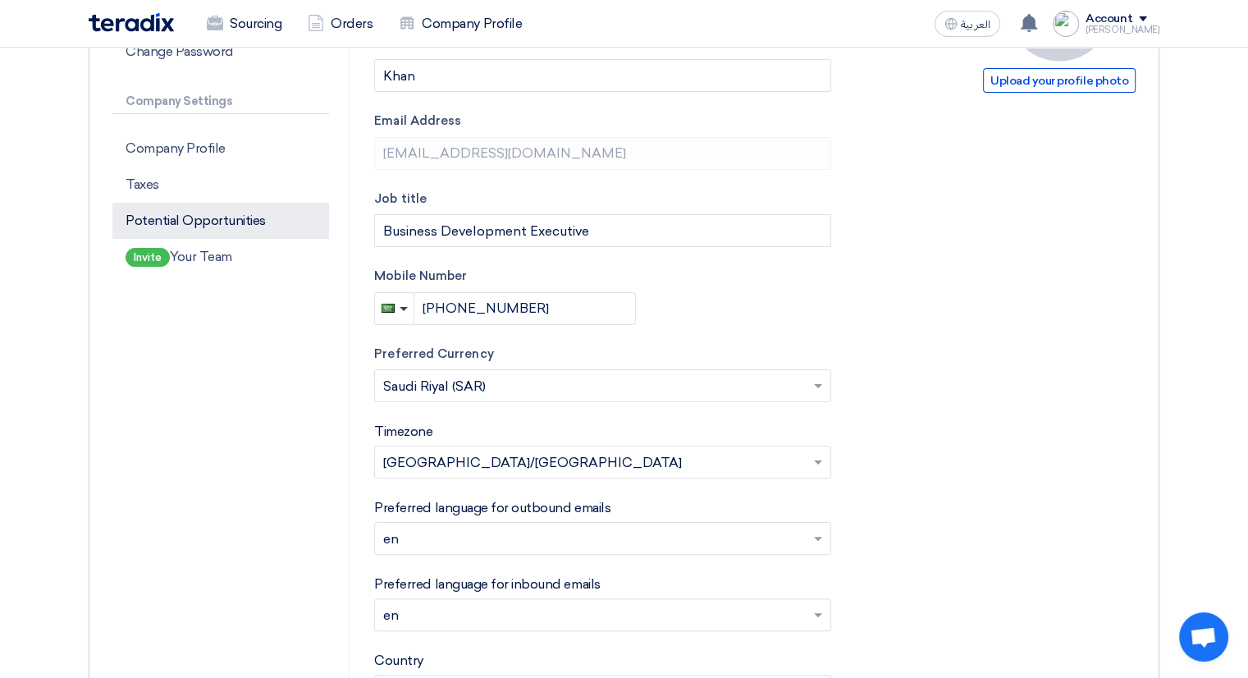
scroll to position [0, 0]
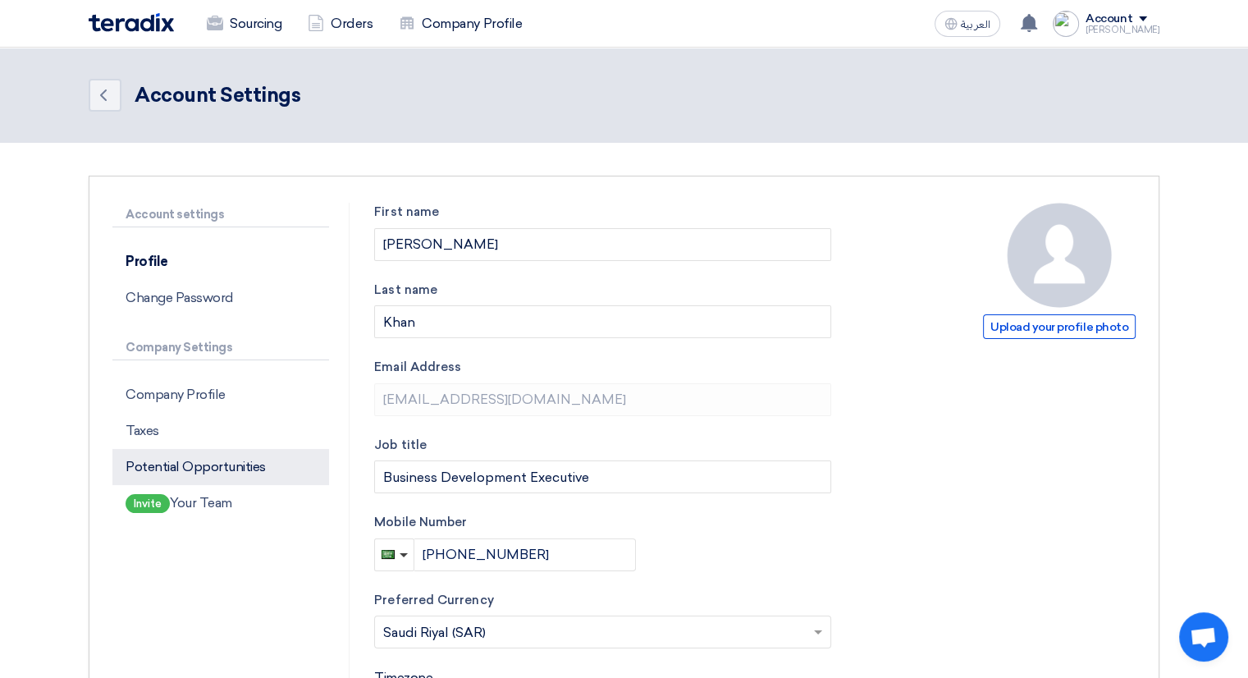
click at [179, 470] on p "Potential Opportunities" at bounding box center [220, 467] width 217 height 36
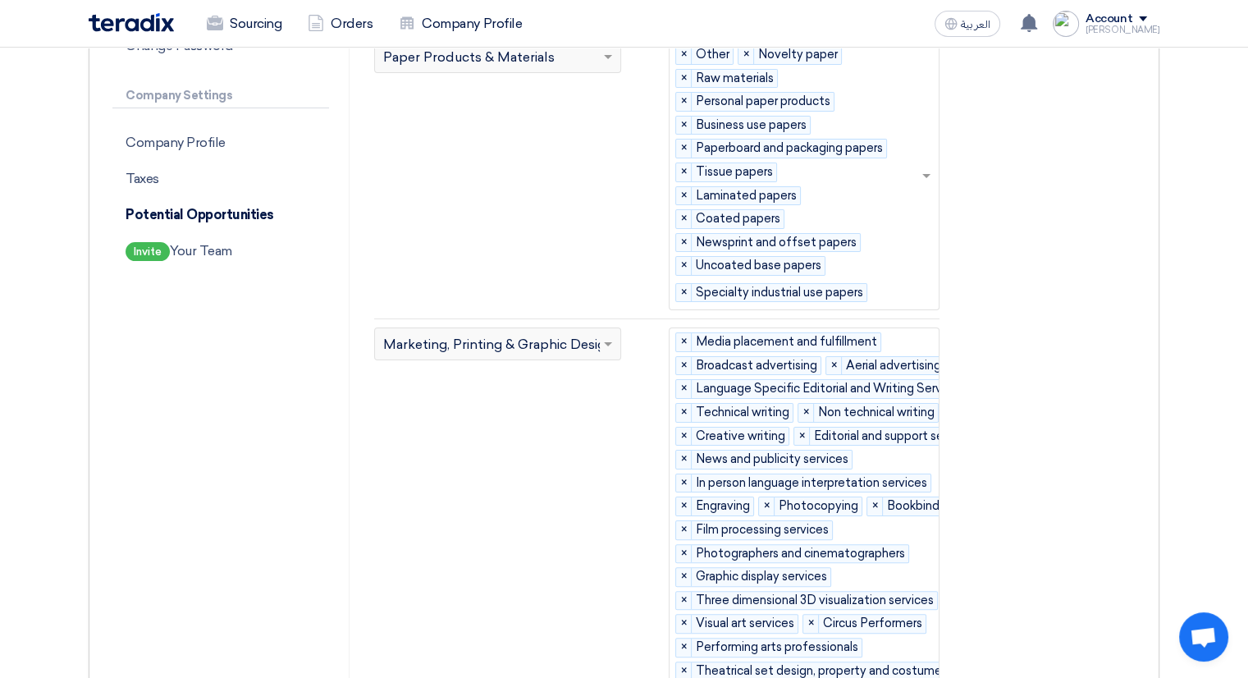
scroll to position [82, 0]
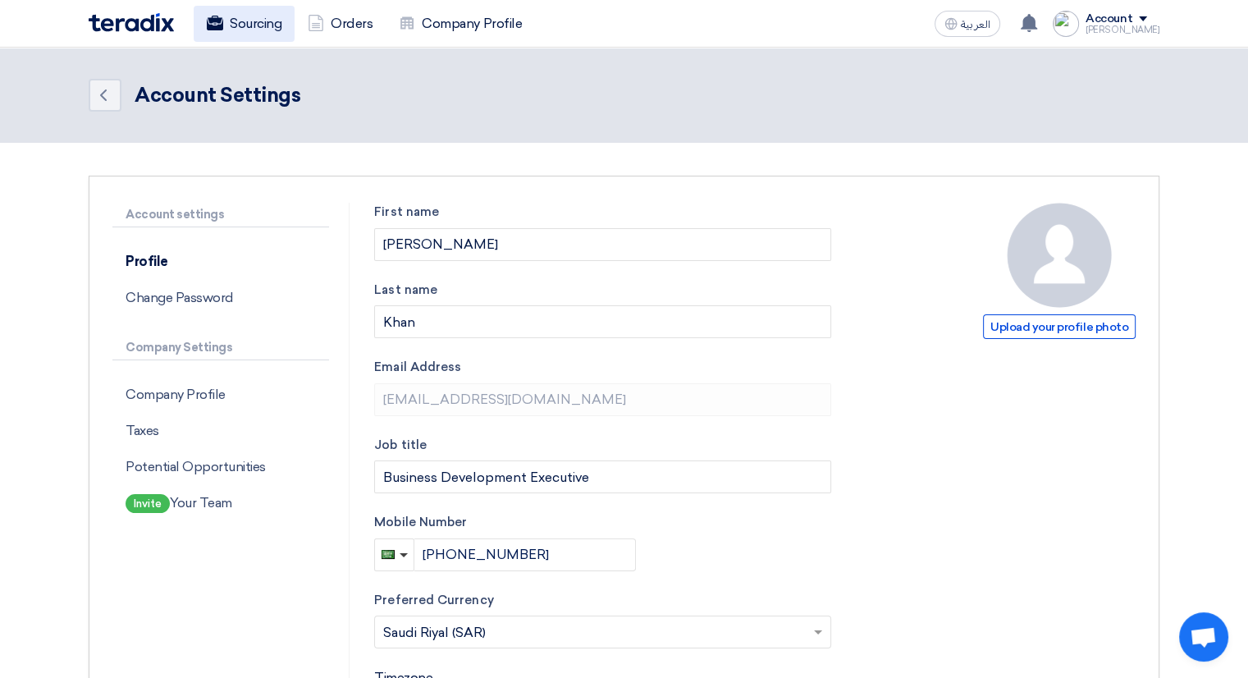
click at [276, 28] on link "Sourcing" at bounding box center [244, 24] width 101 height 36
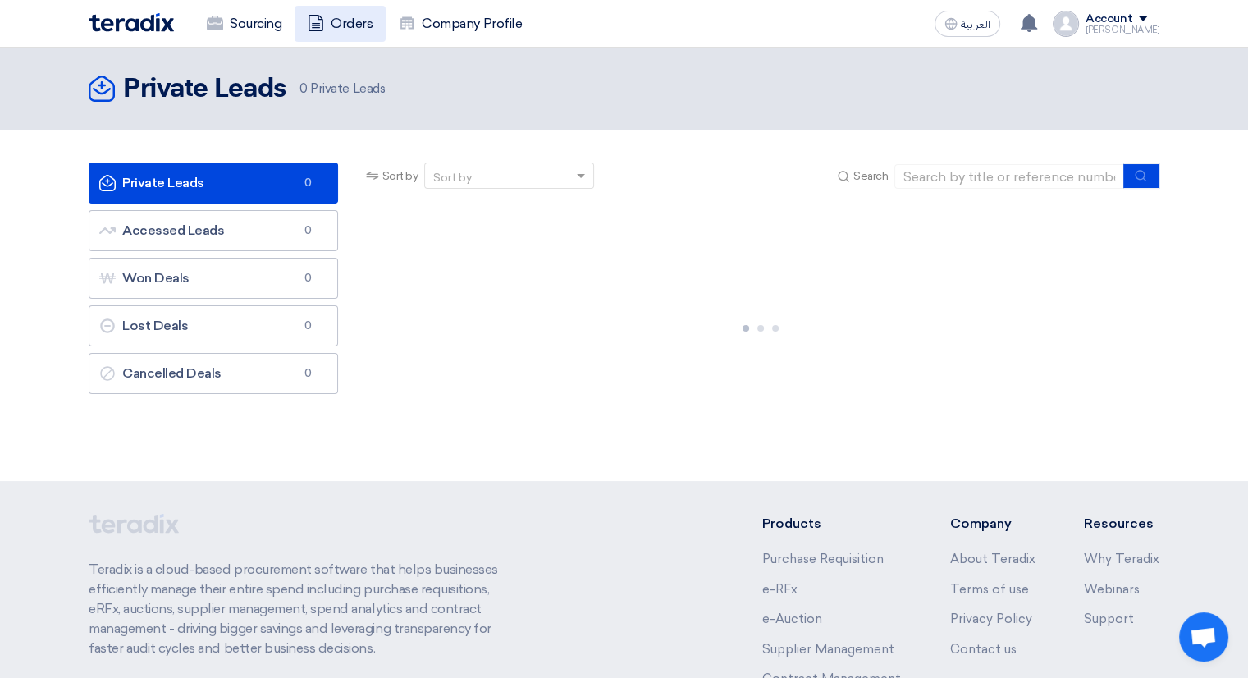
click at [309, 24] on icon at bounding box center [316, 23] width 16 height 16
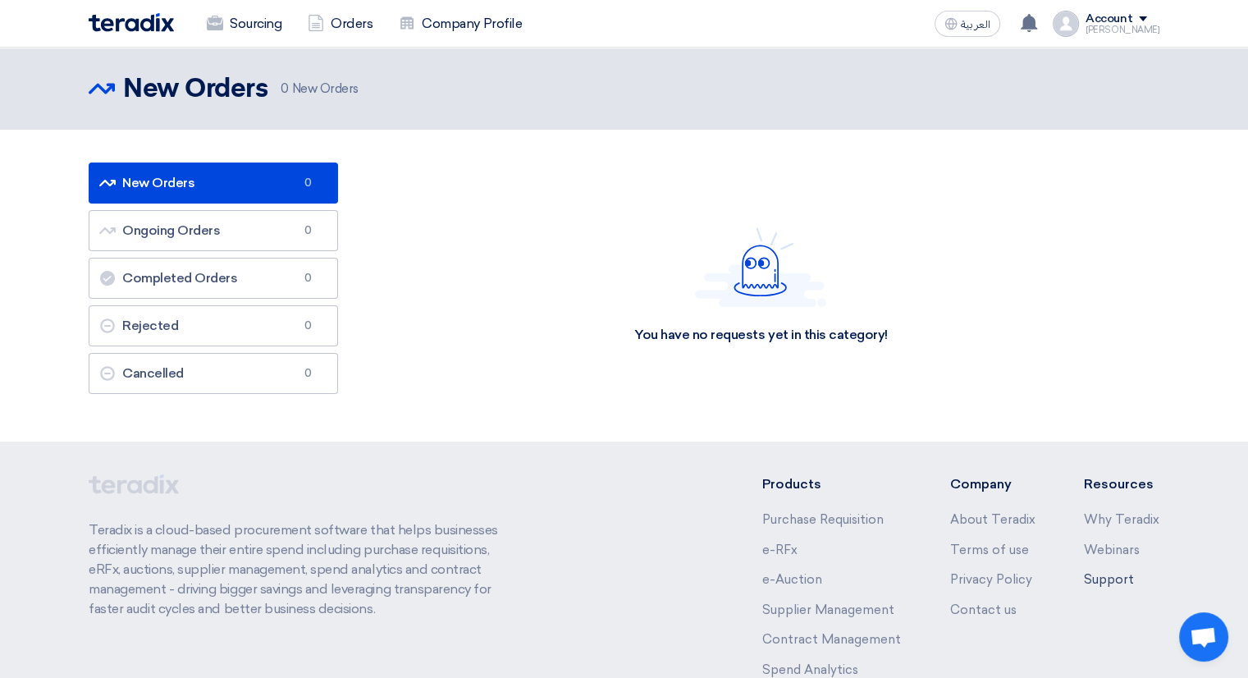
click at [1103, 576] on link "Support" at bounding box center [1109, 579] width 50 height 15
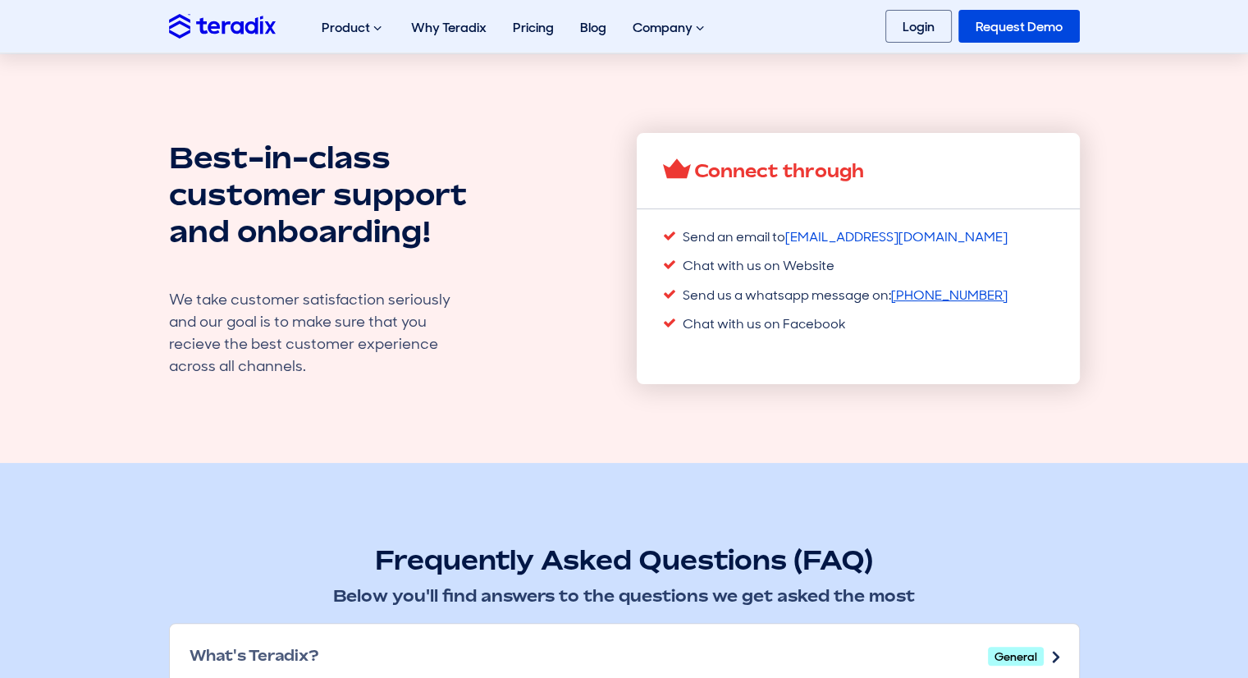
click at [912, 290] on link "+201553175346" at bounding box center [949, 295] width 117 height 16
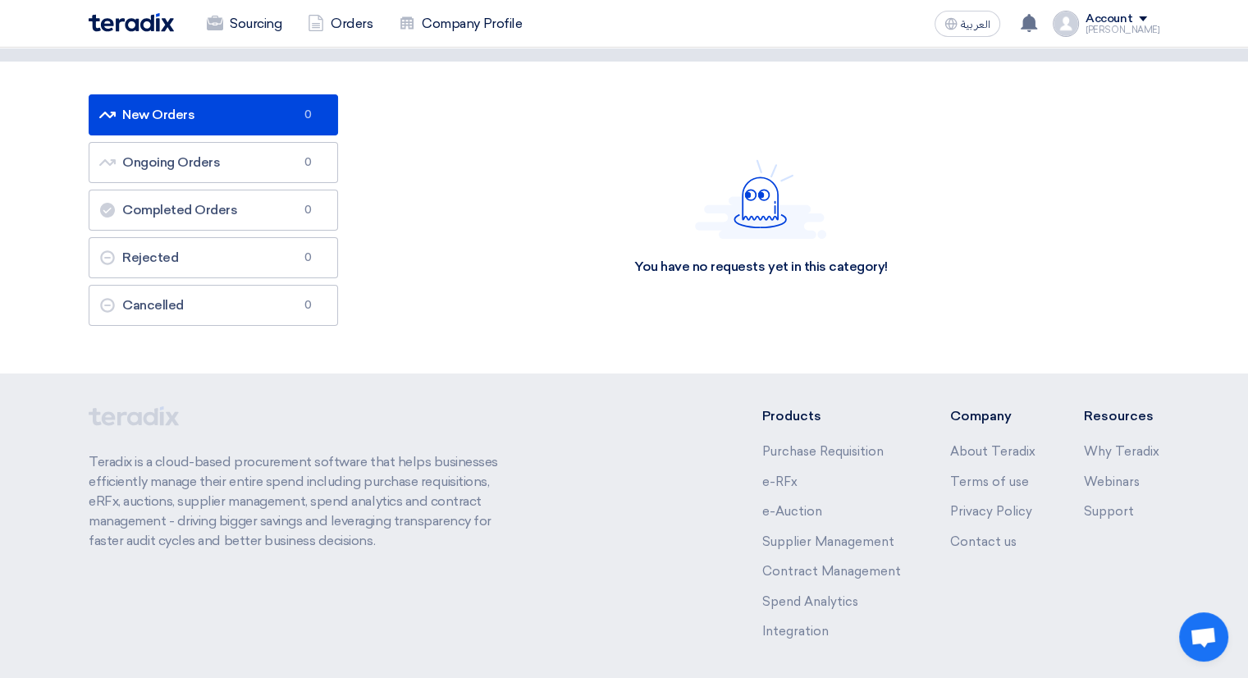
scroll to position [135, 0]
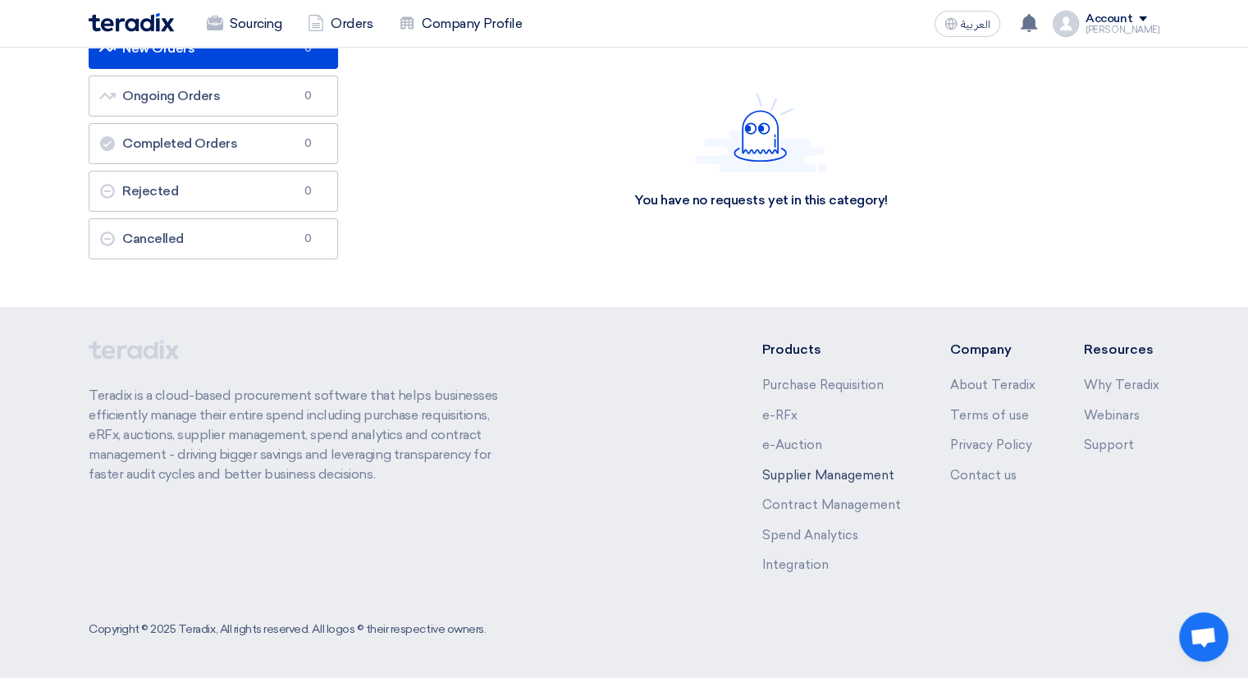
click at [817, 472] on link "Supplier Management" at bounding box center [828, 475] width 132 height 15
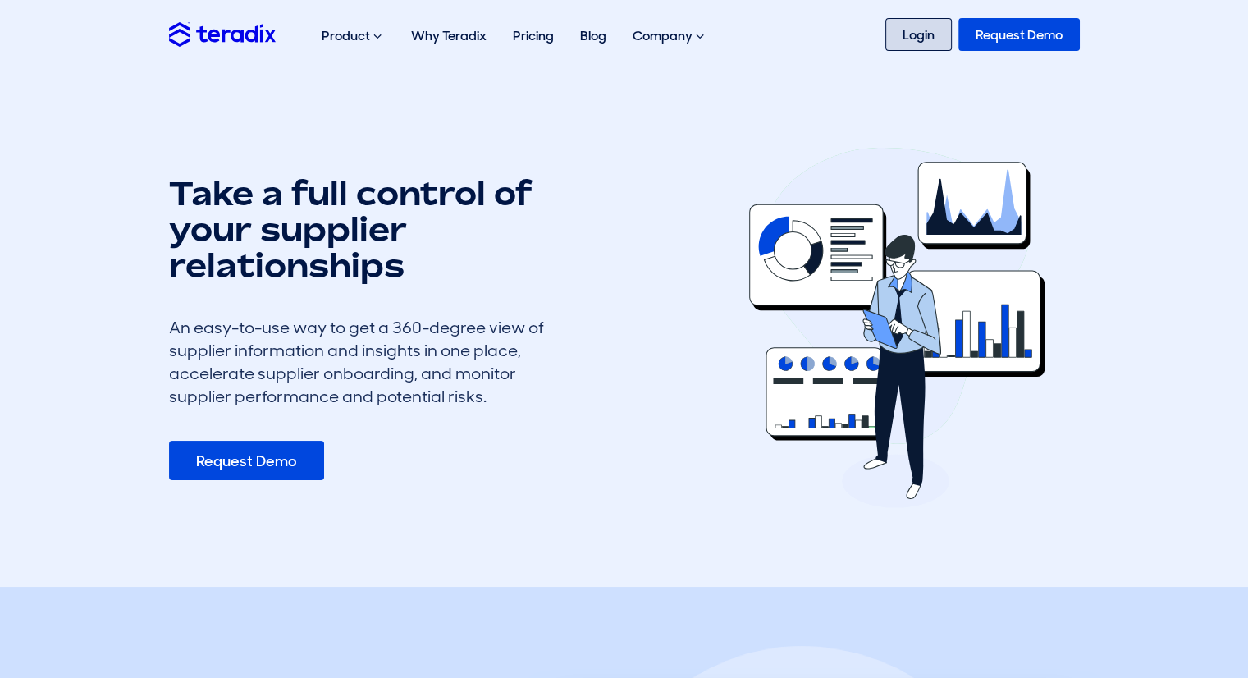
click at [917, 50] on link "Login" at bounding box center [918, 34] width 66 height 33
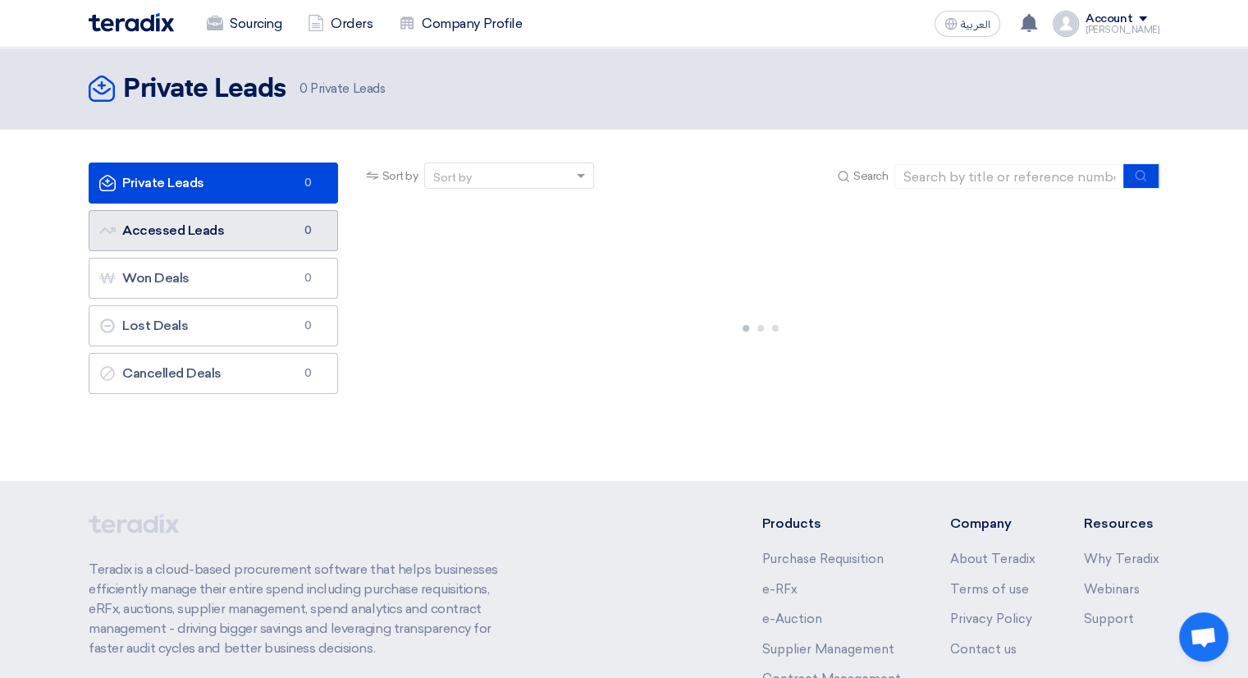
click at [236, 217] on link "Accessed Leads Accessed Leads 0" at bounding box center [213, 230] width 249 height 41
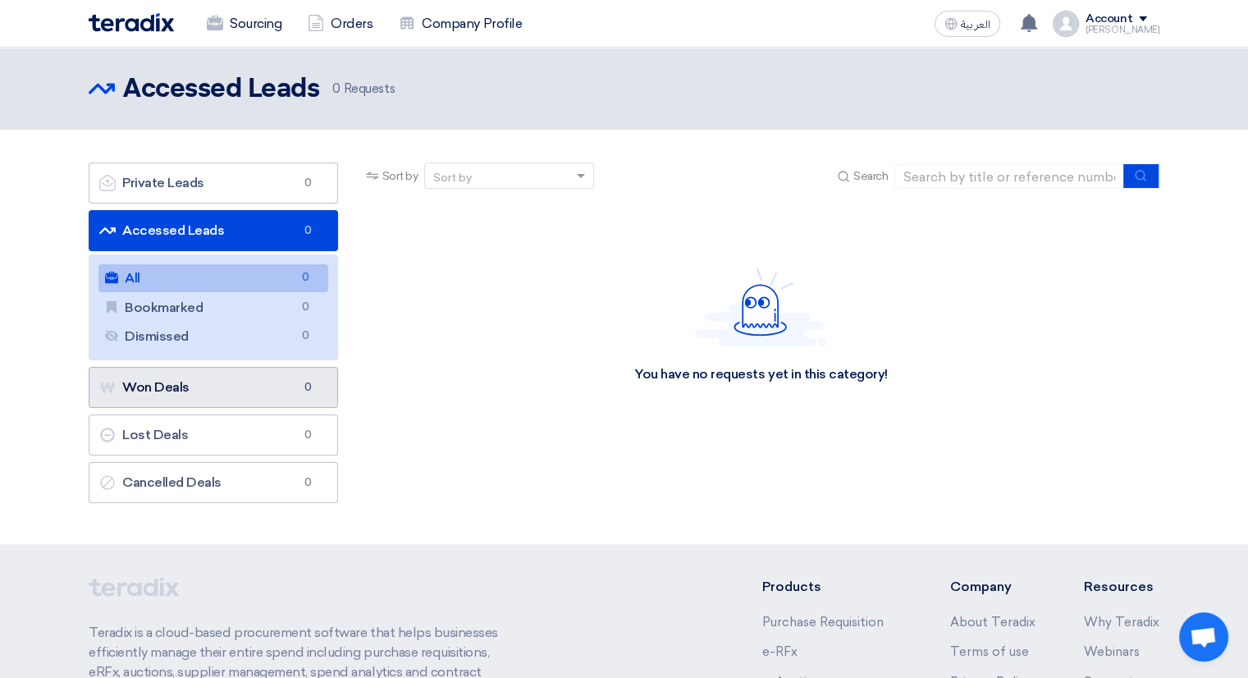
click at [225, 396] on link "Won Deals Won Deals 0" at bounding box center [213, 387] width 249 height 41
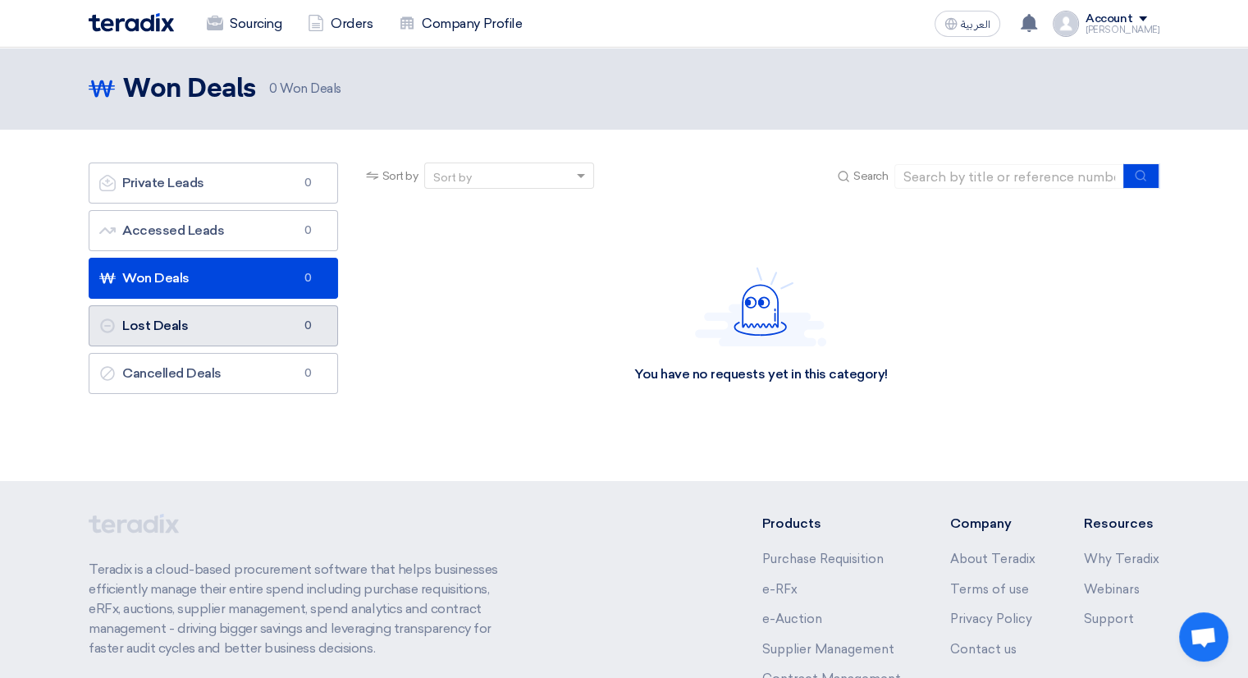
click at [203, 327] on link "Lost Deals Lost Deals 0" at bounding box center [213, 325] width 249 height 41
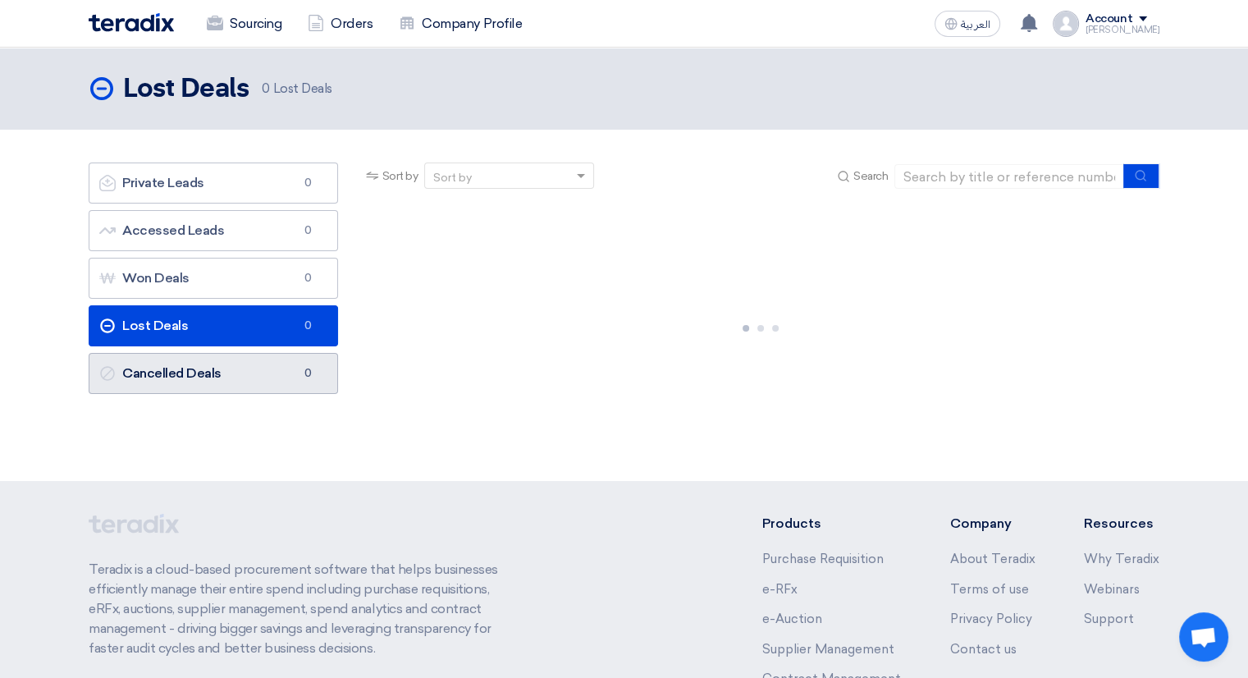
click at [185, 374] on link "Cancelled Deals Cancelled Deals 0" at bounding box center [213, 373] width 249 height 41
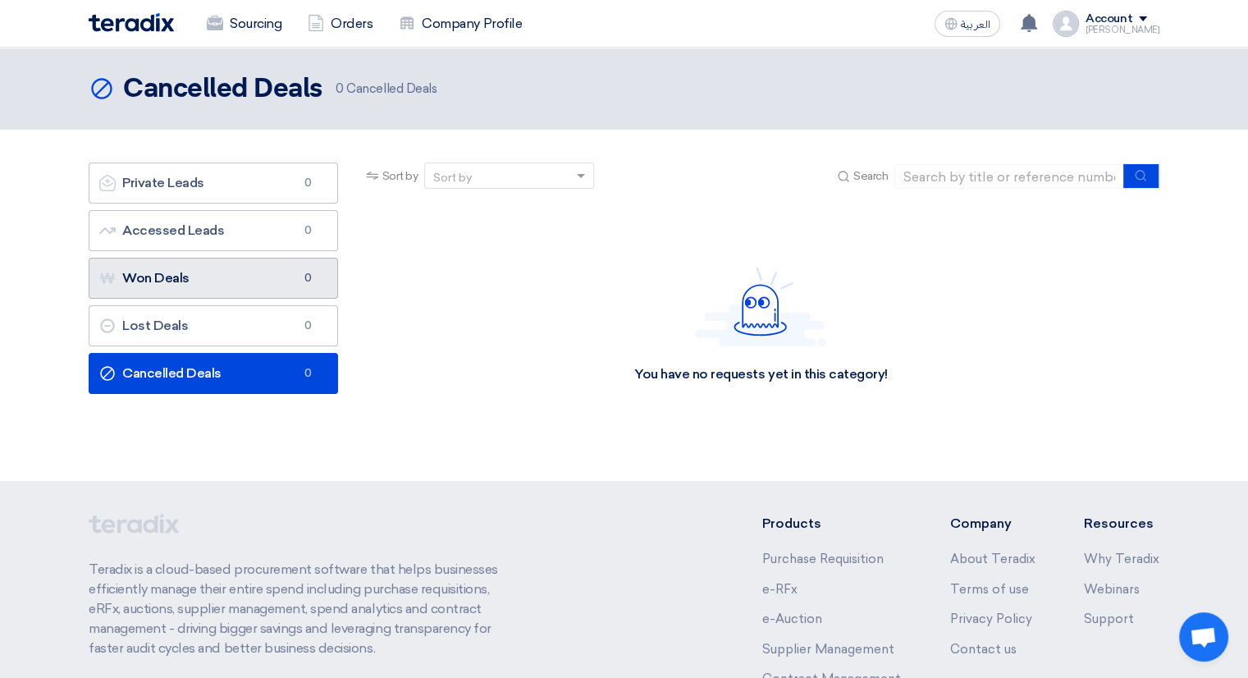
click at [272, 279] on link "Won Deals Won Deals 0" at bounding box center [213, 278] width 249 height 41
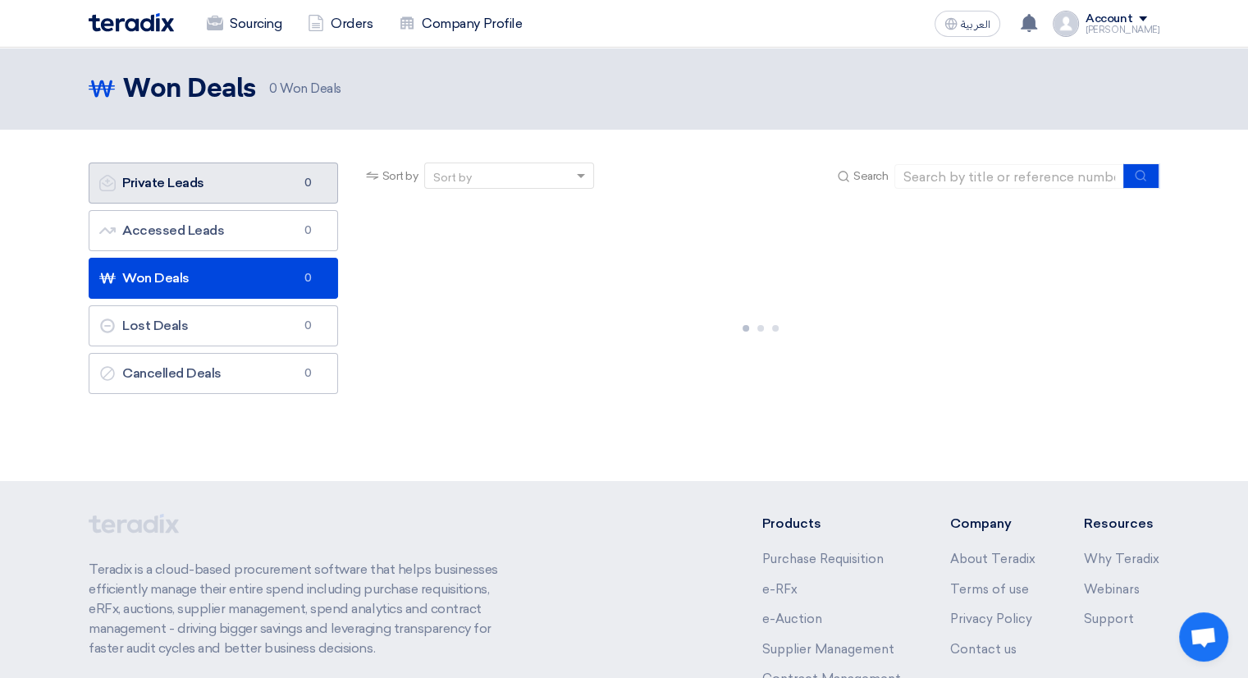
click at [220, 188] on link "Private Leads Private Leads 0" at bounding box center [213, 182] width 249 height 41
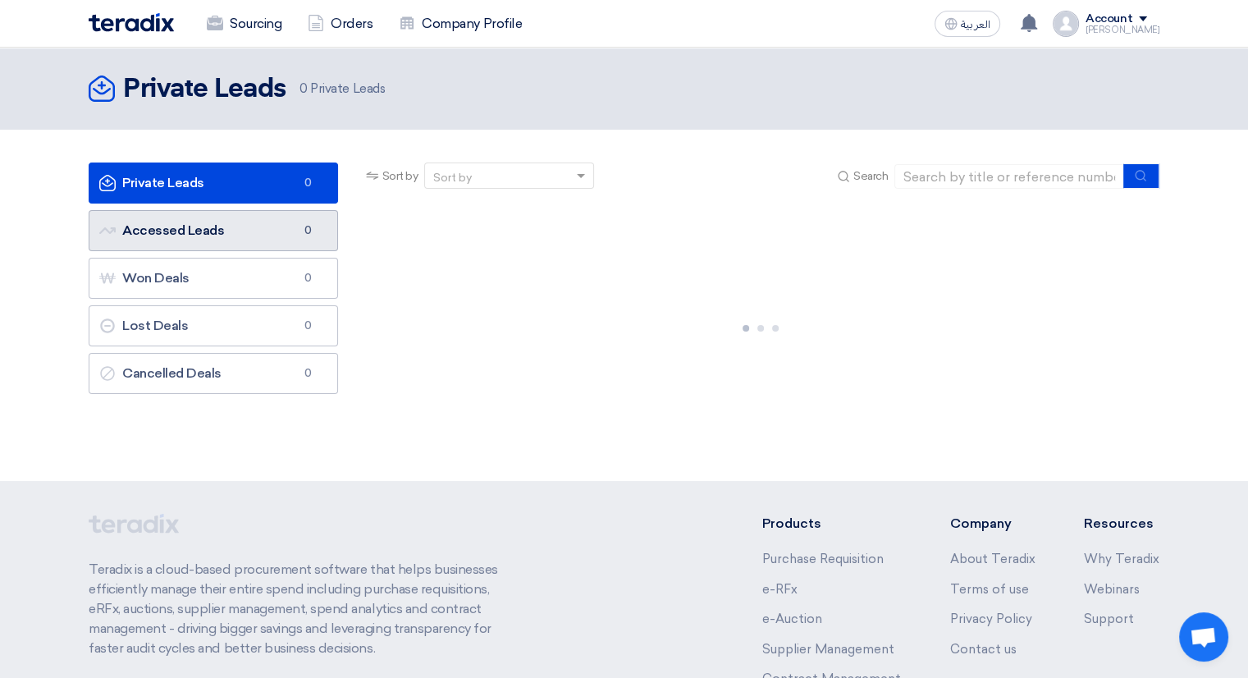
click at [216, 227] on link "Accessed Leads Accessed Leads 0" at bounding box center [213, 230] width 249 height 41
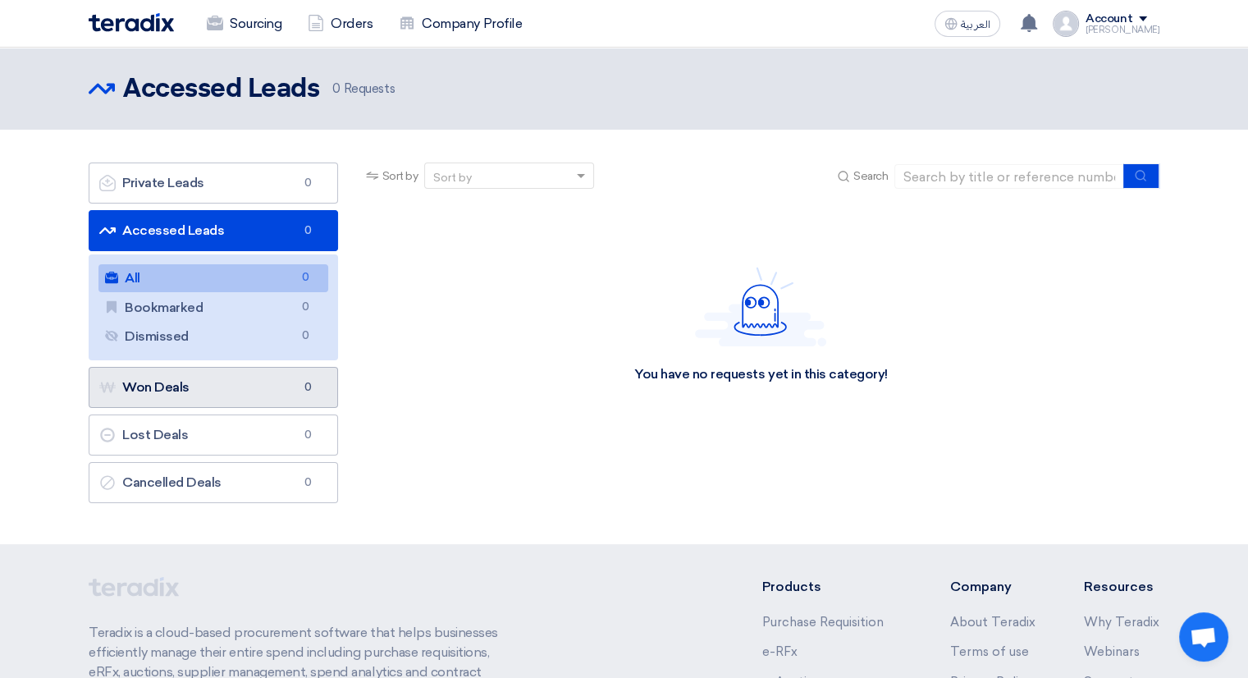
click at [203, 400] on link "Won Deals Won Deals 0" at bounding box center [213, 387] width 249 height 41
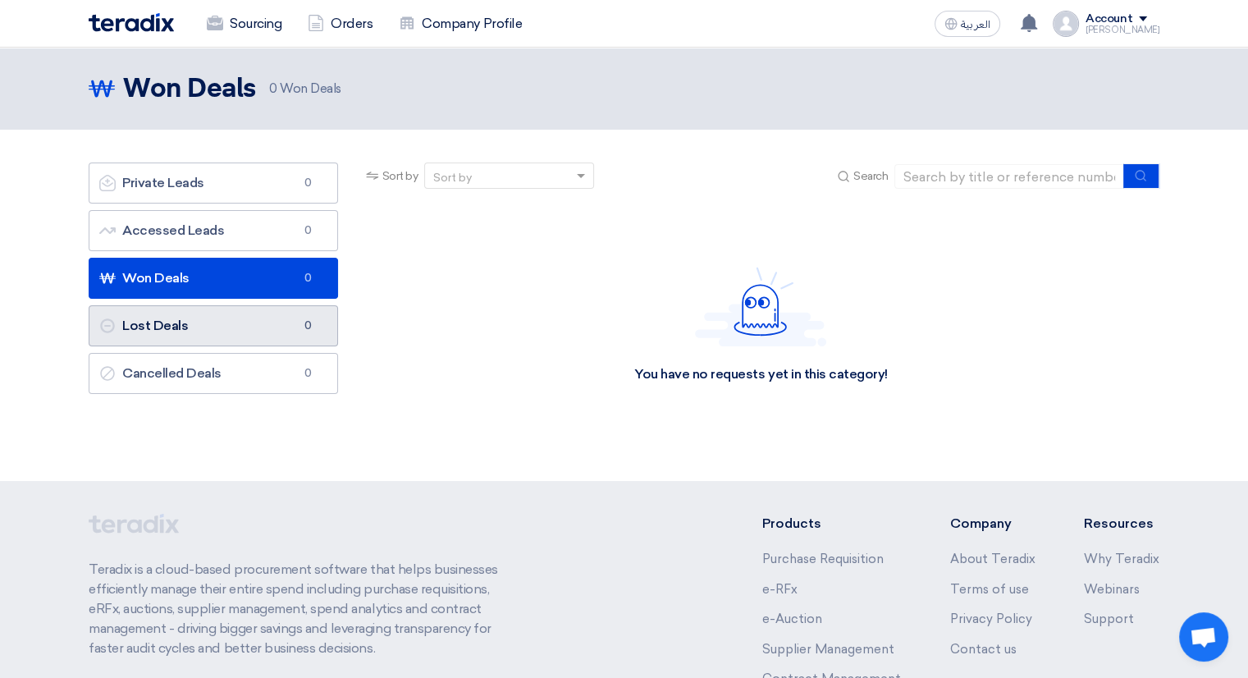
click at [204, 336] on link "Lost Deals Lost Deals 0" at bounding box center [213, 325] width 249 height 41
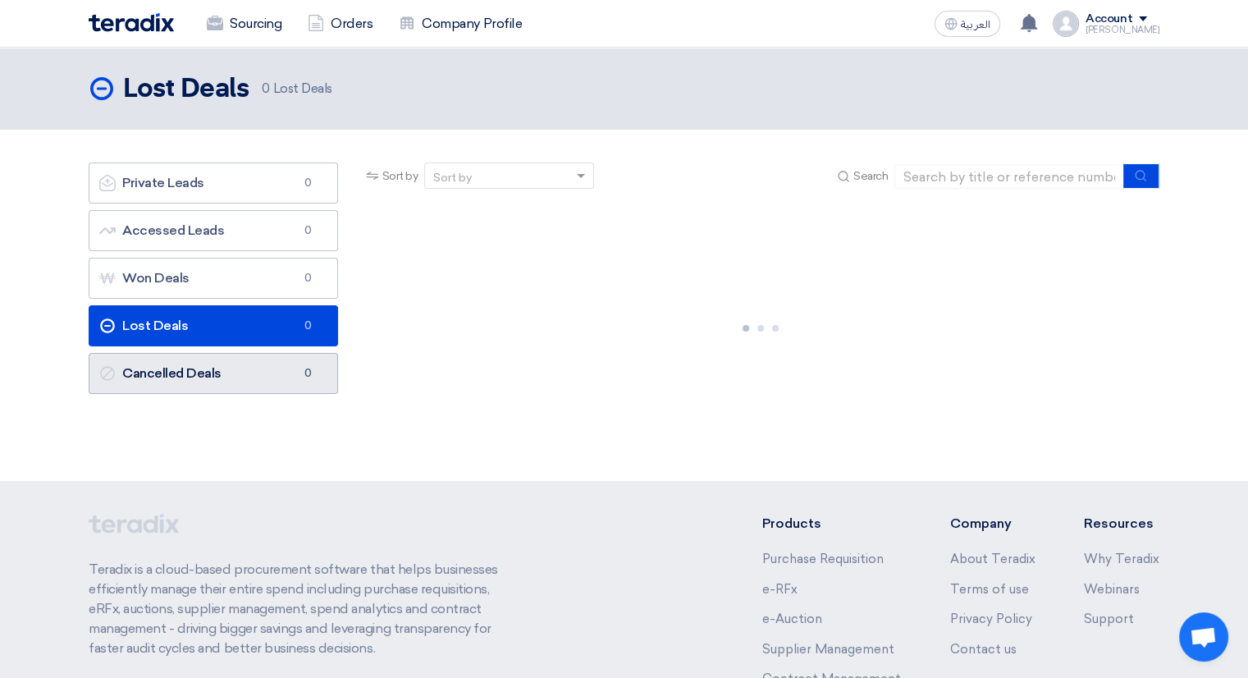
click at [192, 383] on link "Cancelled Deals Cancelled Deals 0" at bounding box center [213, 373] width 249 height 41
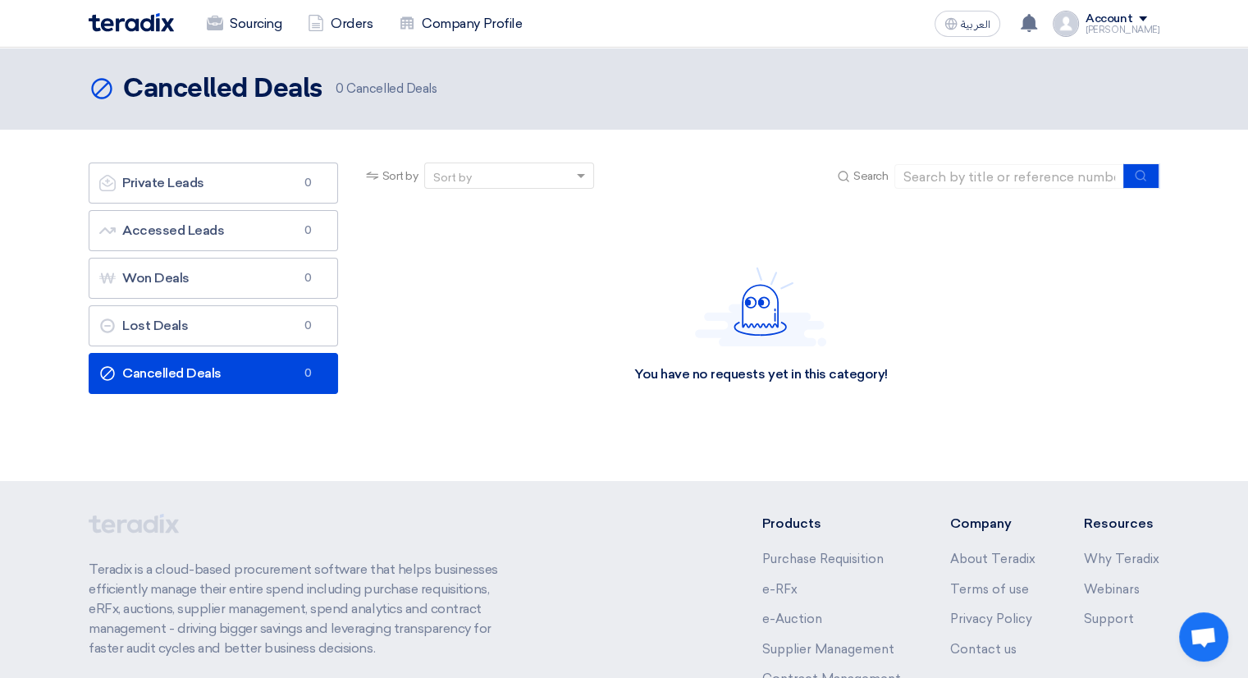
click at [1074, 25] on img at bounding box center [1066, 24] width 26 height 26
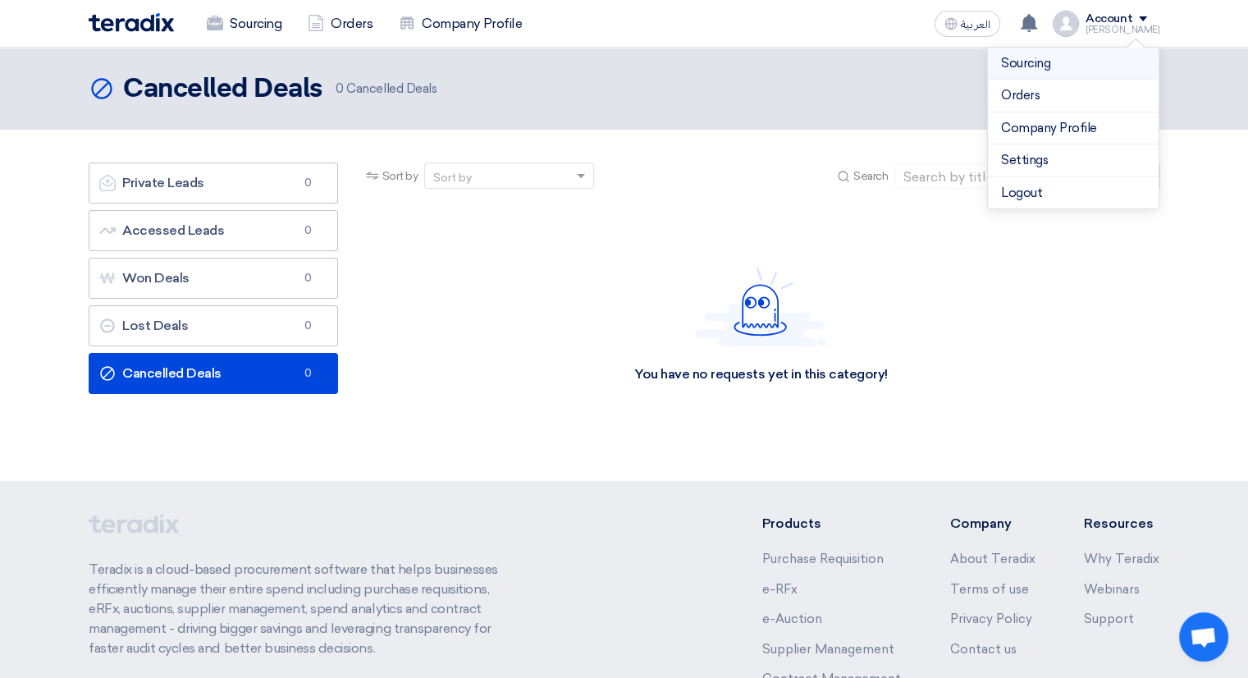
click at [1040, 66] on link "Sourcing" at bounding box center [1073, 63] width 144 height 19
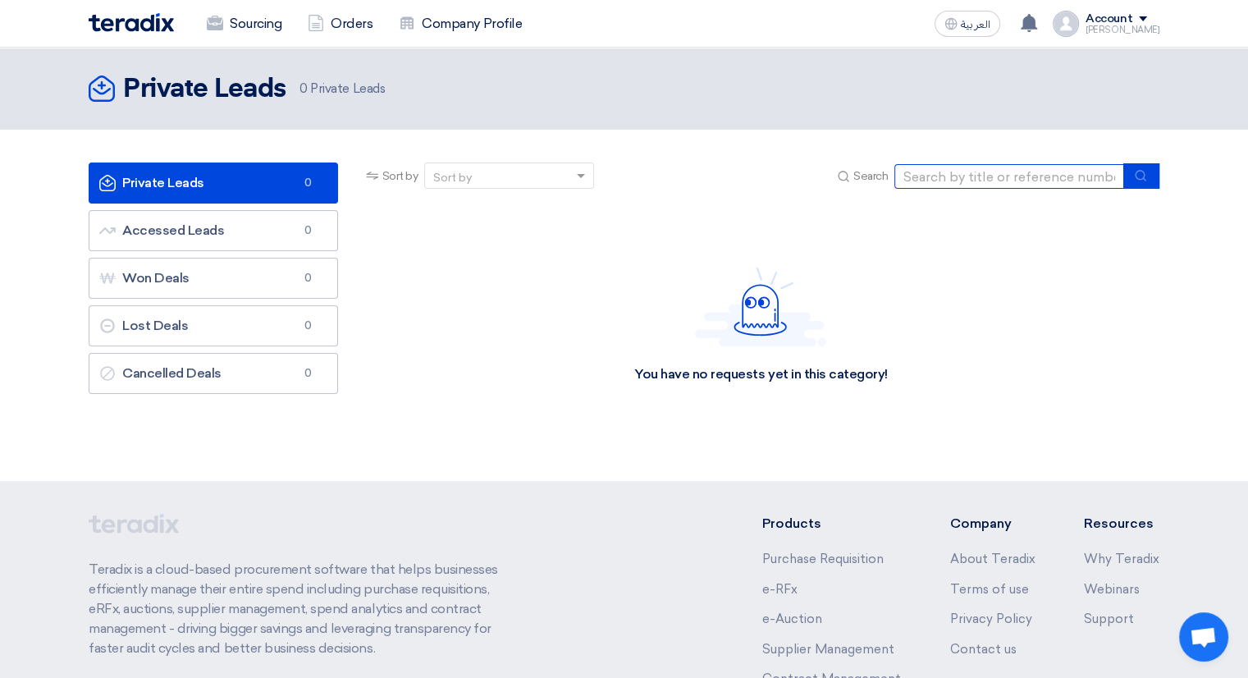
click at [1009, 183] on input at bounding box center [1009, 176] width 230 height 25
type input "tabreed"
